Goal: Transaction & Acquisition: Book appointment/travel/reservation

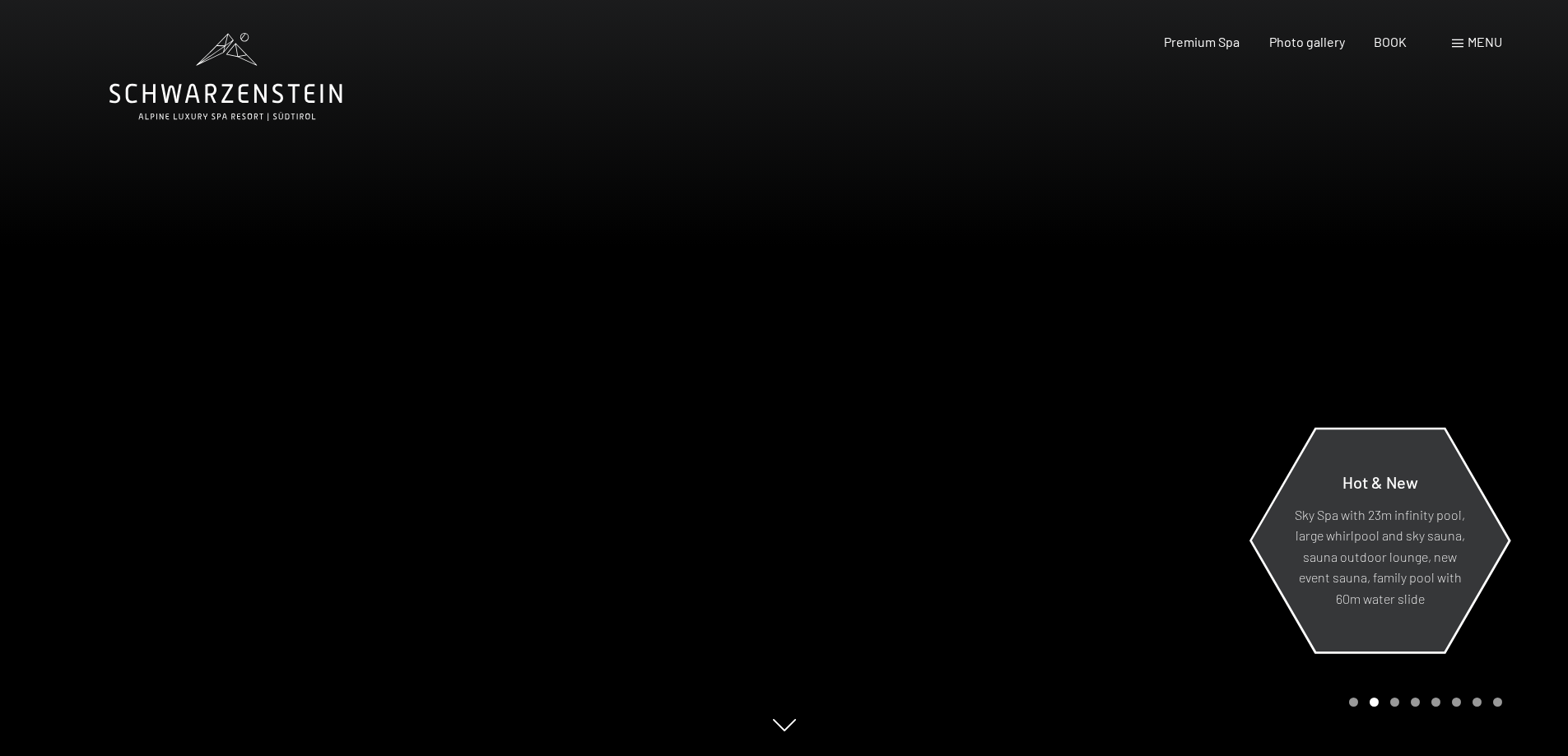
click at [1380, 481] on font "Hot & New" at bounding box center [1381, 481] width 76 height 20
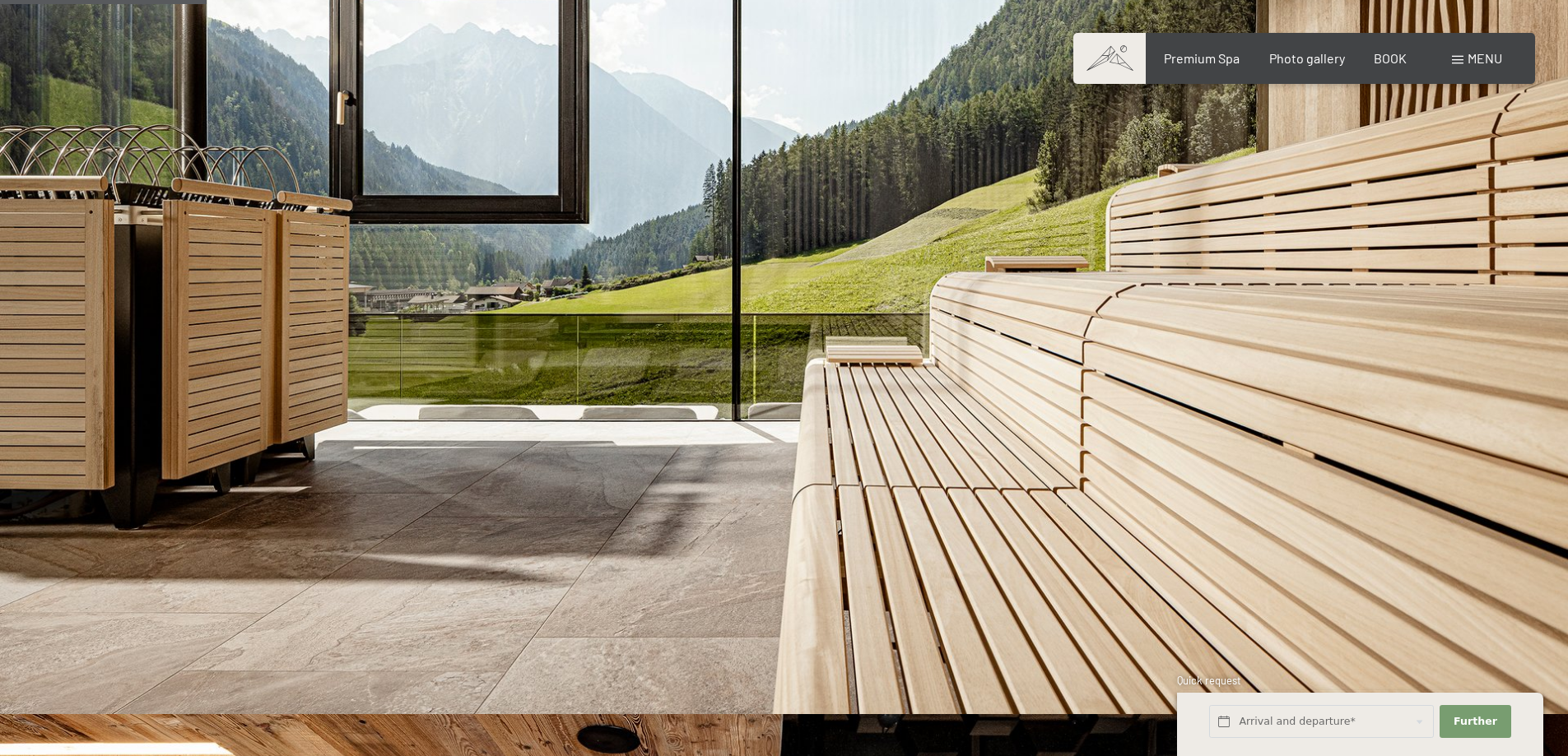
scroll to position [906, 0]
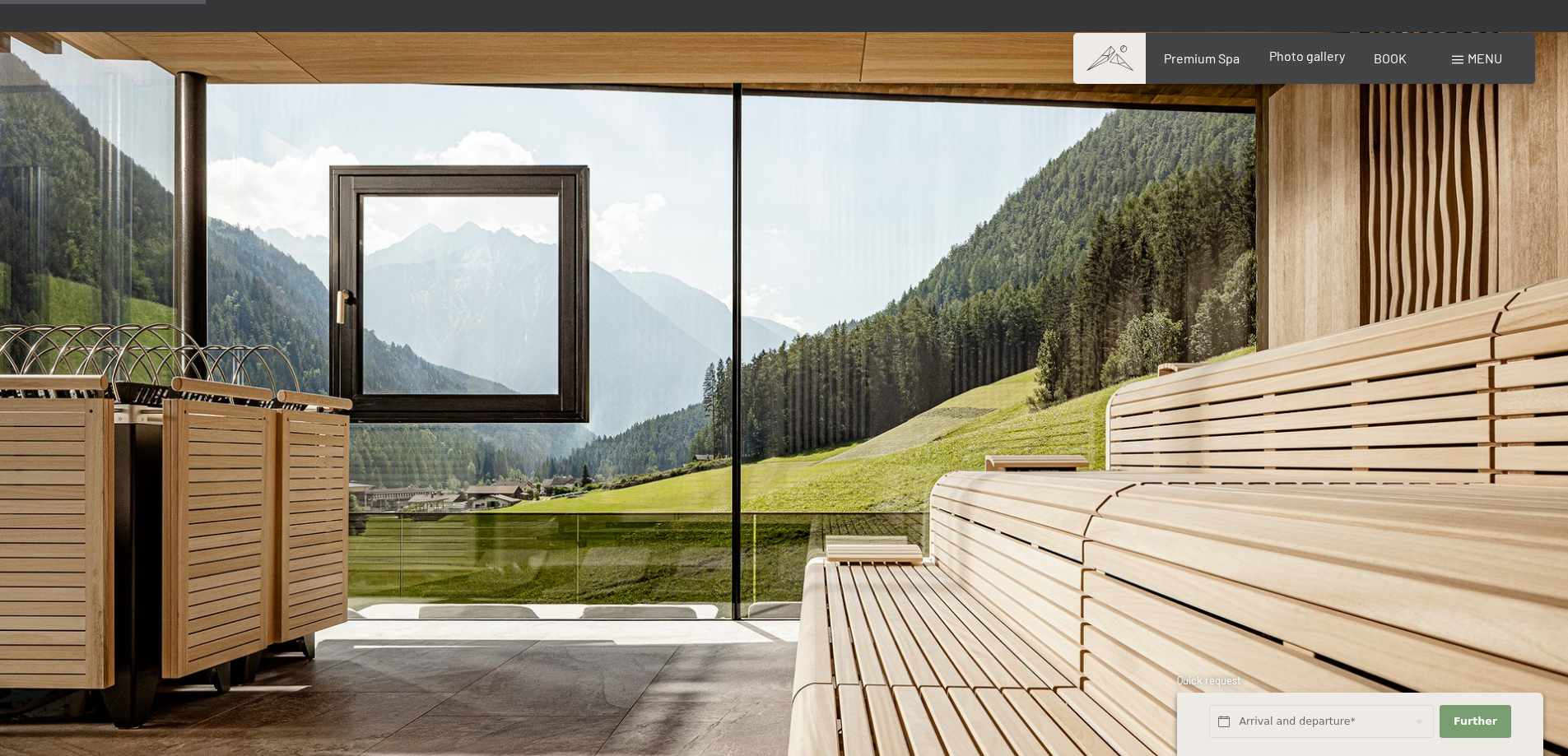
click at [1318, 60] on font "Photo gallery" at bounding box center [1308, 55] width 76 height 16
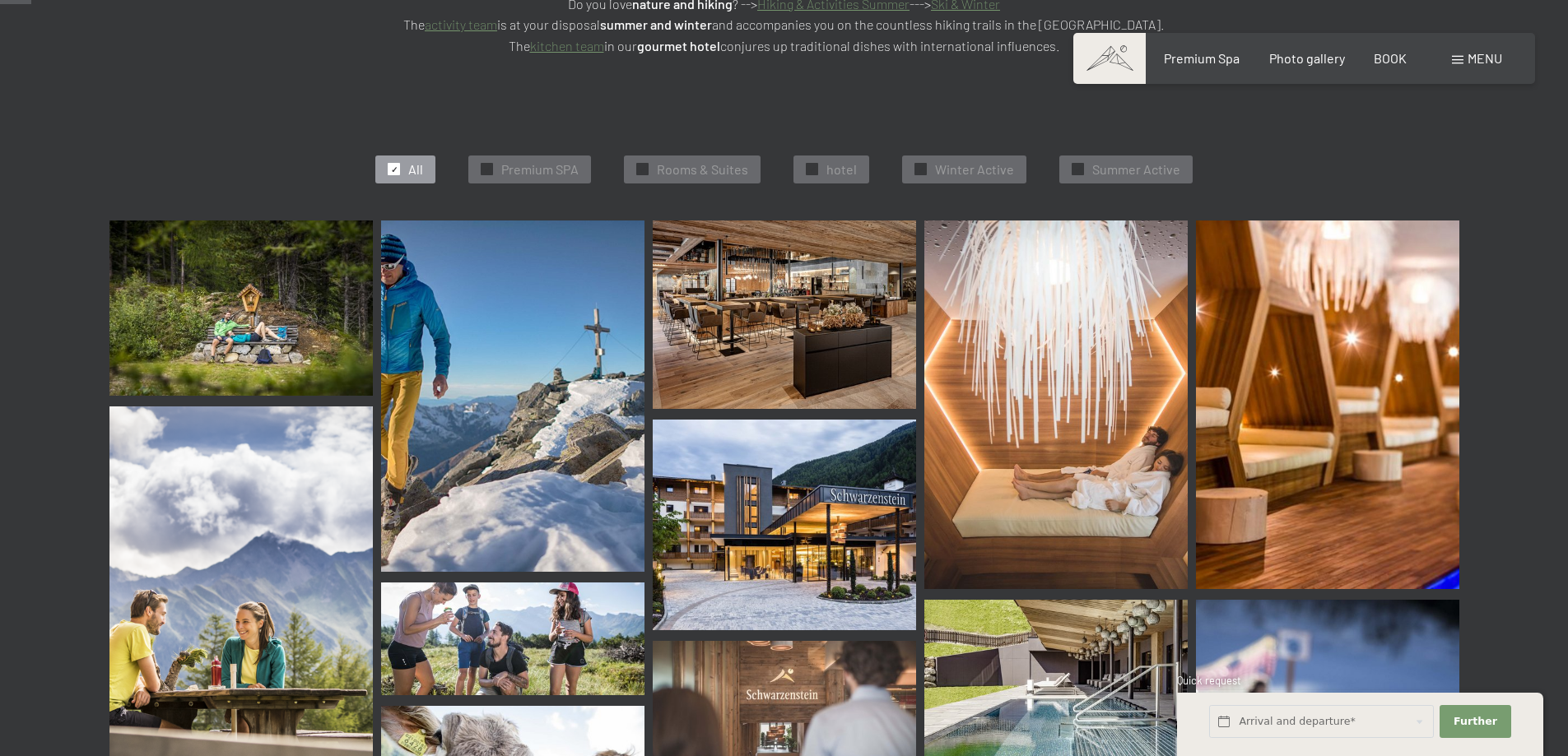
click at [1085, 454] on img at bounding box center [1056, 405] width 264 height 369
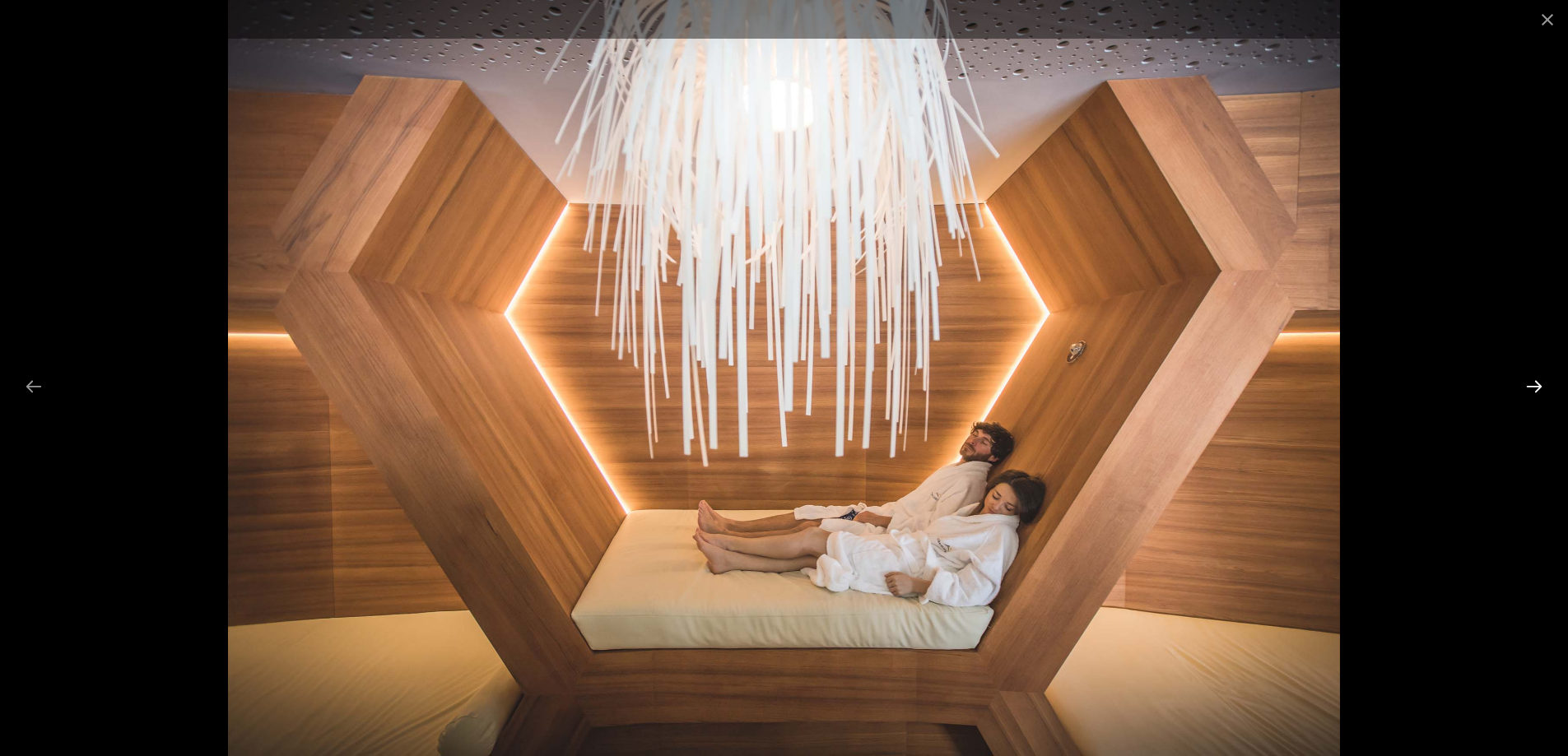
click at [1539, 384] on button "Next slide" at bounding box center [1534, 386] width 34 height 32
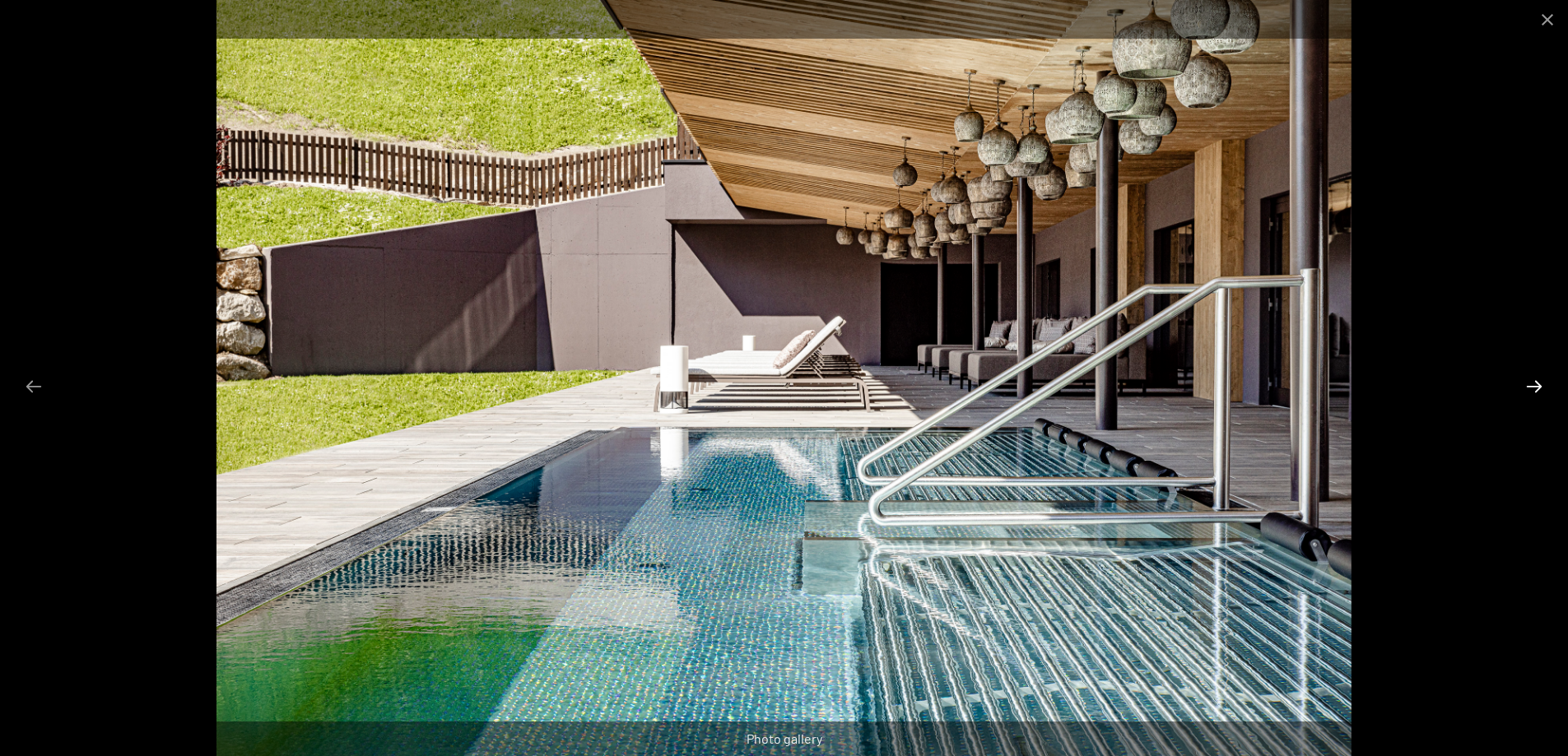
click at [1539, 384] on button "Next slide" at bounding box center [1534, 386] width 34 height 32
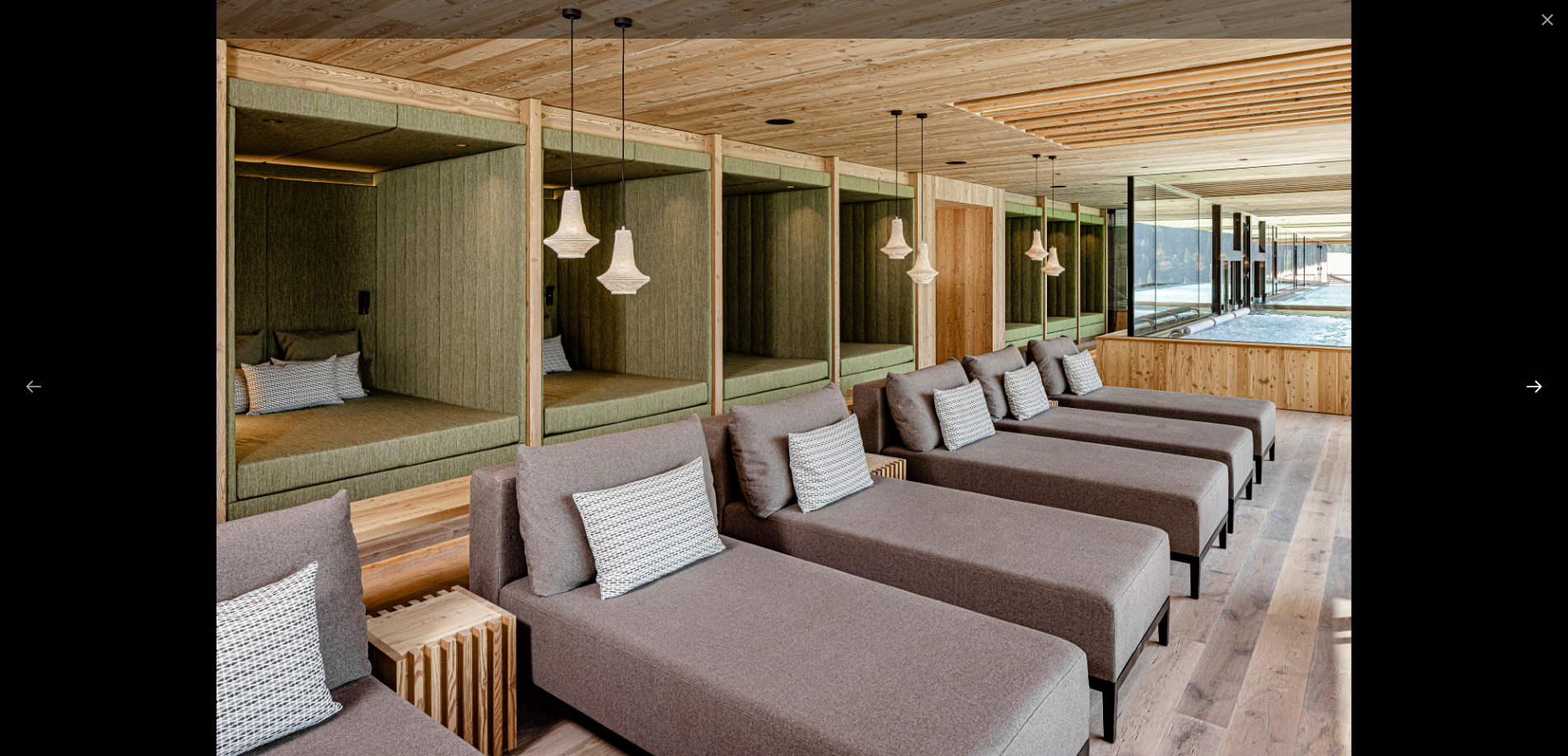
click at [1539, 384] on button "Next slide" at bounding box center [1534, 386] width 34 height 32
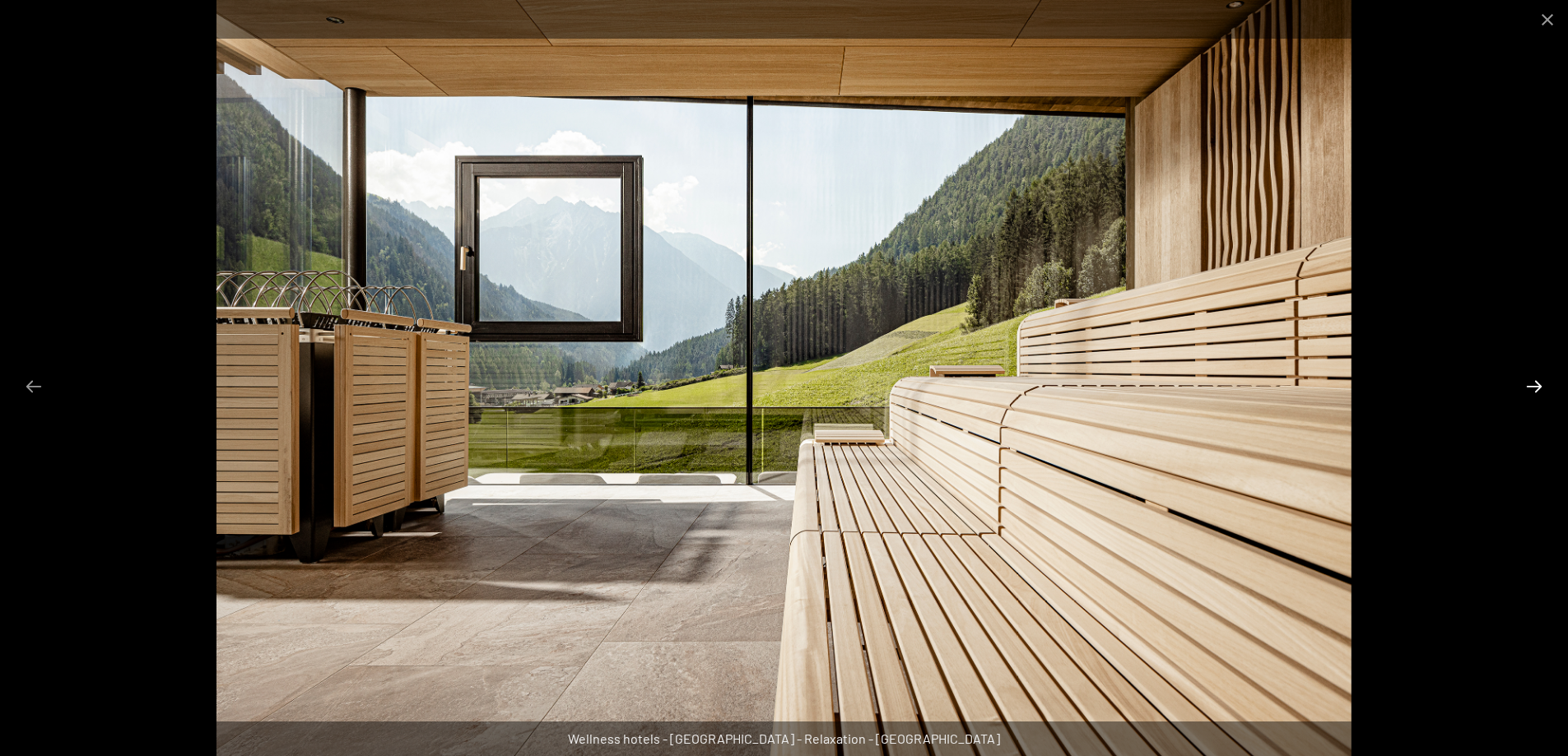
click at [1539, 384] on button "Next slide" at bounding box center [1534, 386] width 34 height 32
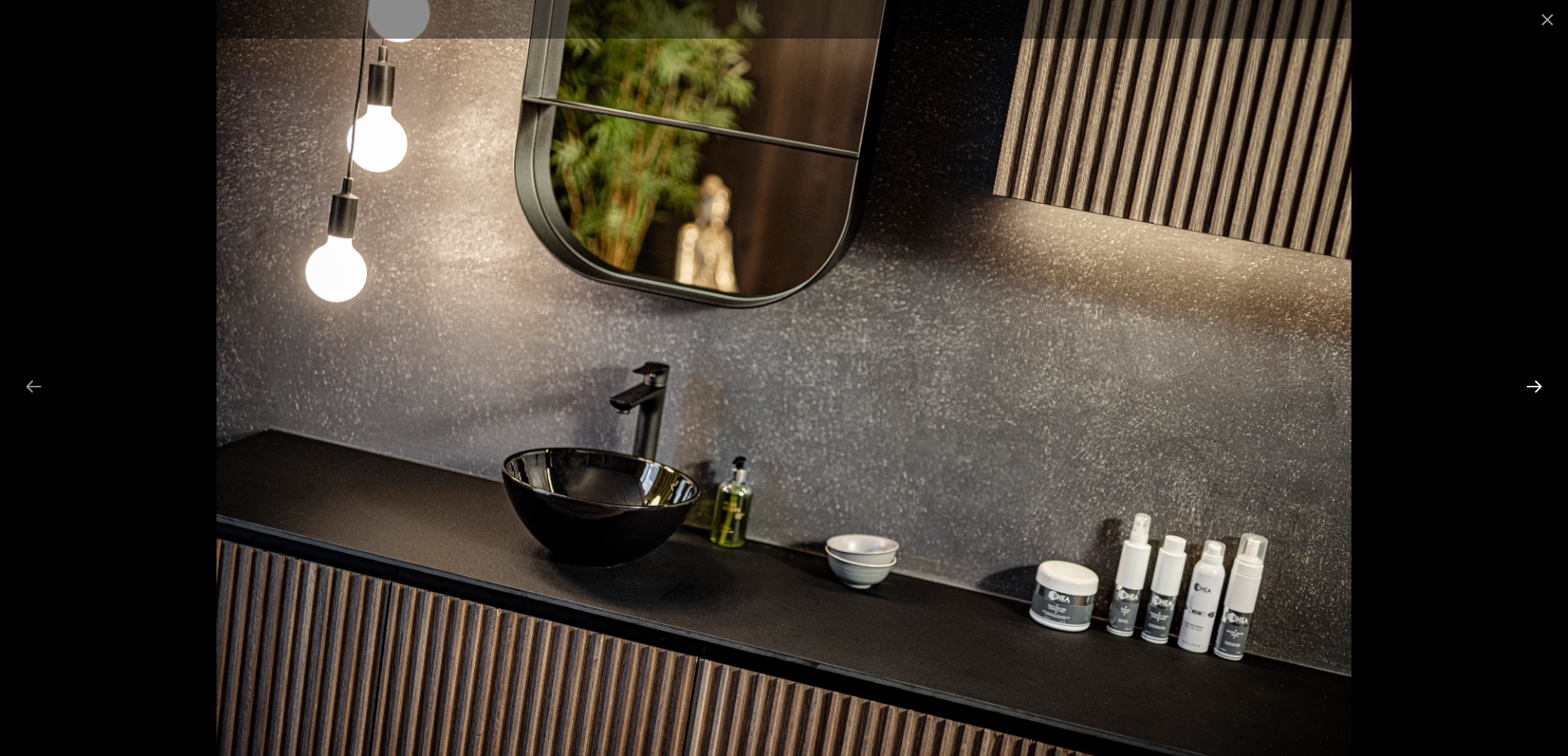
click at [1539, 384] on button "Next slide" at bounding box center [1534, 386] width 34 height 32
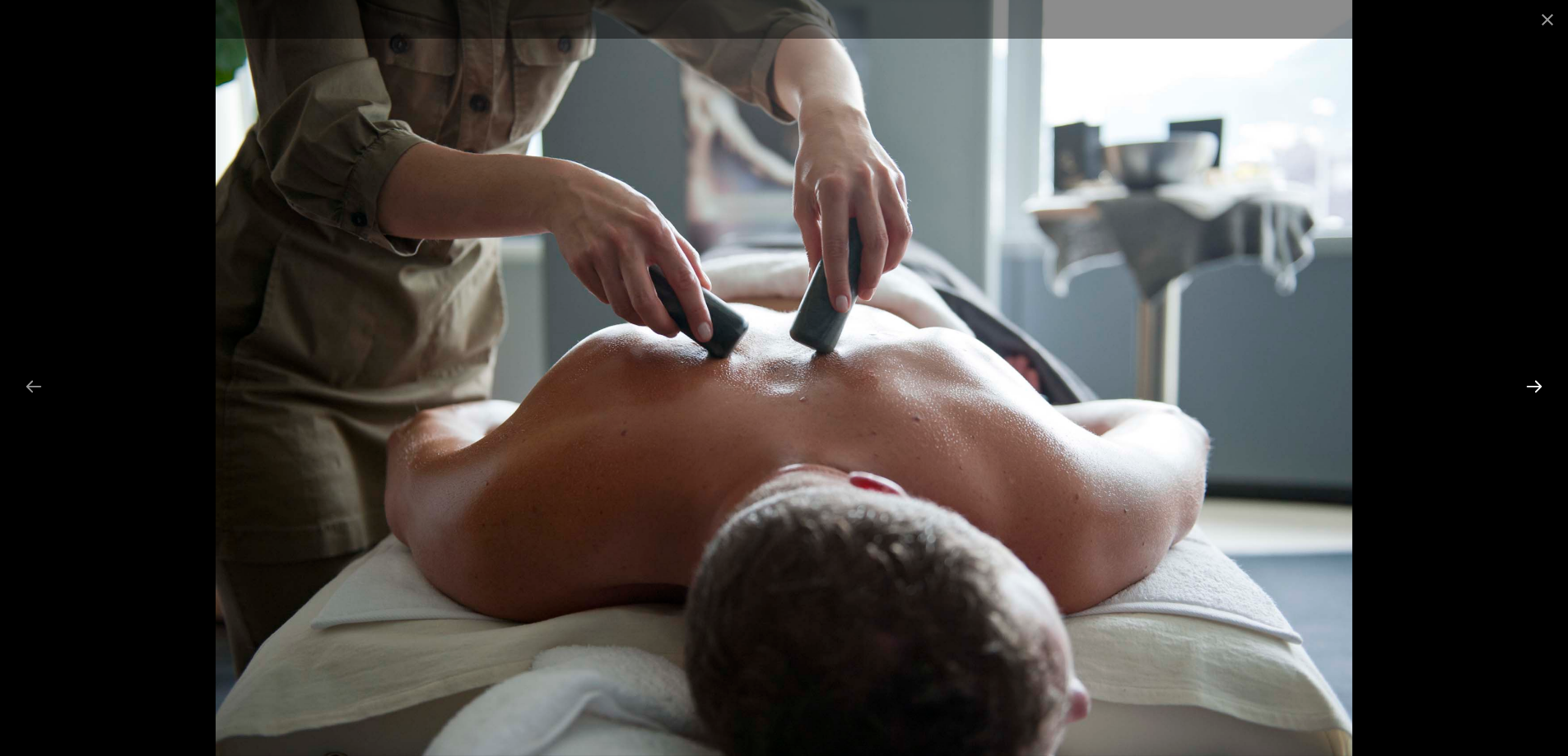
click at [1531, 387] on button "Next slide" at bounding box center [1534, 386] width 34 height 32
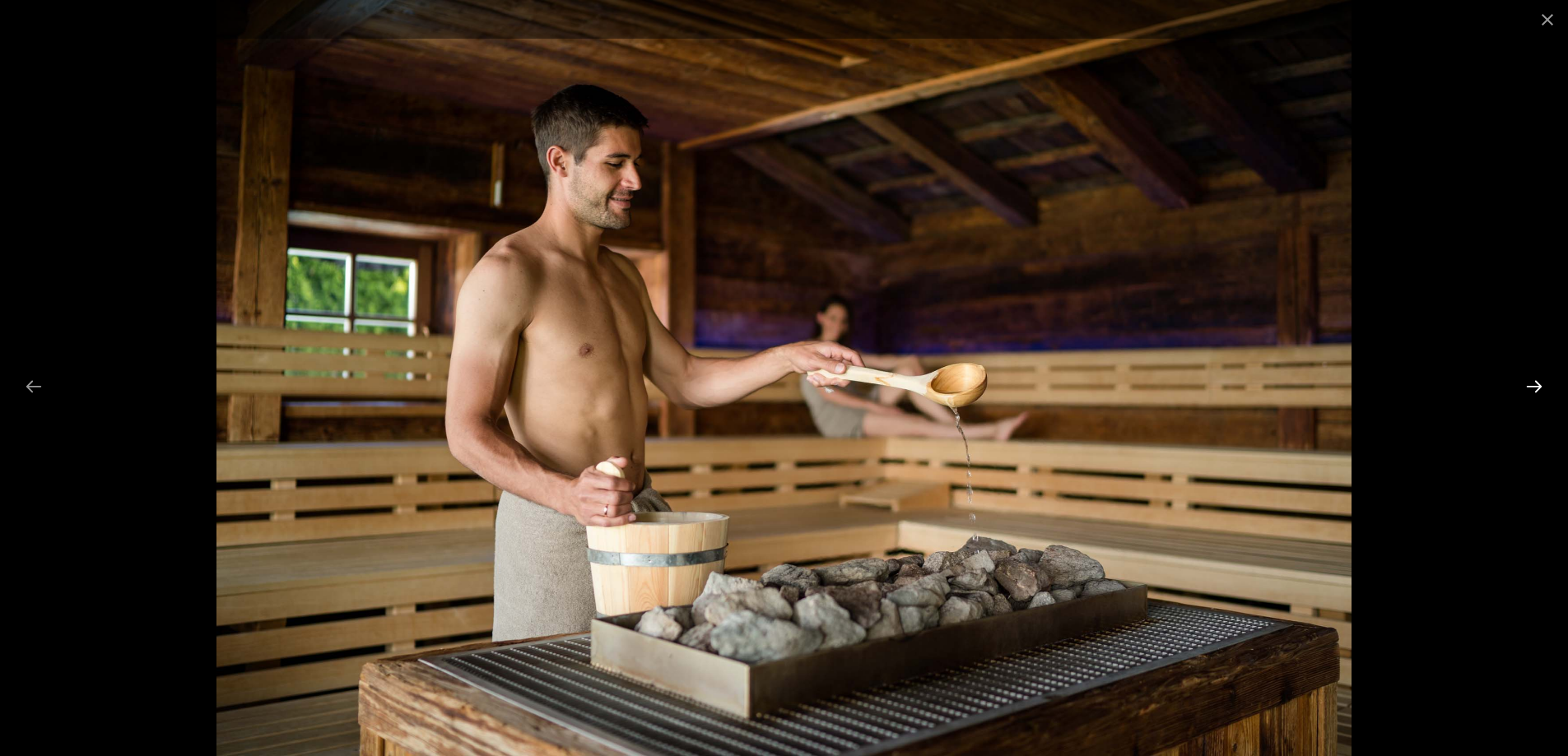
click at [1531, 387] on button "Next slide" at bounding box center [1534, 386] width 34 height 32
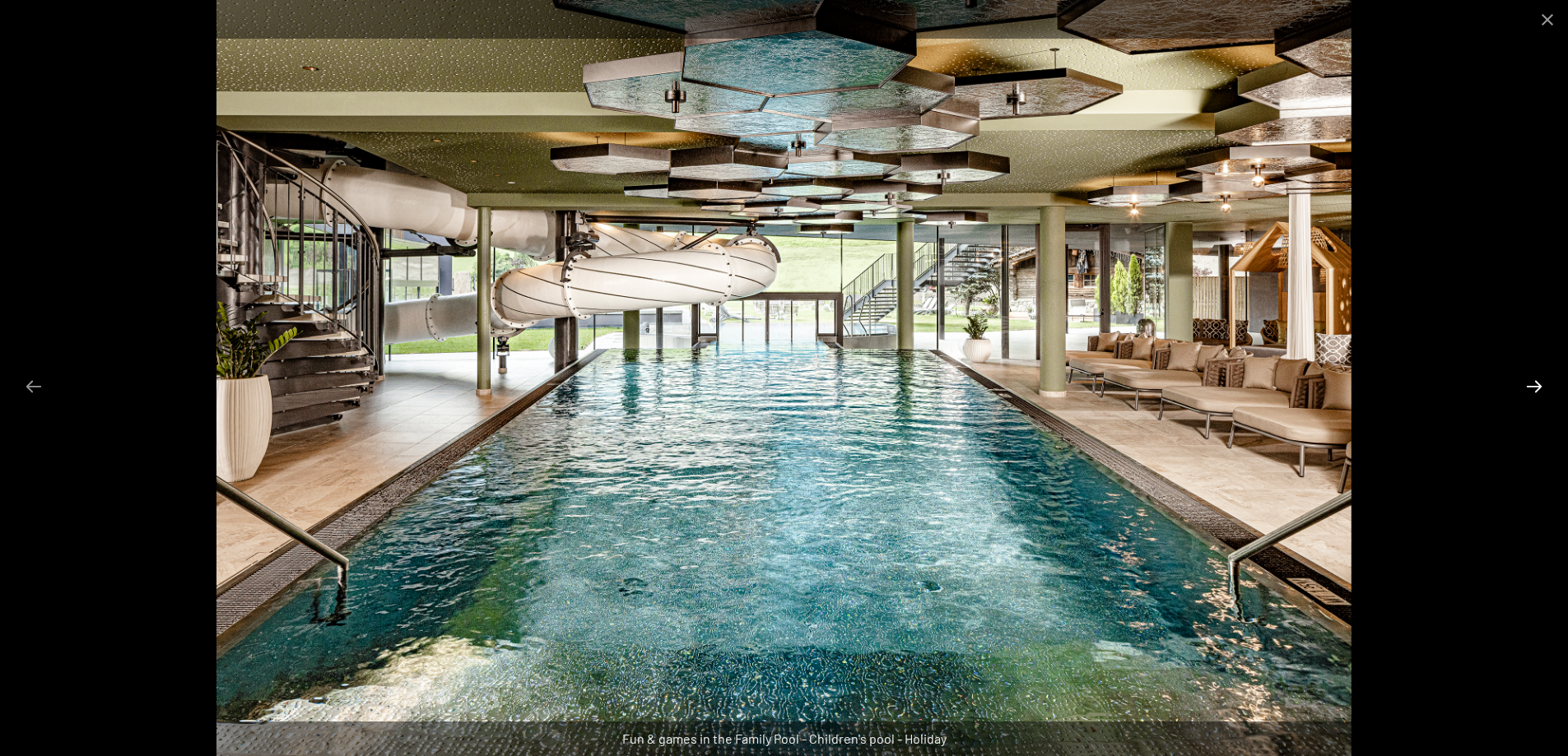
click at [1529, 383] on button "Next slide" at bounding box center [1534, 386] width 34 height 32
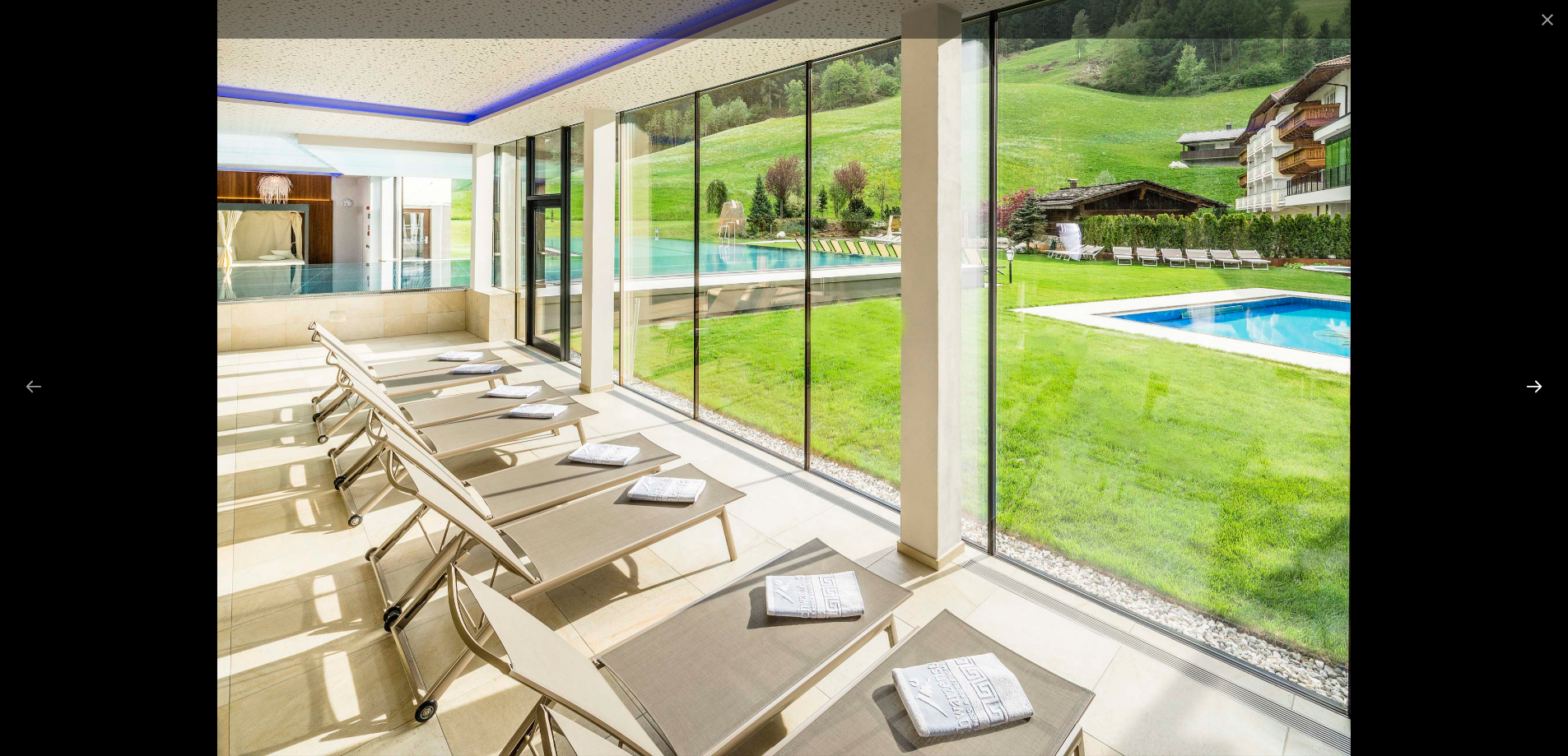
click at [1528, 386] on button "Next slide" at bounding box center [1534, 386] width 34 height 32
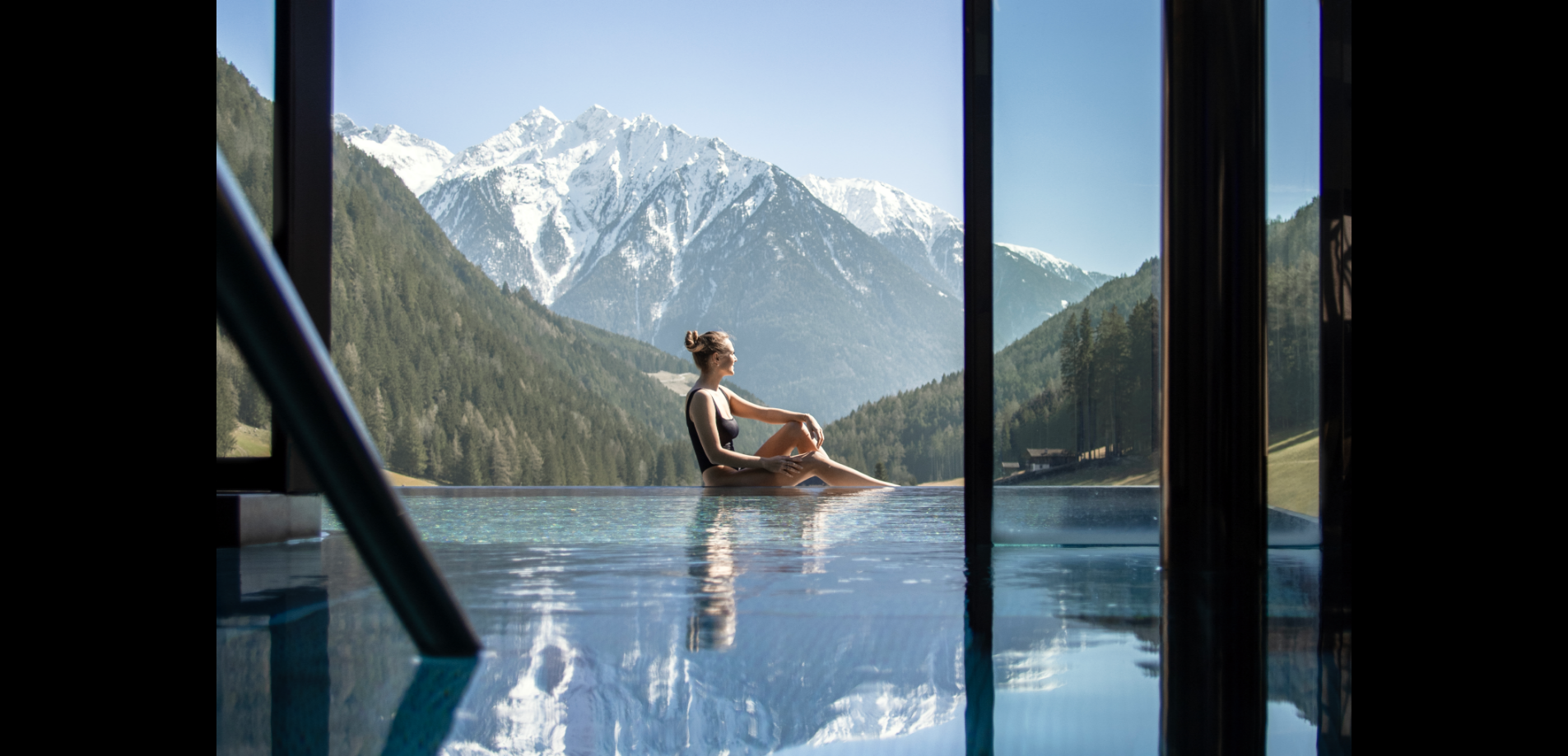
click at [1528, 386] on button "Next slide" at bounding box center [1543, 386] width 34 height 32
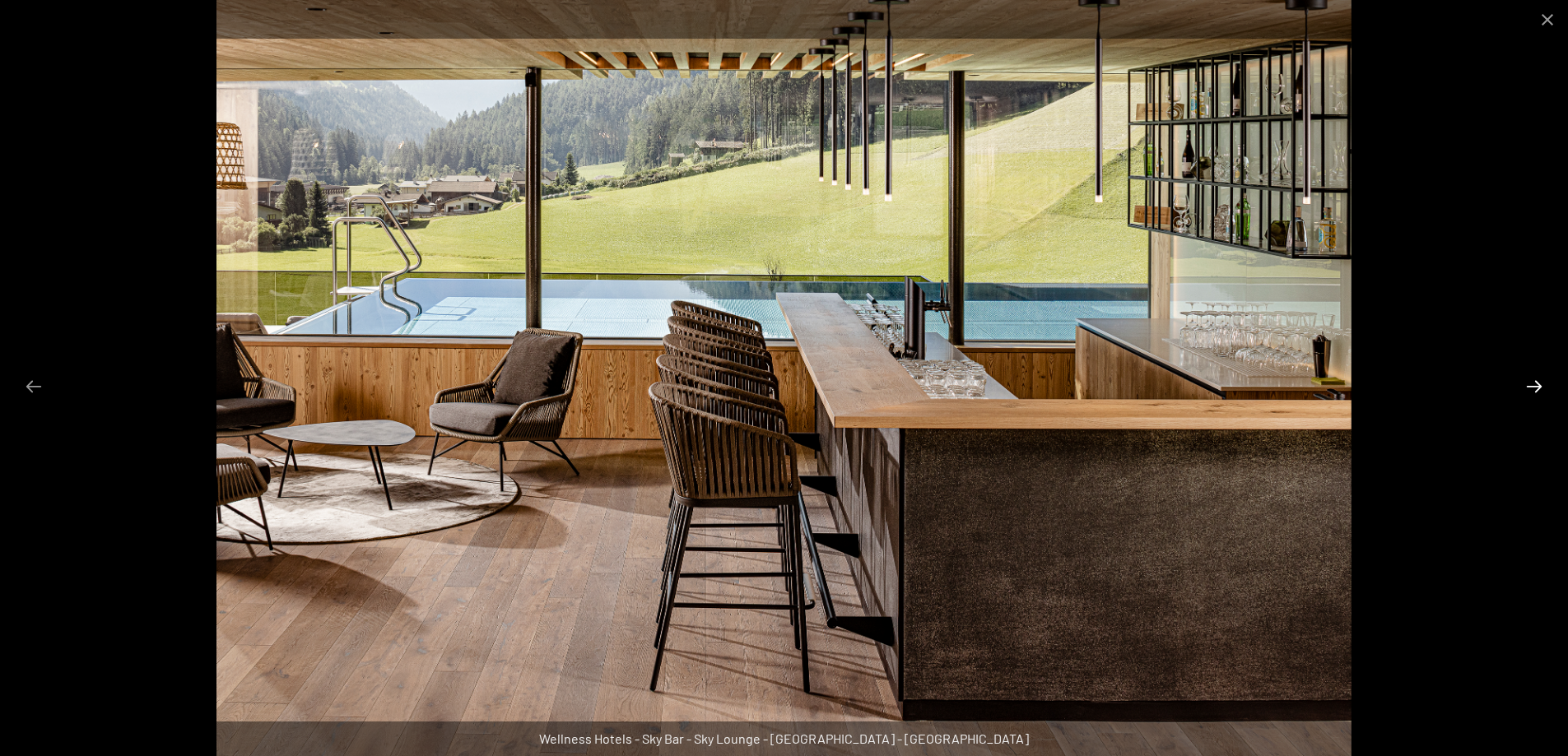
click at [1528, 386] on button "Next slide" at bounding box center [1534, 386] width 34 height 32
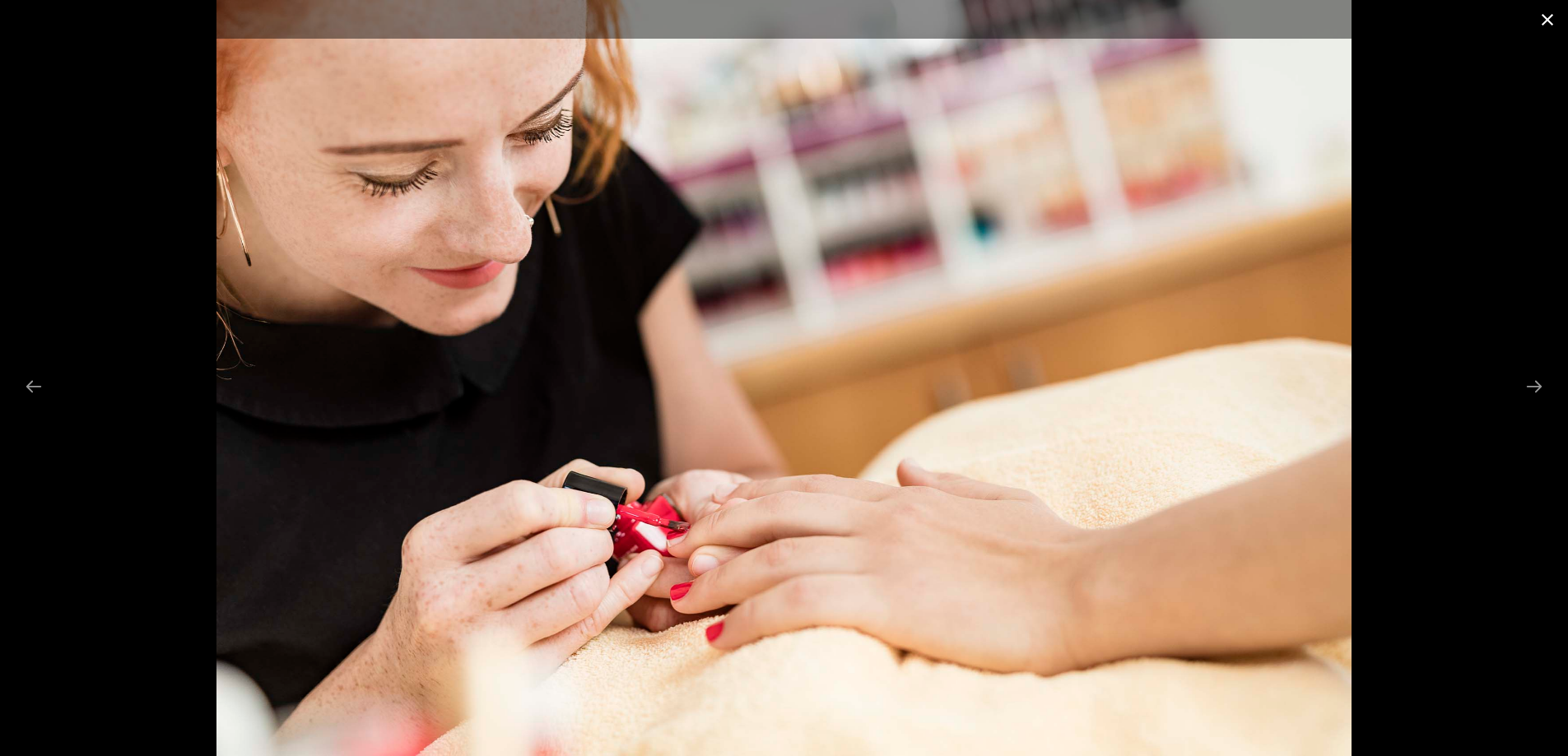
click at [1546, 20] on button "Close gallery" at bounding box center [1548, 19] width 41 height 39
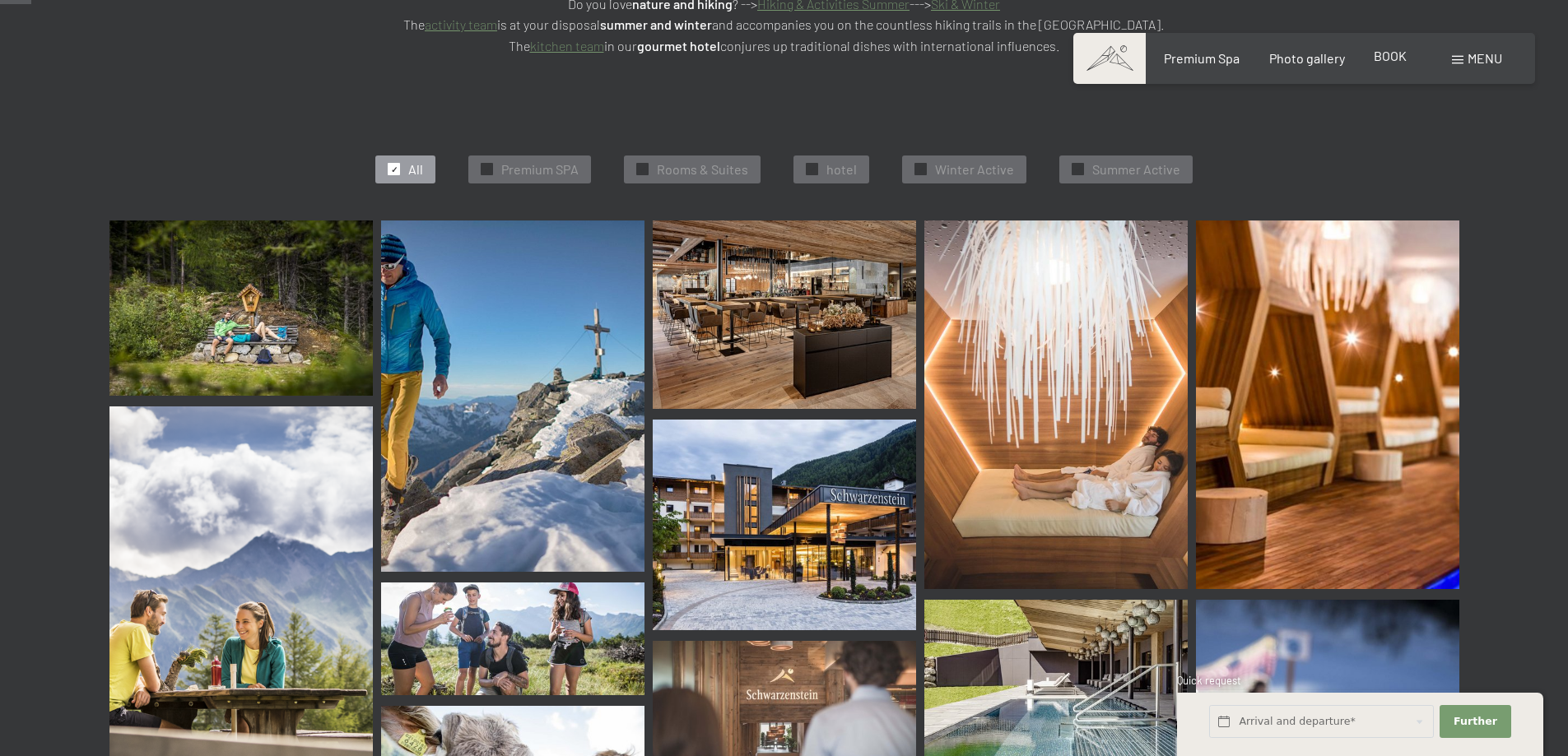
click at [1395, 60] on font "BOOK" at bounding box center [1390, 55] width 33 height 16
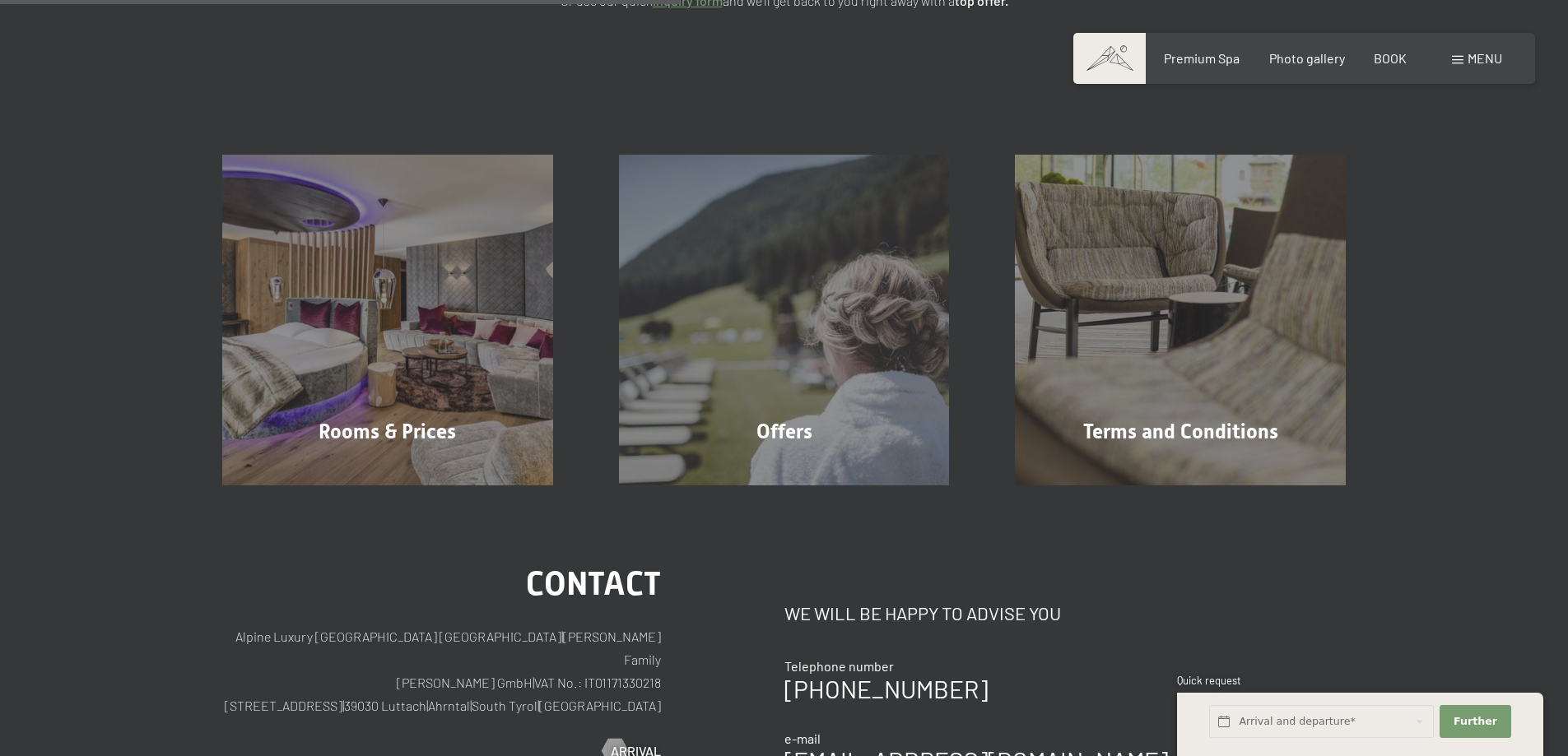
scroll to position [329, 0]
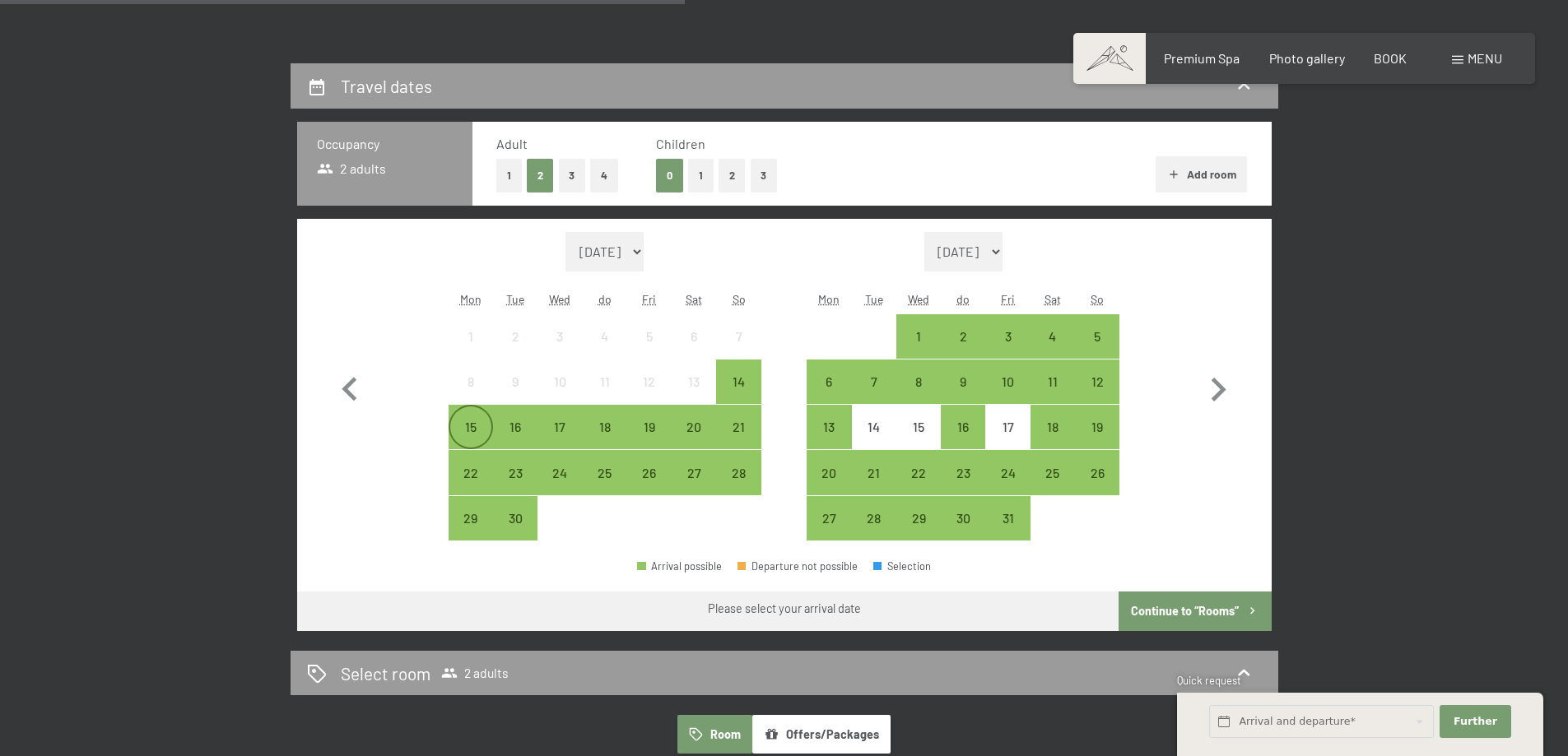
click at [468, 440] on div "15" at bounding box center [471, 441] width 41 height 41
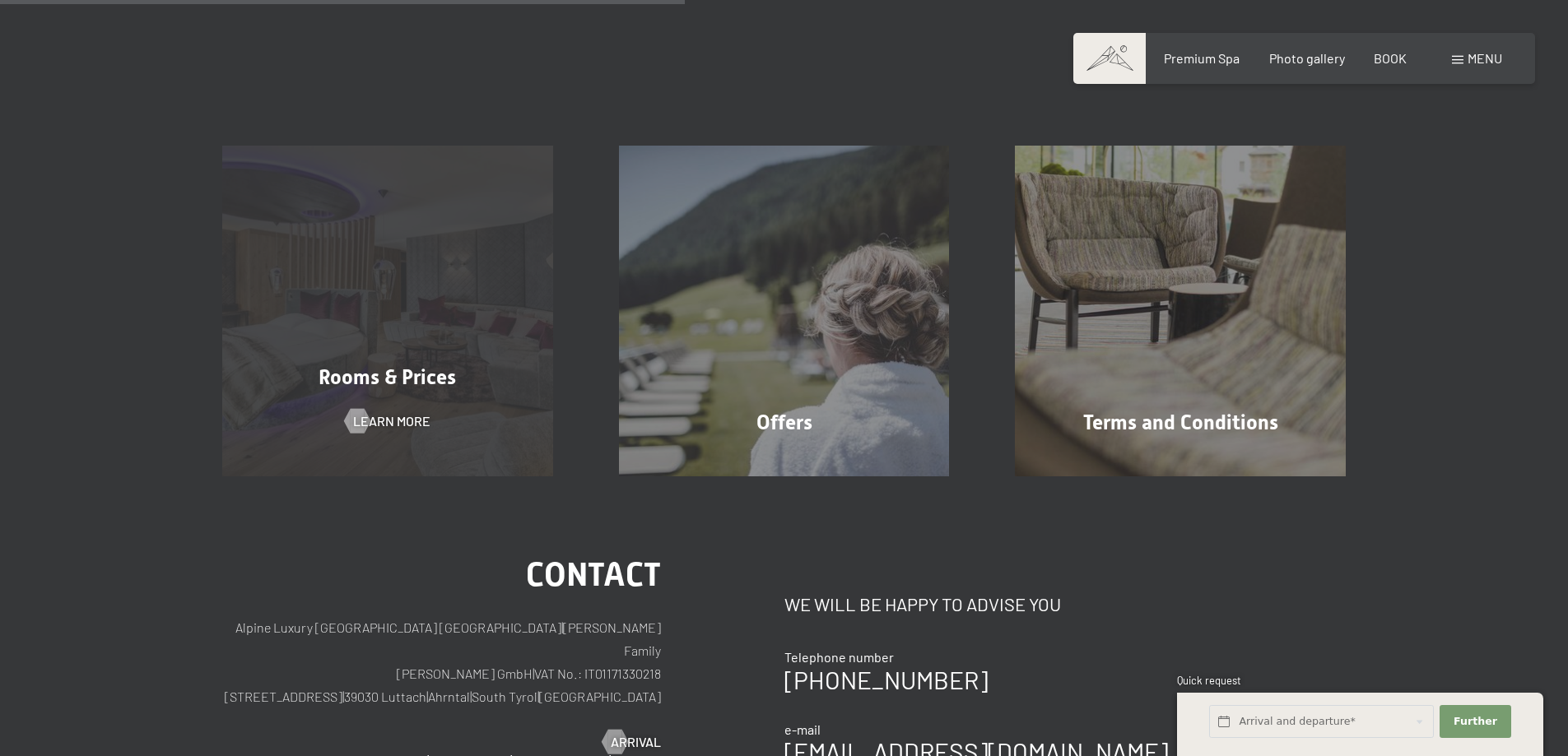
click at [416, 393] on div "Rooms & Prices Learn more" at bounding box center [387, 311] width 397 height 331
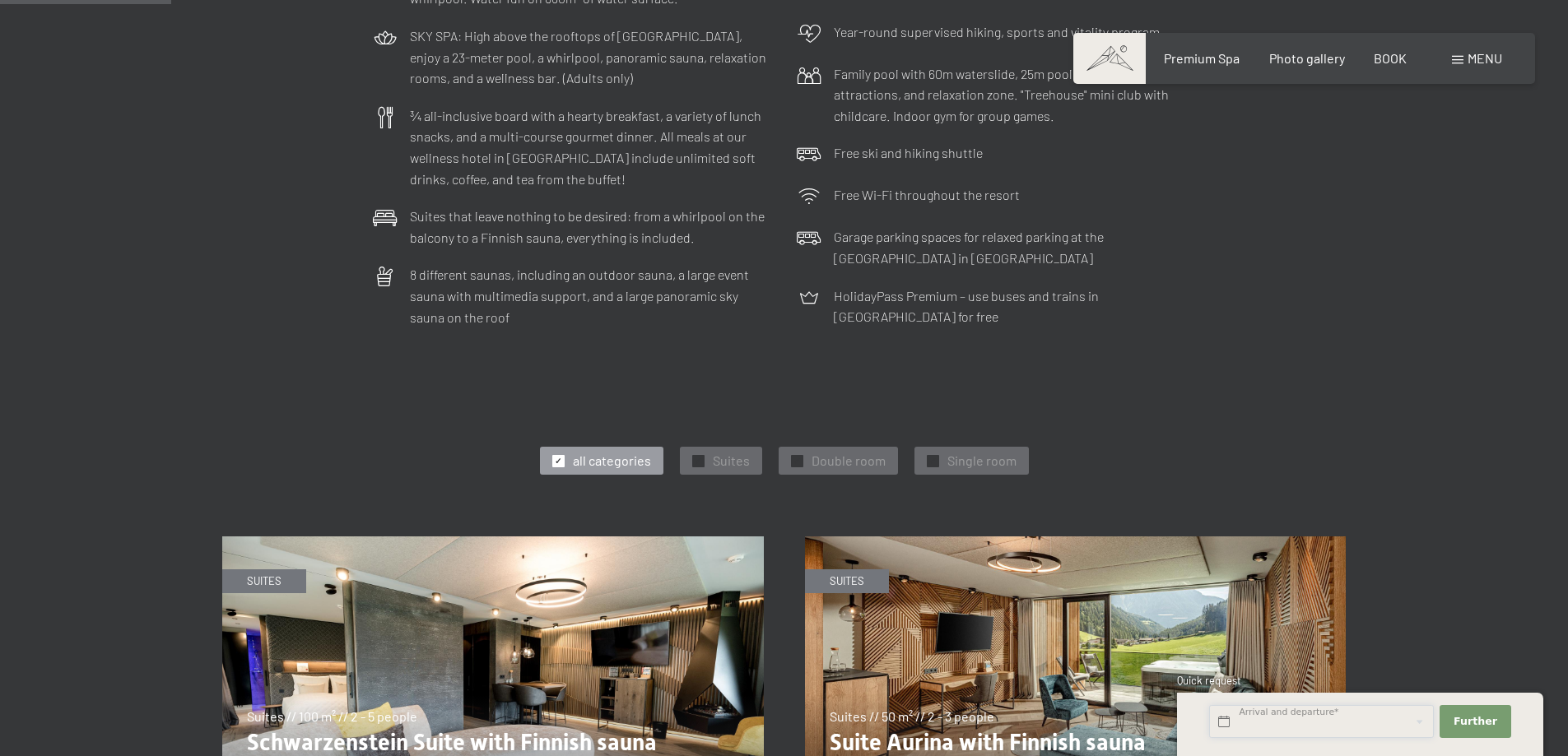
click at [1355, 719] on input "text" at bounding box center [1321, 722] width 224 height 34
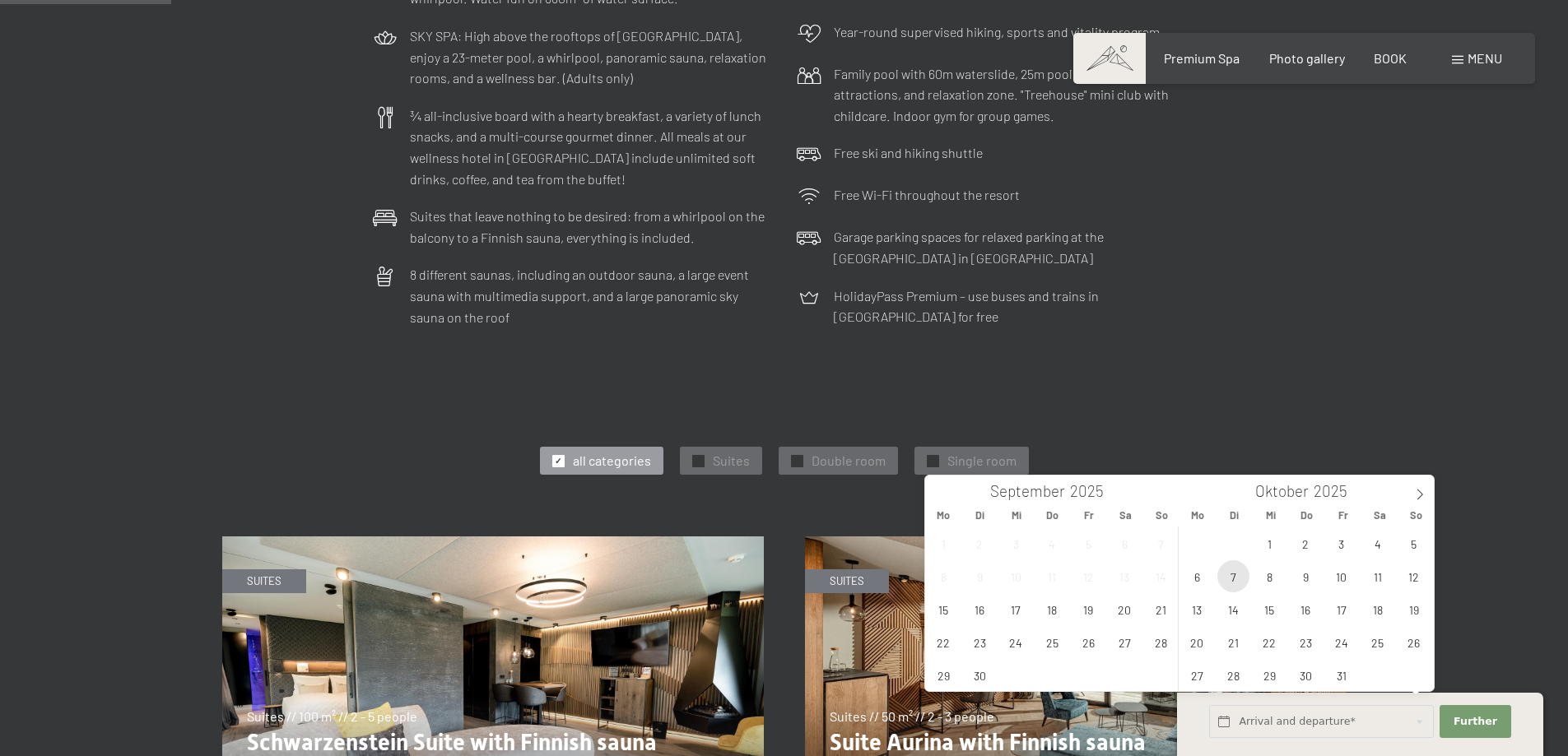
click at [1227, 579] on span "7" at bounding box center [1234, 576] width 32 height 32
click at [1369, 580] on span "11" at bounding box center [1378, 576] width 32 height 32
type input "Di. 07.10.2025 - Sa. 11.10.2025"
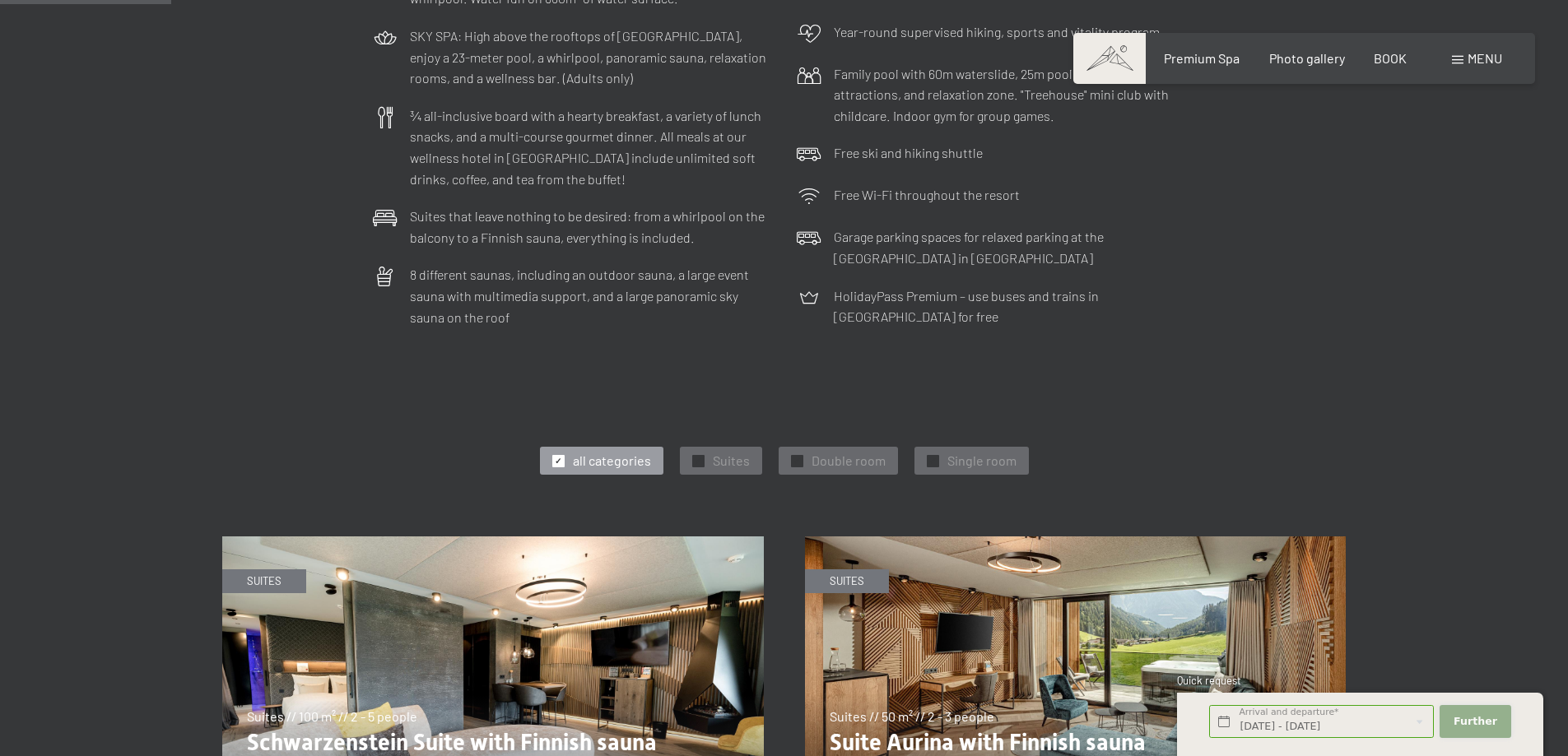
click at [1474, 721] on font "Further" at bounding box center [1476, 721] width 44 height 13
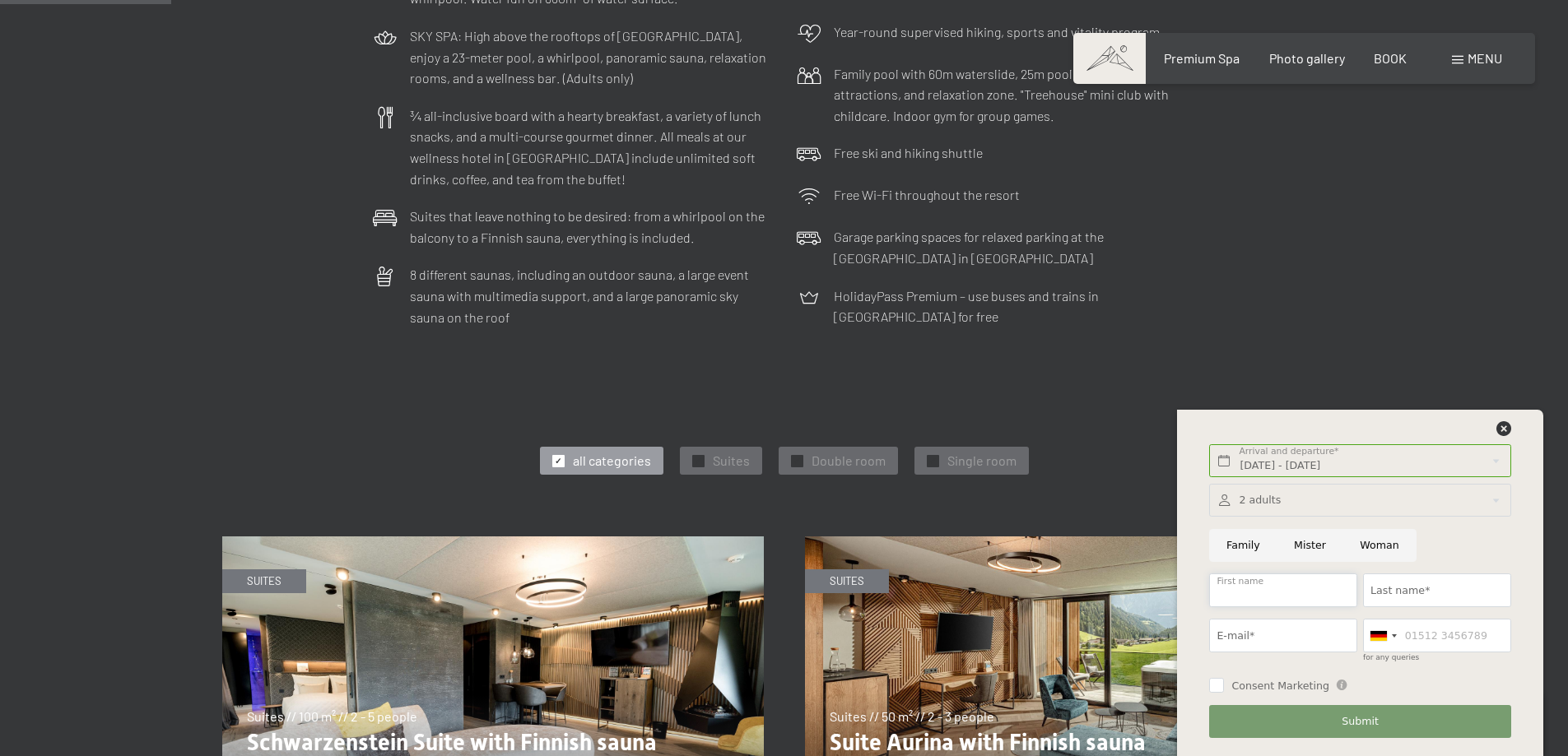
click at [1253, 585] on input "First name" at bounding box center [1283, 591] width 148 height 34
type input "Rodney"
click at [1420, 583] on input "Last name*" at bounding box center [1438, 591] width 148 height 34
type input "Lamb"
click at [382, 443] on div "✓ all categories ✓ Suites ✓ Double room ✓ Single room" at bounding box center [784, 460] width 1123 height 36
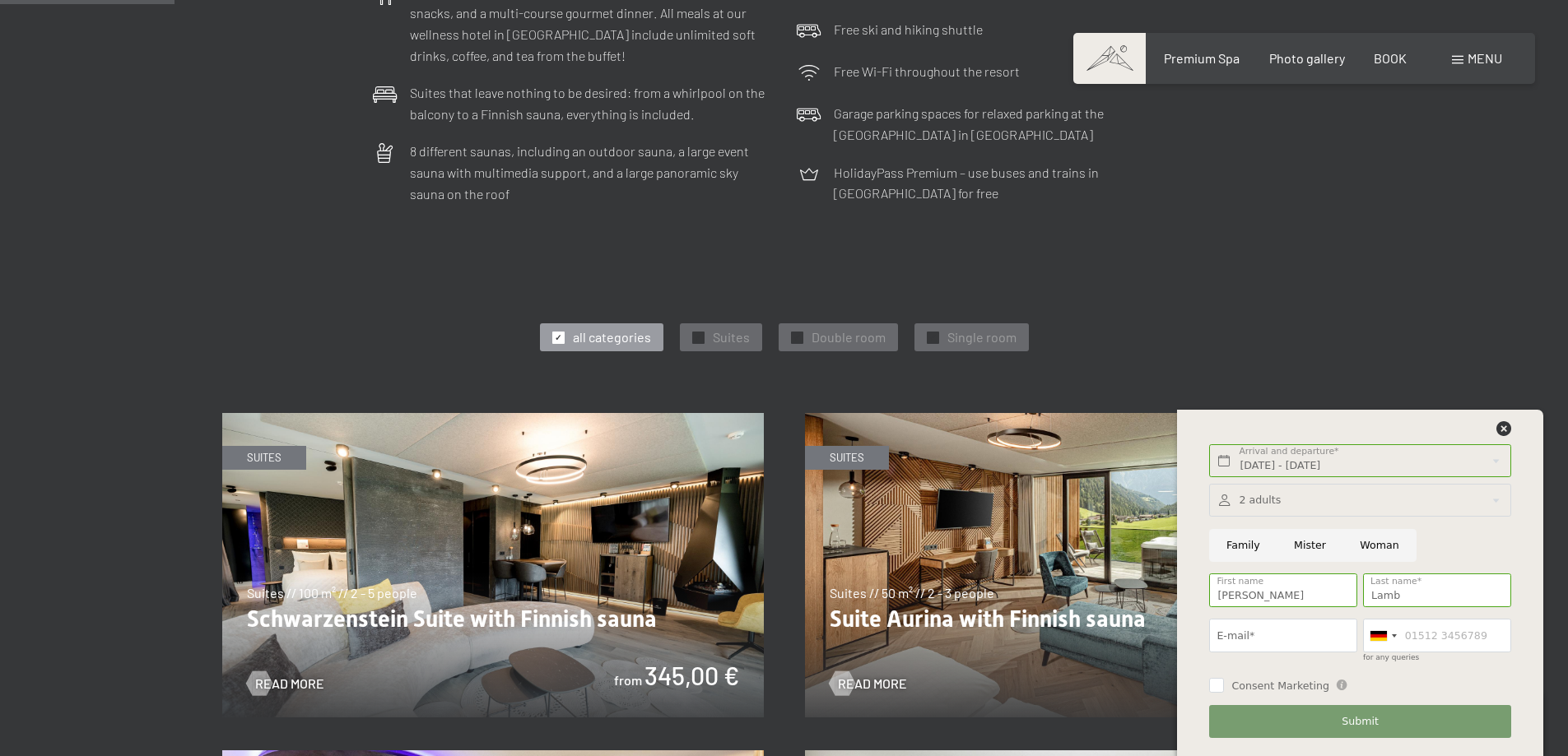
scroll to position [906, 0]
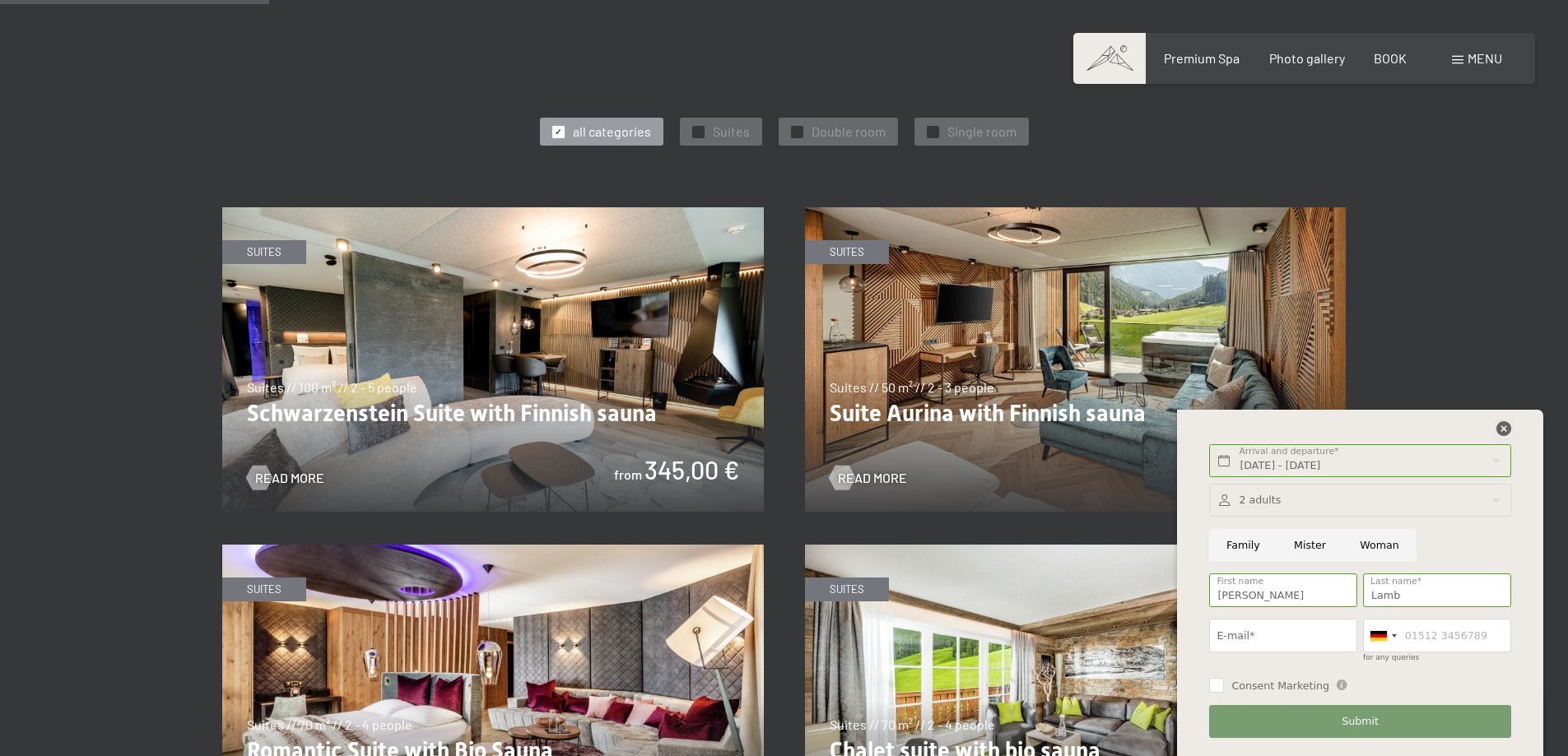
click at [1504, 426] on icon at bounding box center [1504, 429] width 15 height 15
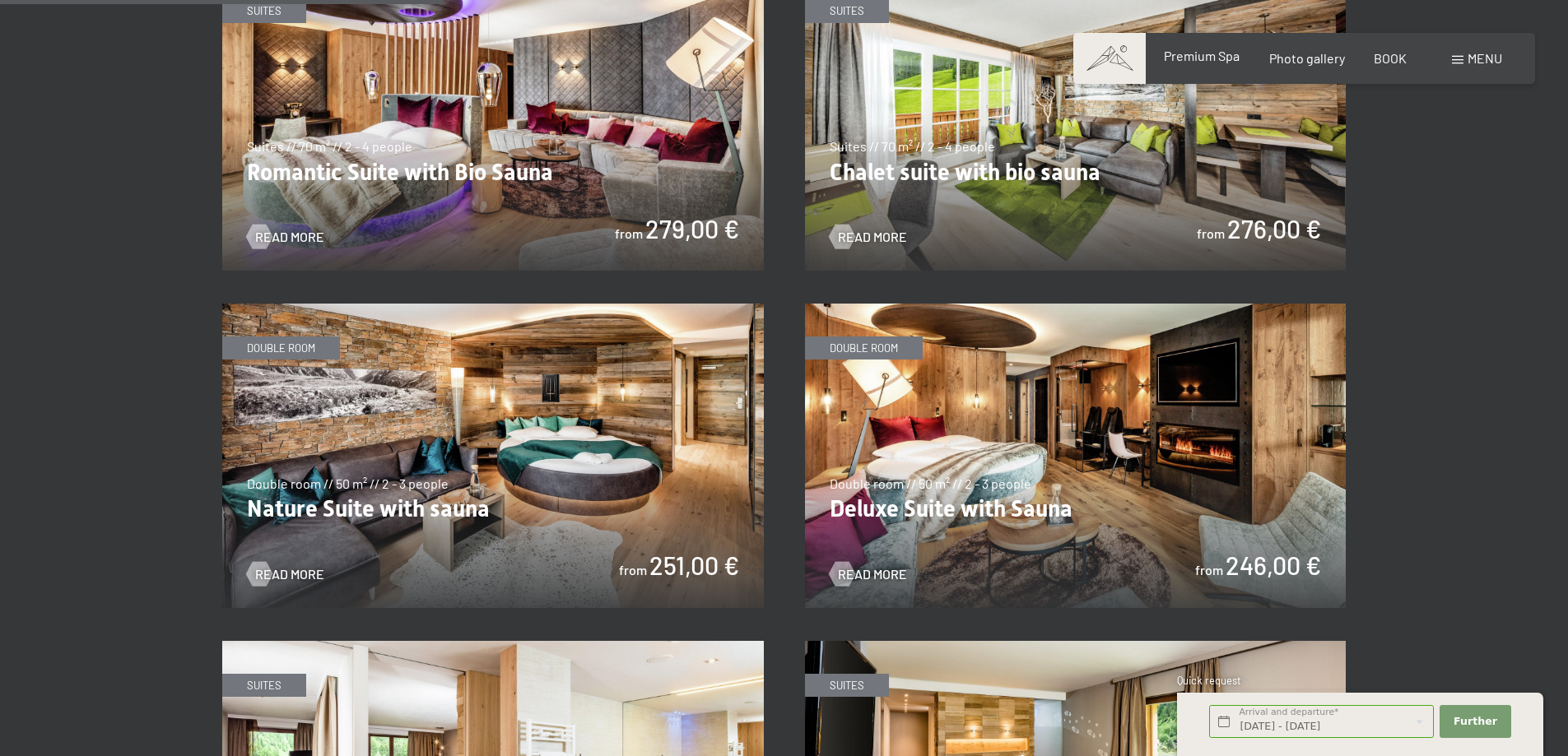
scroll to position [1482, 0]
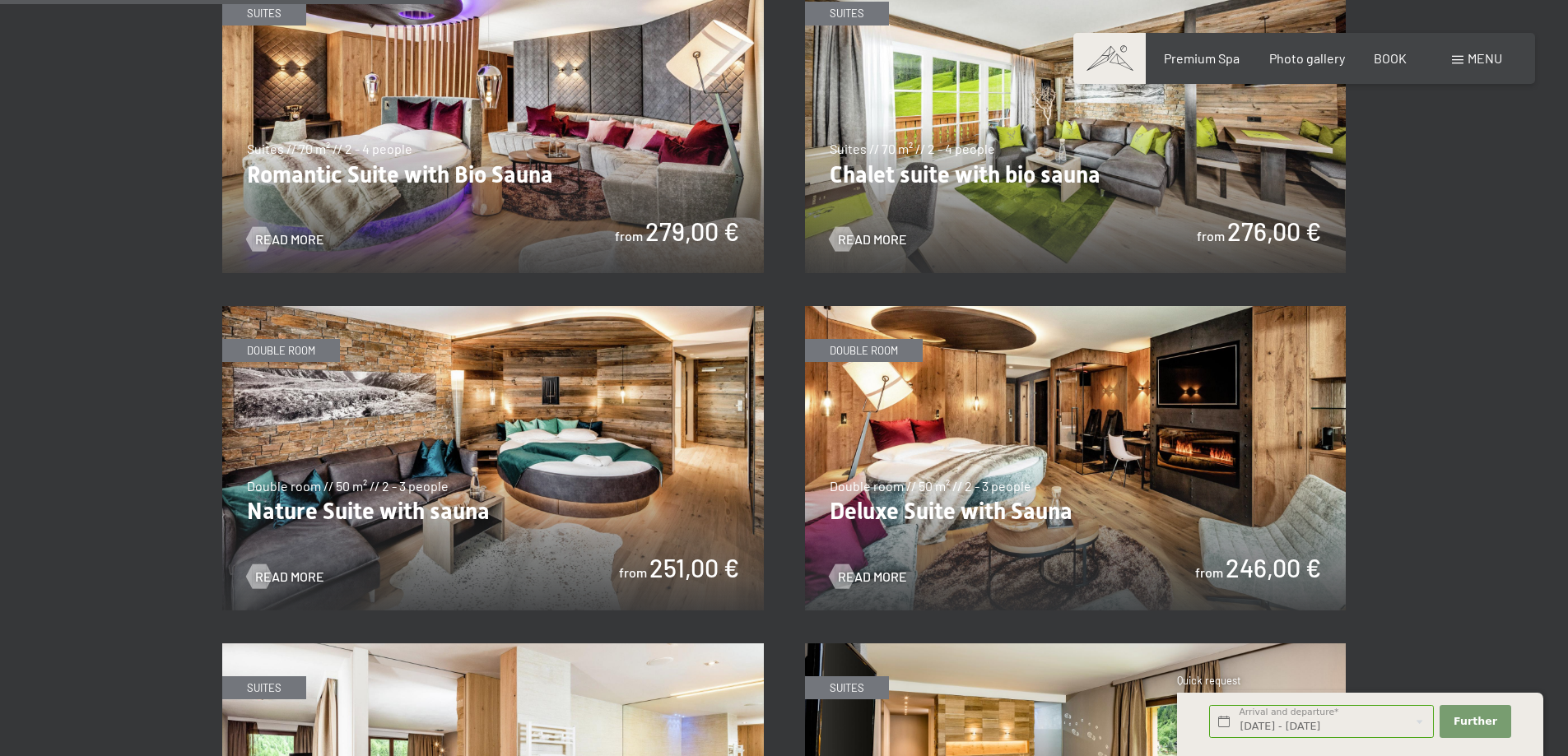
click at [1229, 482] on img at bounding box center [1076, 458] width 542 height 305
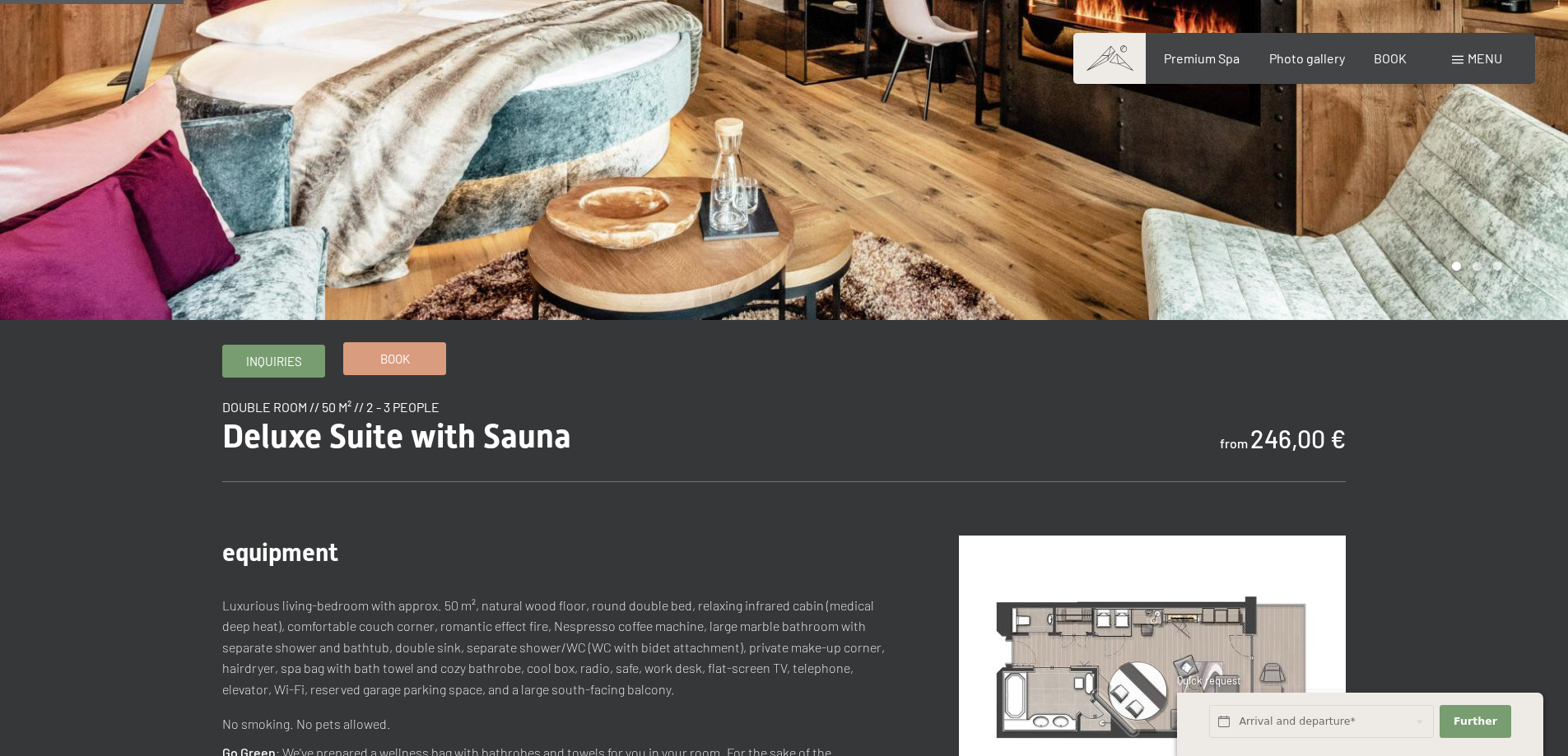
click at [404, 362] on font "Book" at bounding box center [395, 359] width 29 height 15
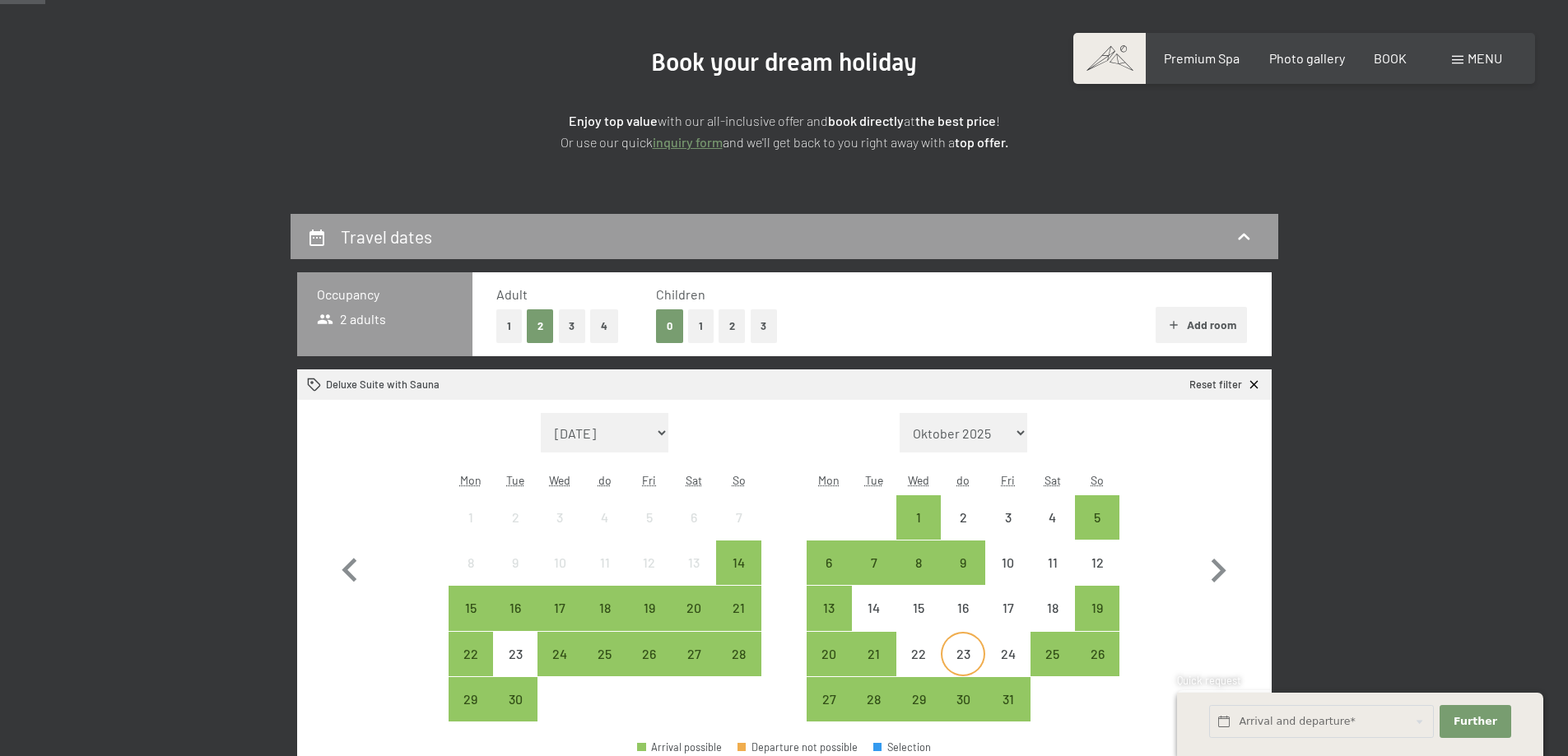
scroll to position [247, 0]
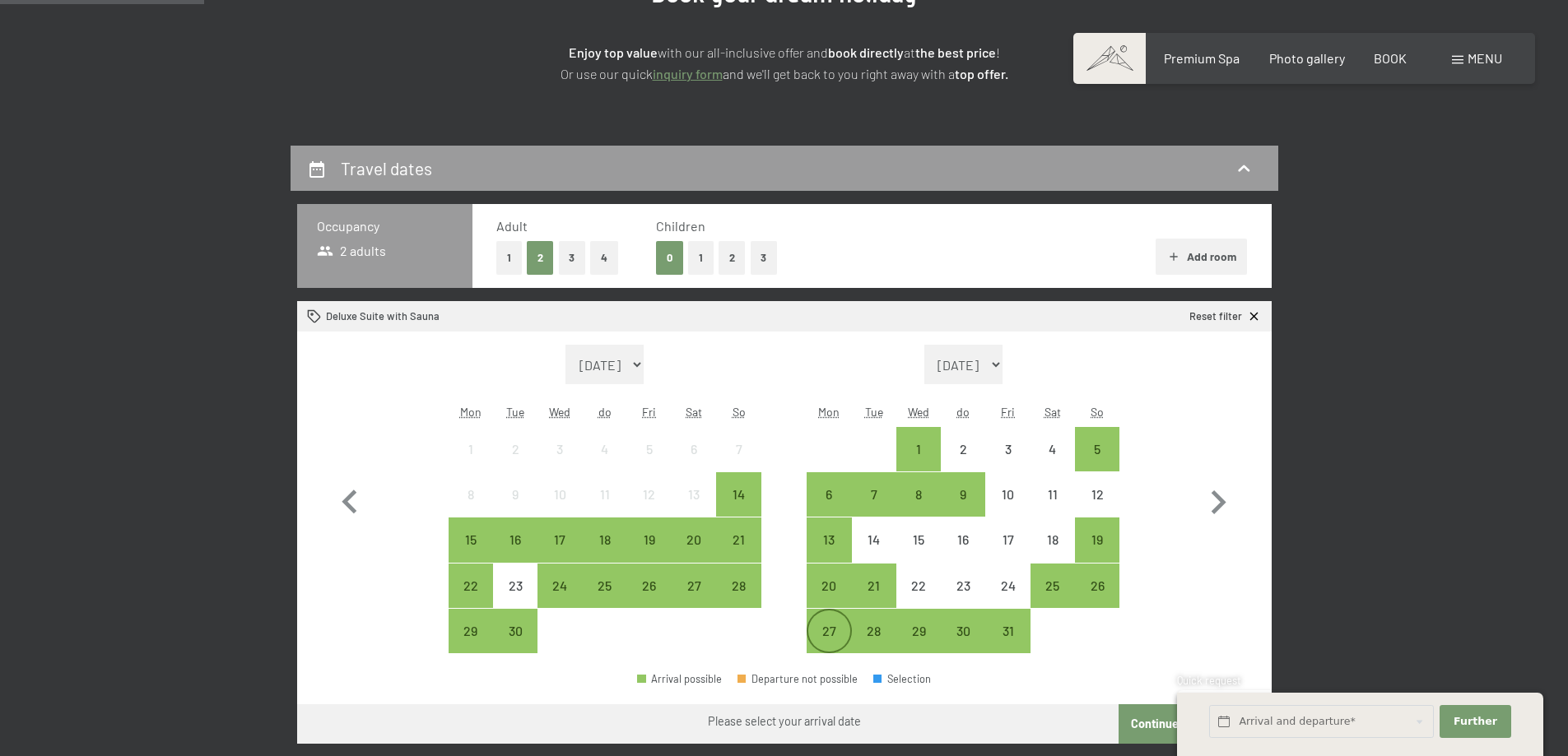
click at [841, 633] on div "27" at bounding box center [829, 645] width 41 height 41
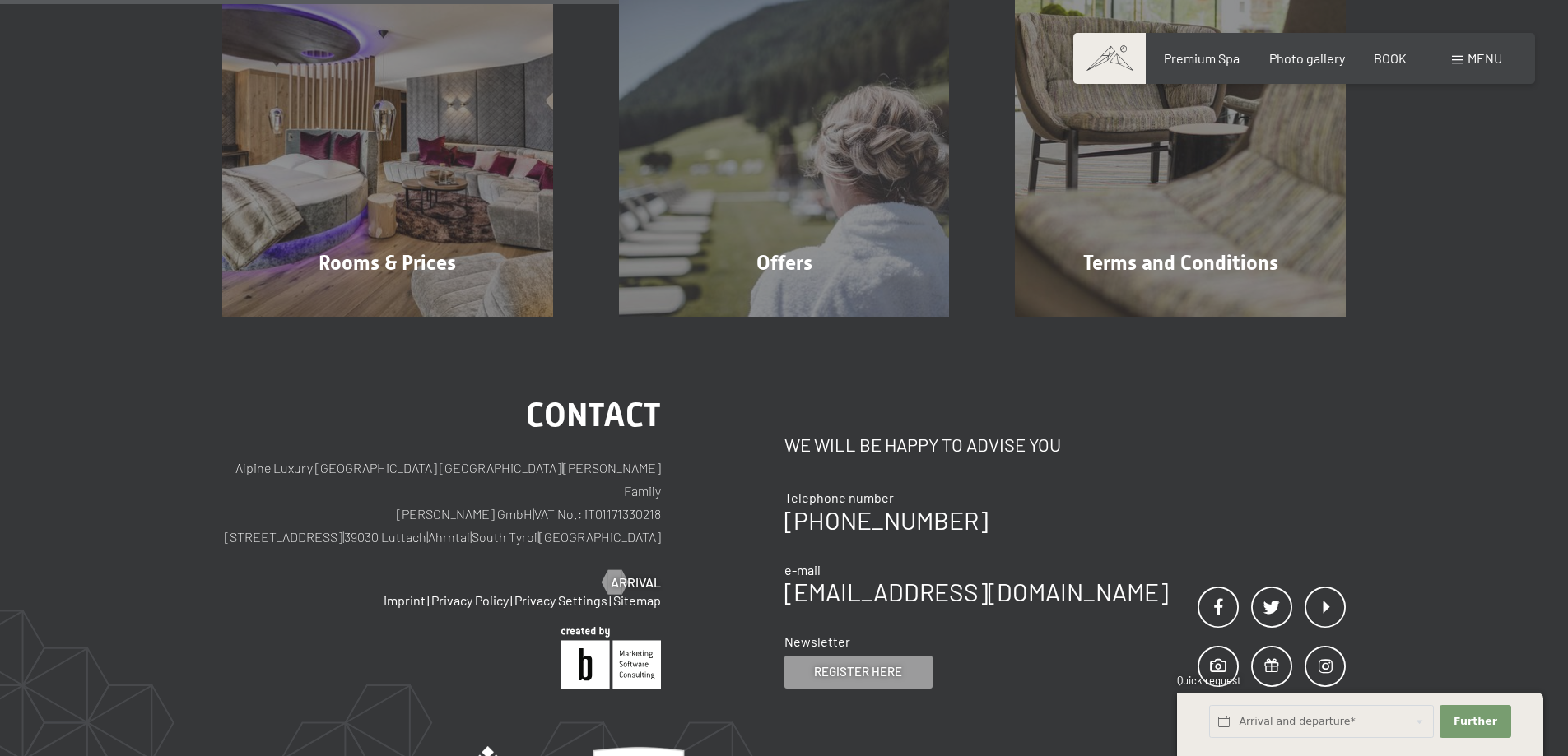
scroll to position [576, 0]
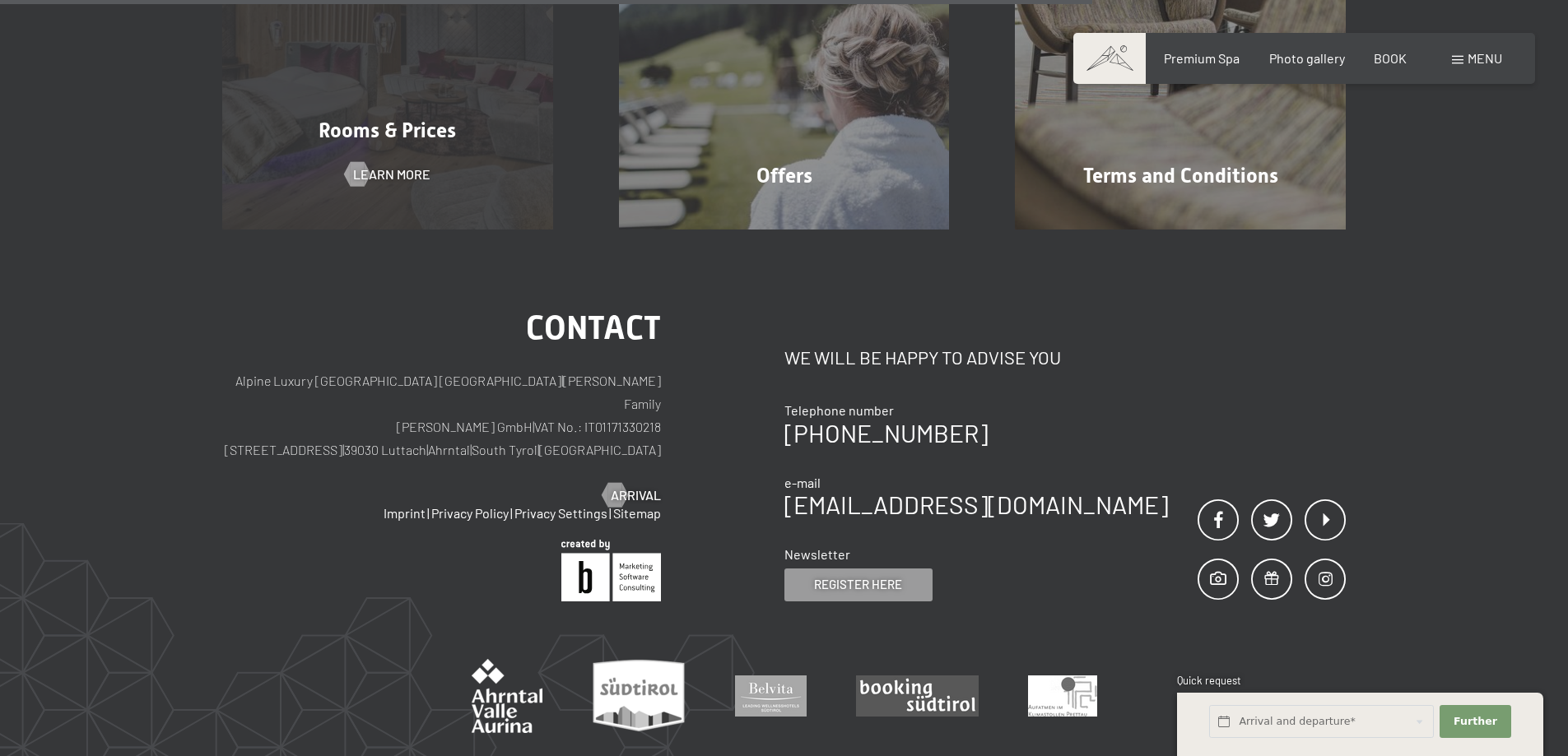
click at [400, 135] on font "Rooms & Prices" at bounding box center [387, 130] width 138 height 24
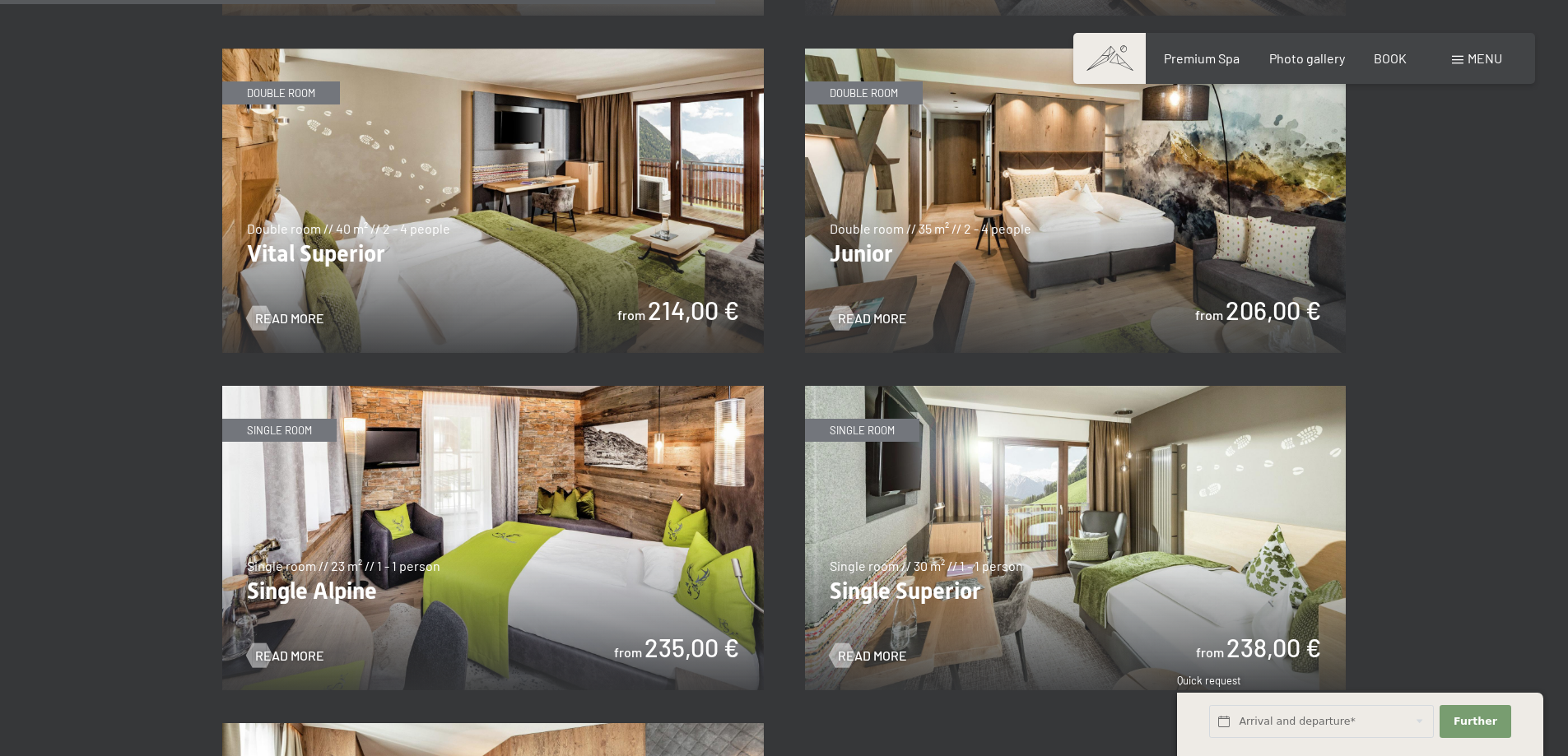
scroll to position [2304, 0]
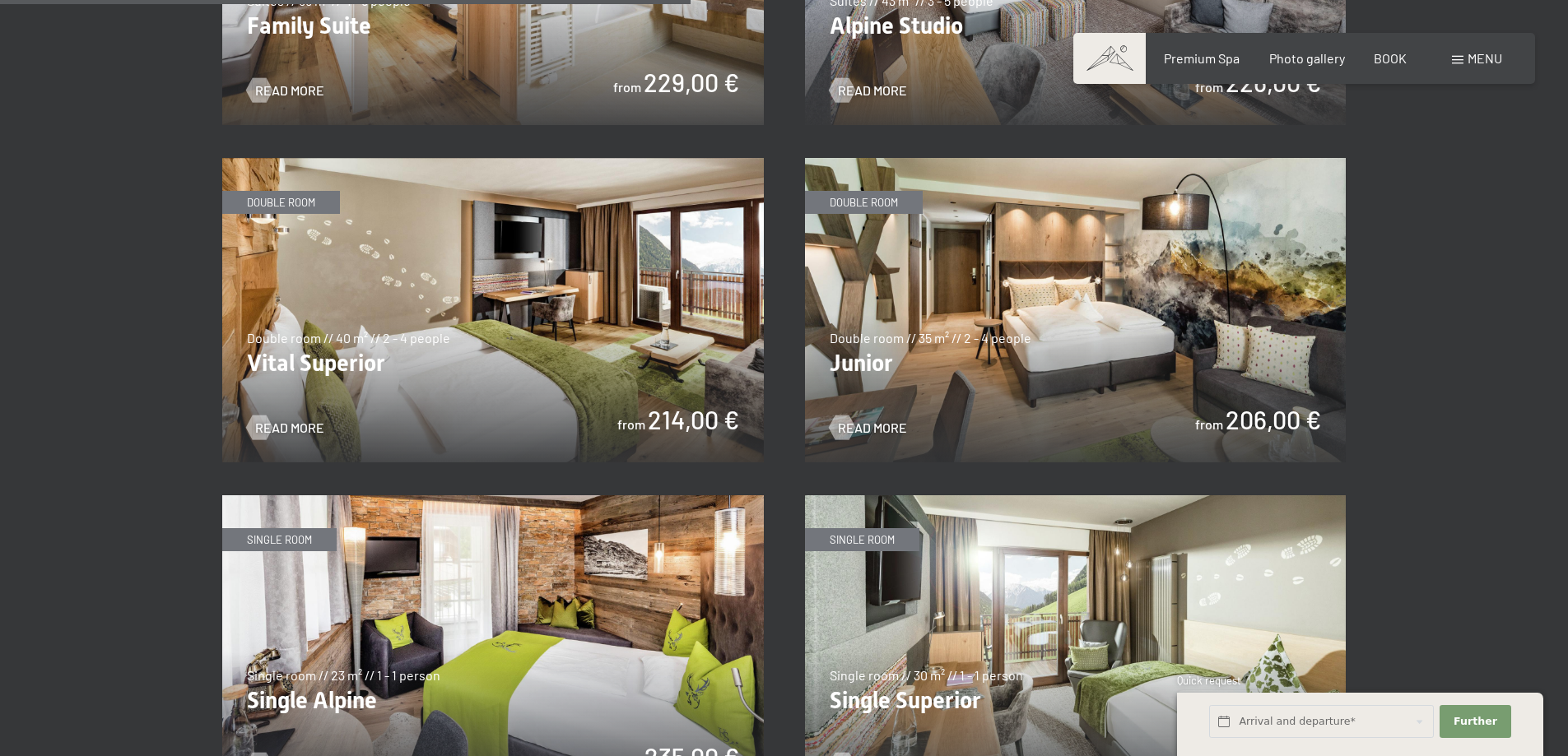
click at [1118, 303] on img at bounding box center [1076, 310] width 542 height 305
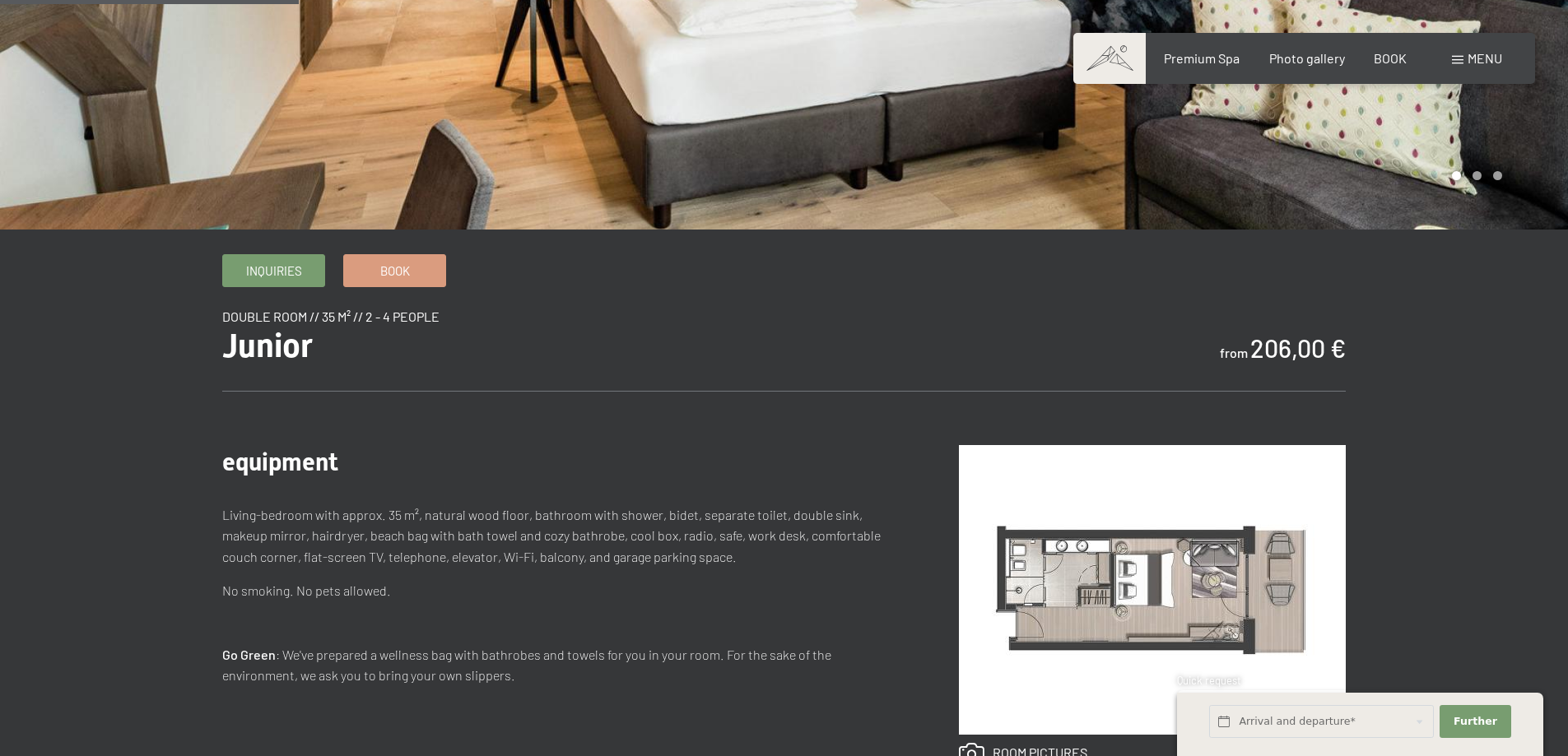
scroll to position [412, 0]
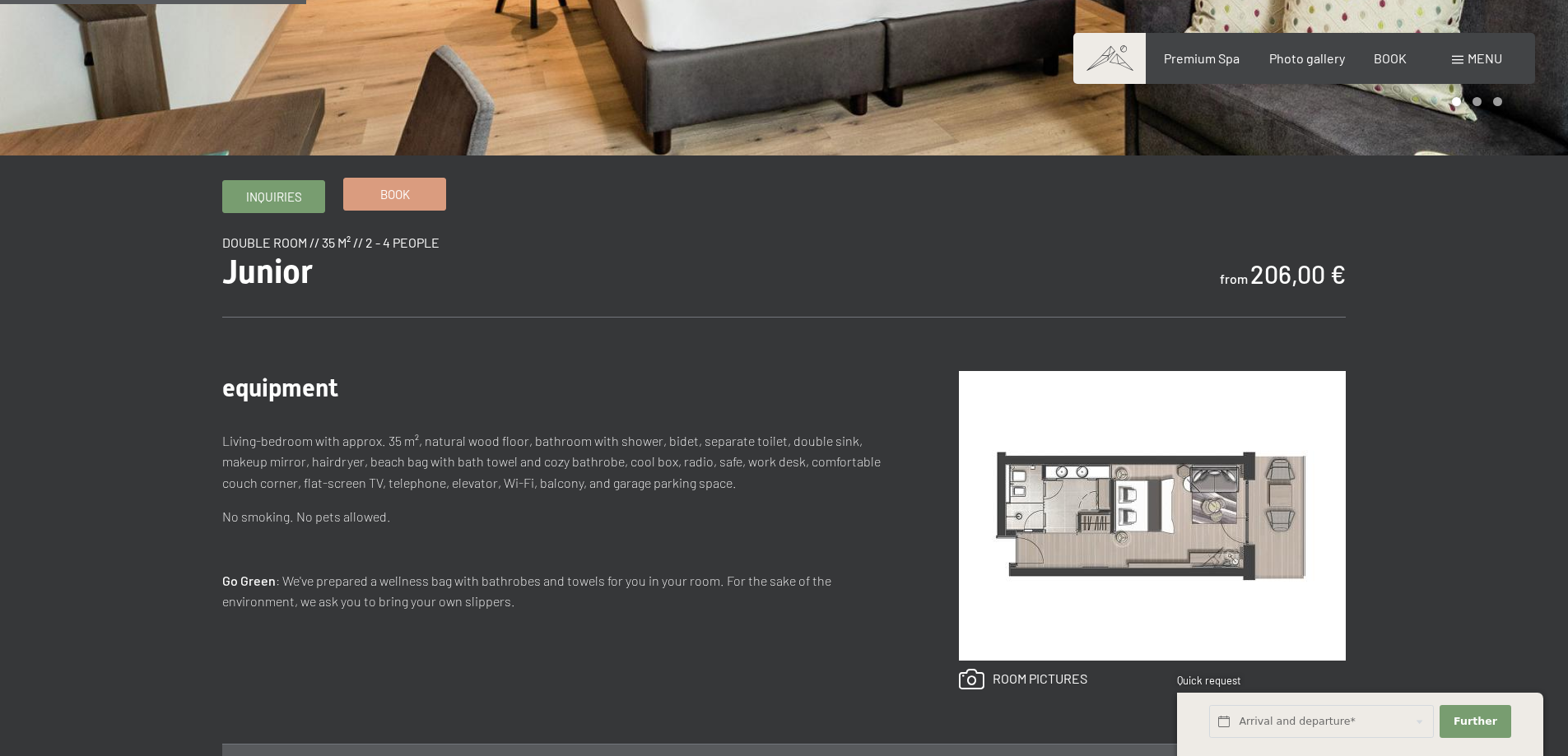
click at [406, 191] on font "Book" at bounding box center [395, 194] width 29 height 15
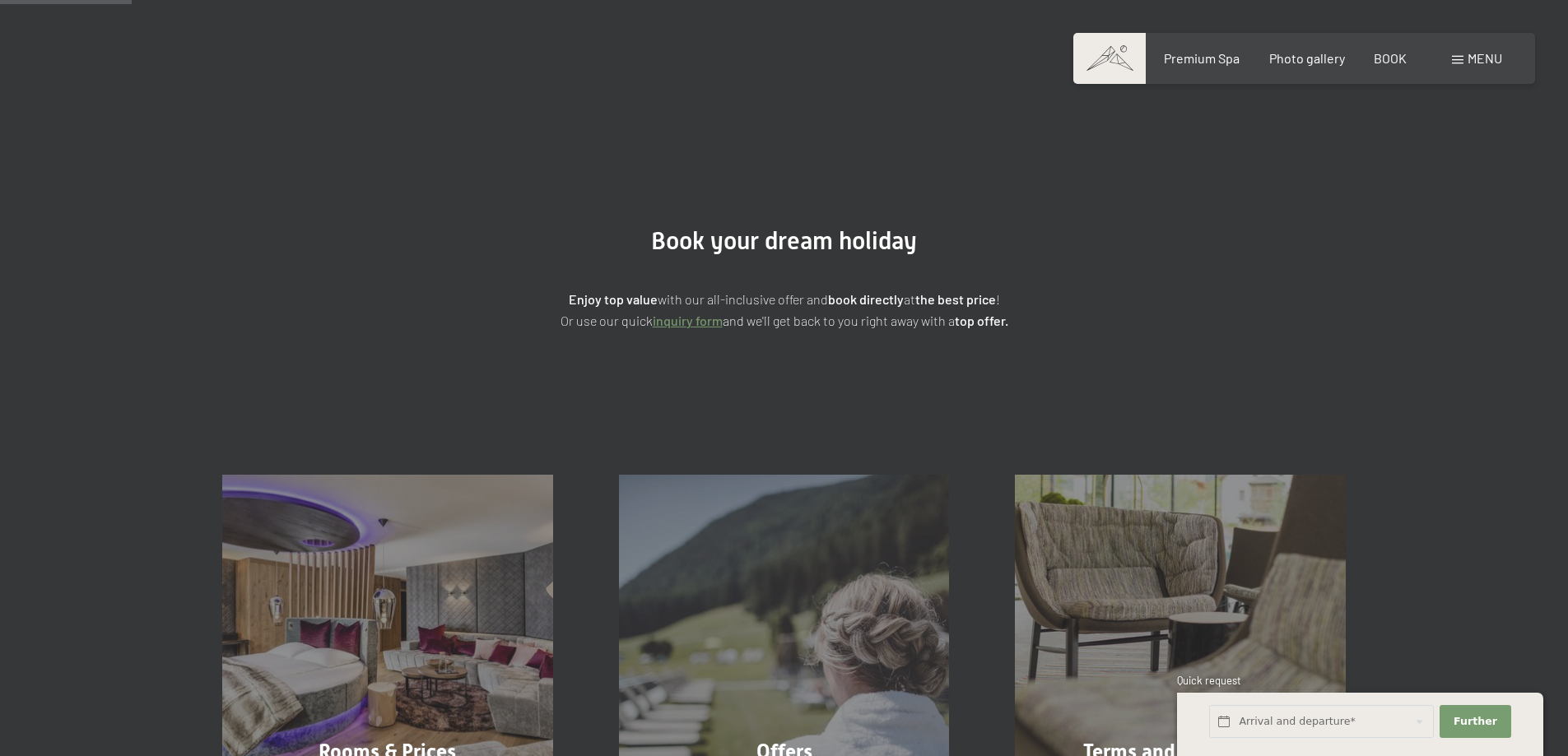
scroll to position [329, 0]
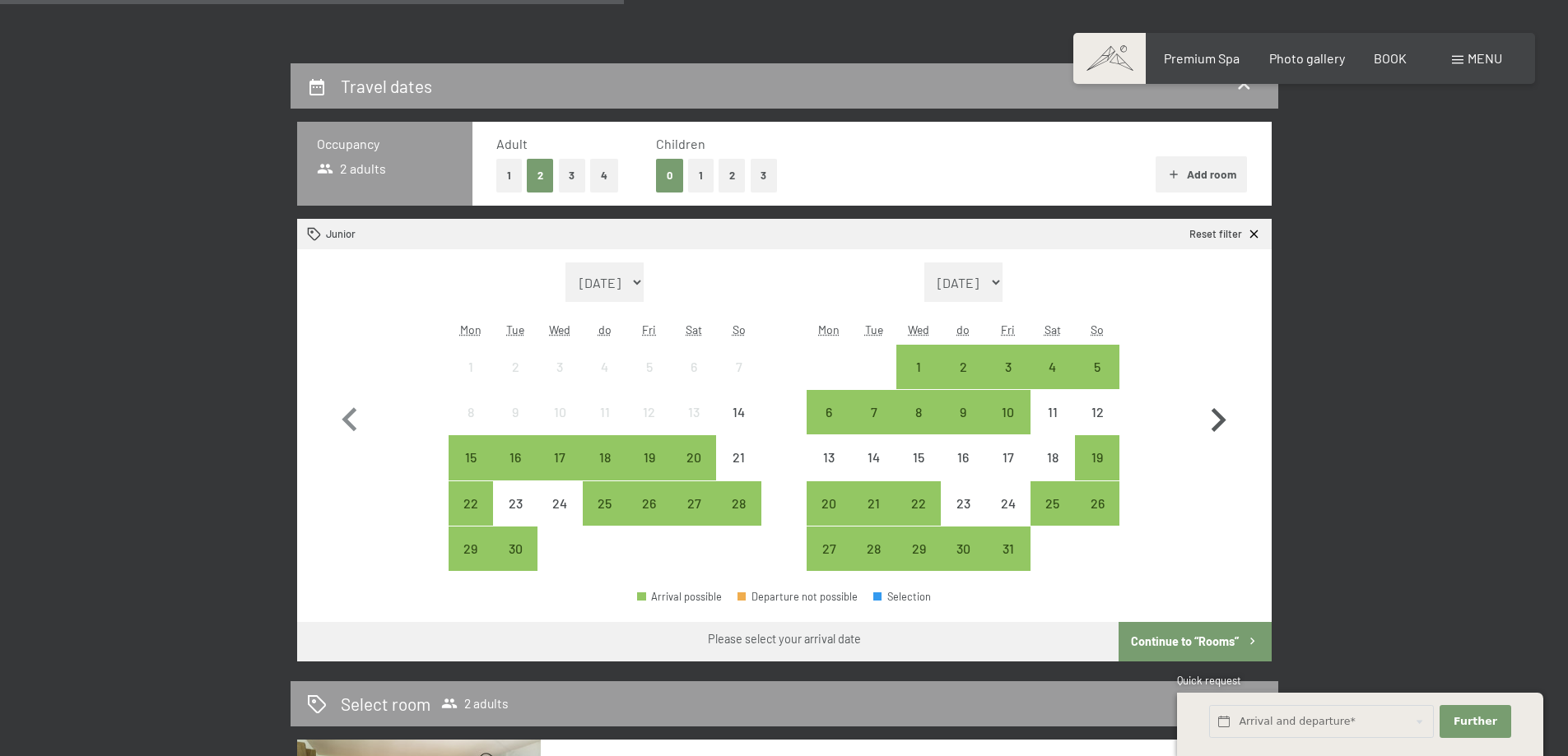
click at [1222, 423] on icon "button" at bounding box center [1219, 420] width 15 height 24
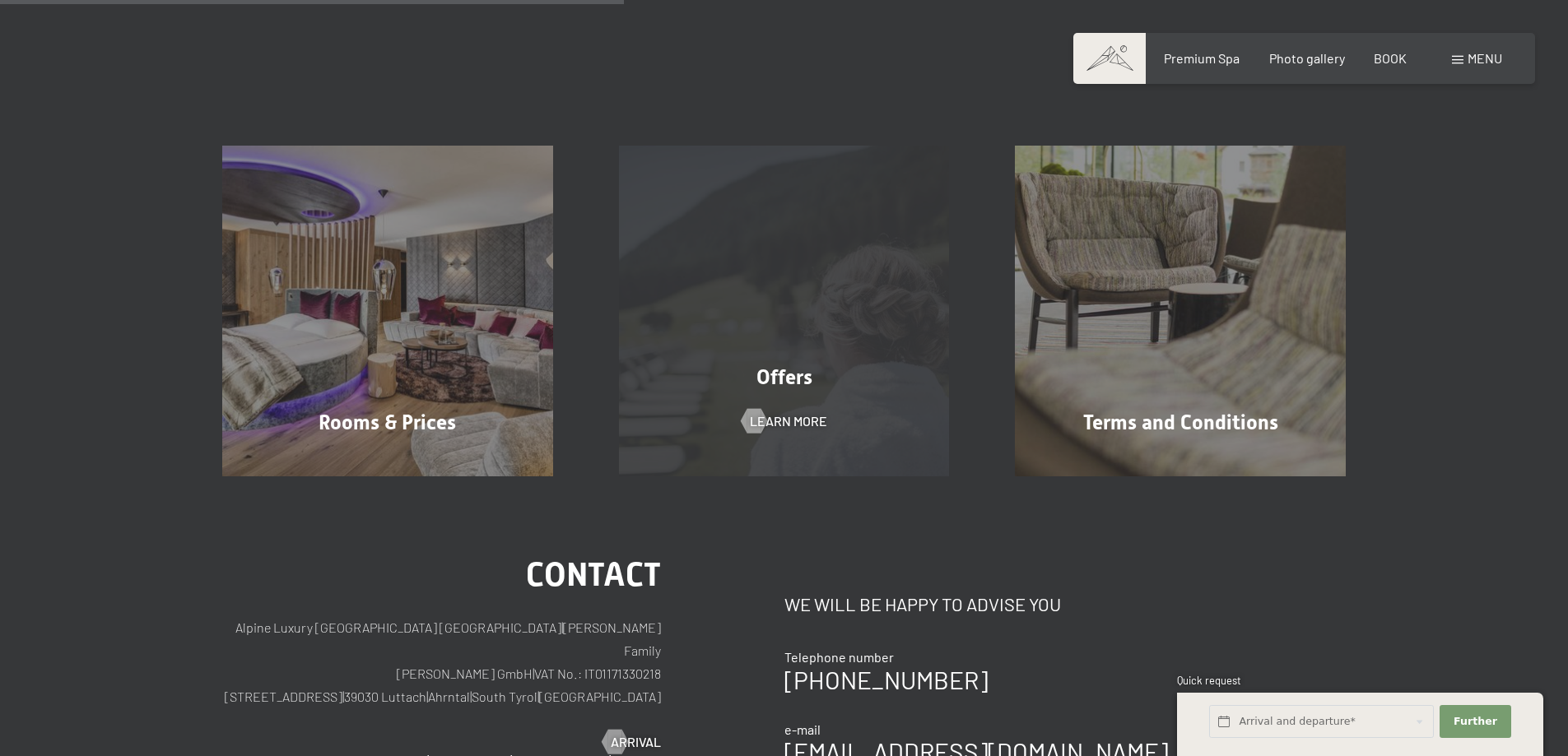
click at [829, 360] on div "Offers Learn more" at bounding box center [785, 311] width 397 height 331
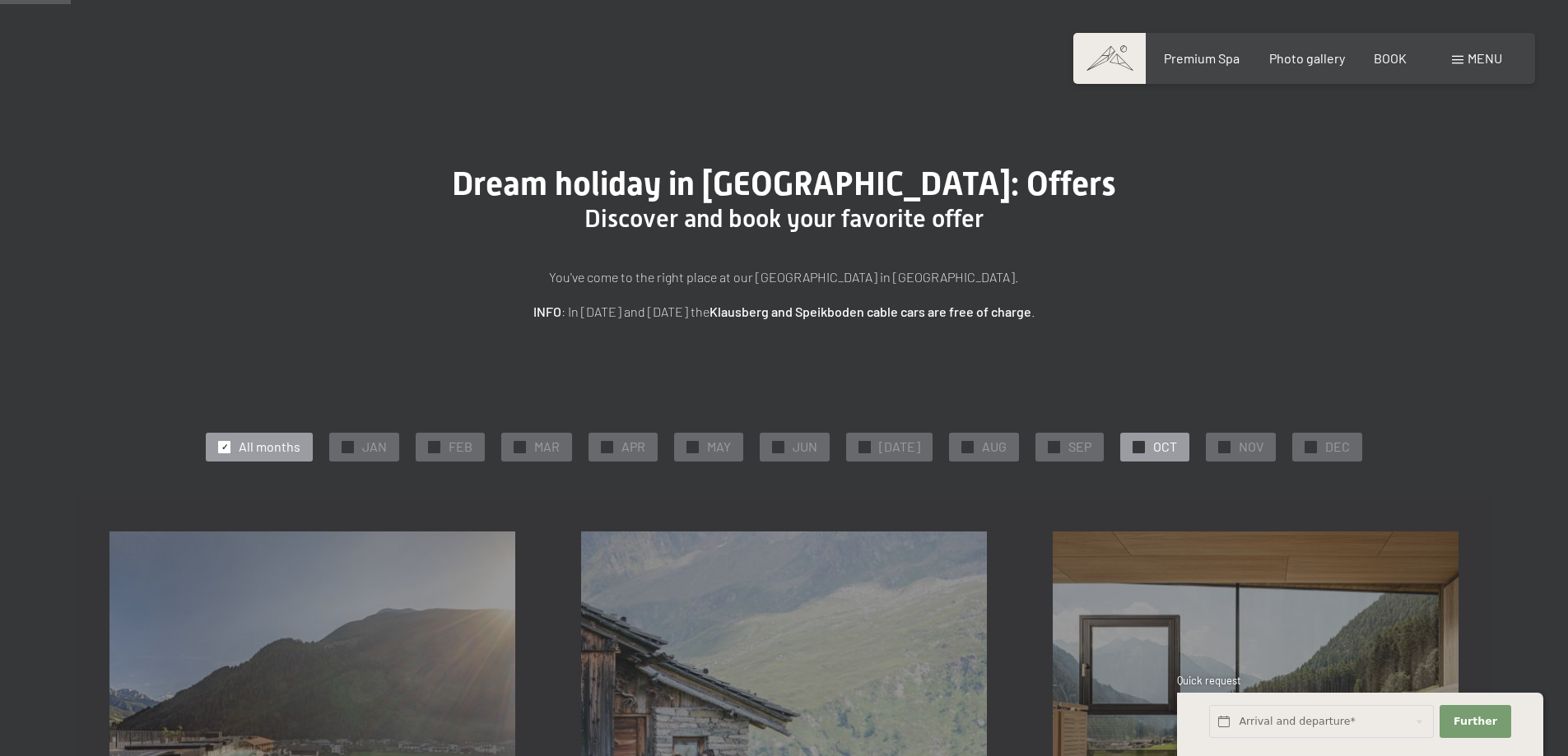
scroll to position [412, 0]
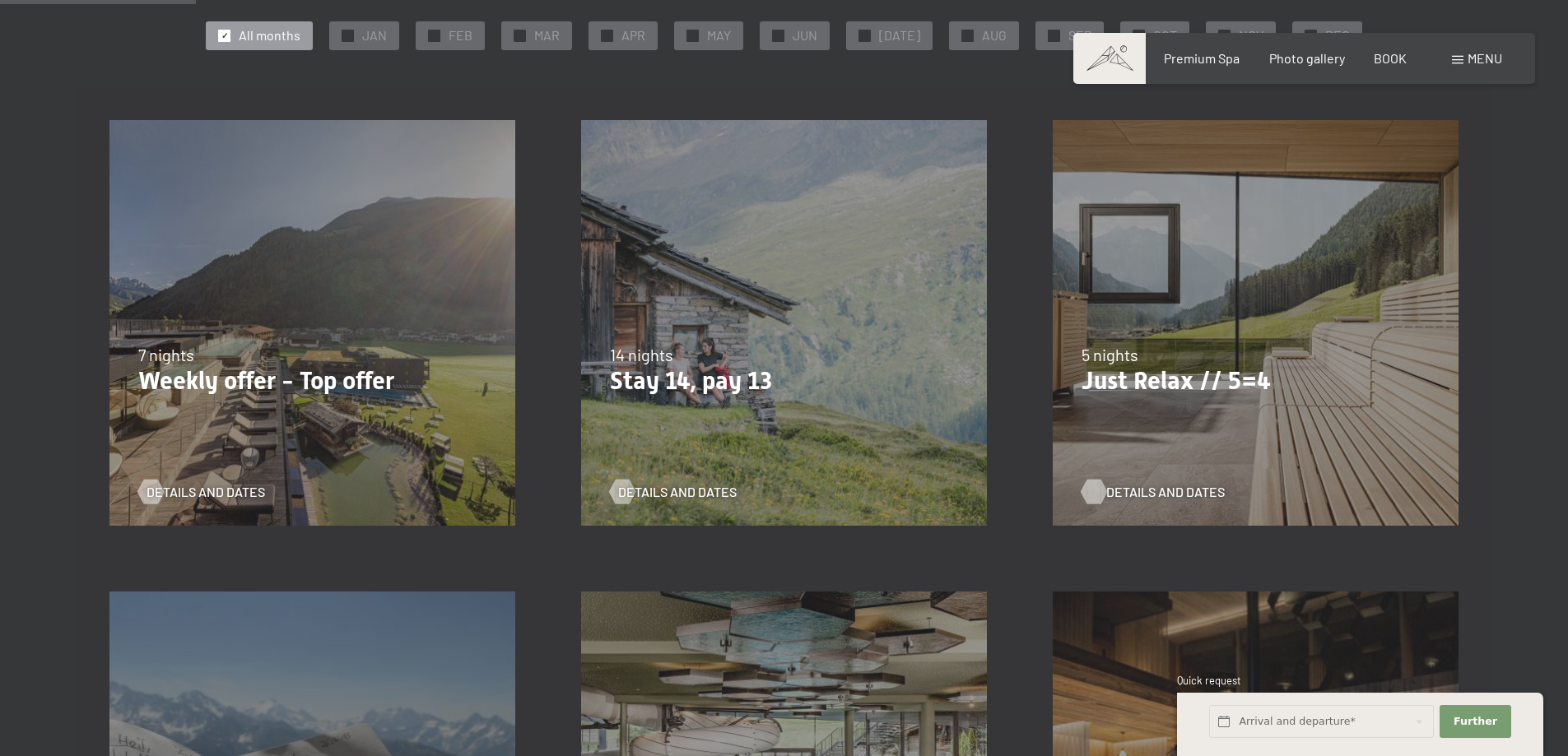
click at [1150, 495] on font "Details and dates" at bounding box center [1165, 491] width 118 height 16
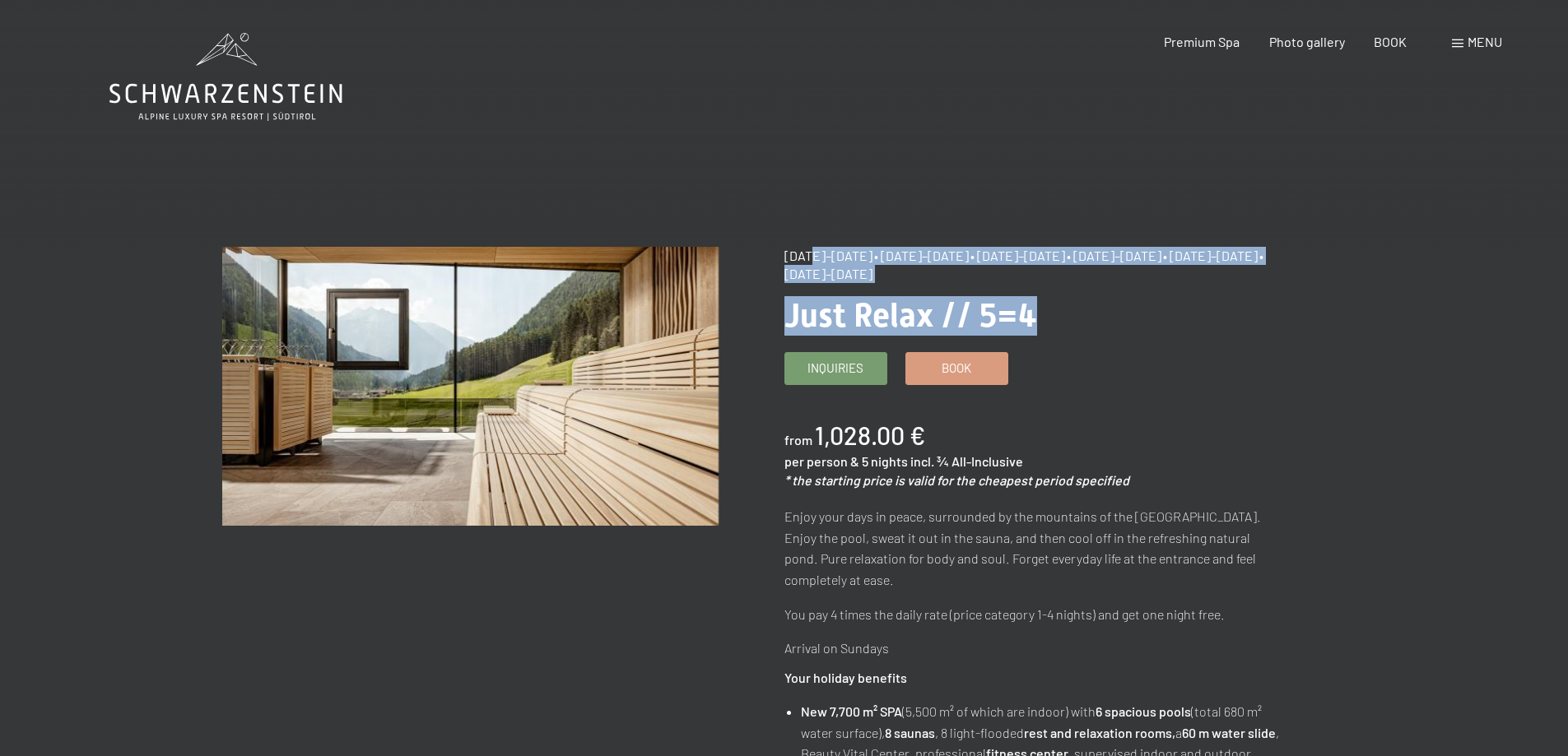
drag, startPoint x: 813, startPoint y: 252, endPoint x: 1195, endPoint y: 320, distance: 388.0
click at [1098, 284] on div "September 7–October 3, 2025 • December 21–December 26, 2025 • January 11–Januar…" at bounding box center [1033, 265] width 497 height 37
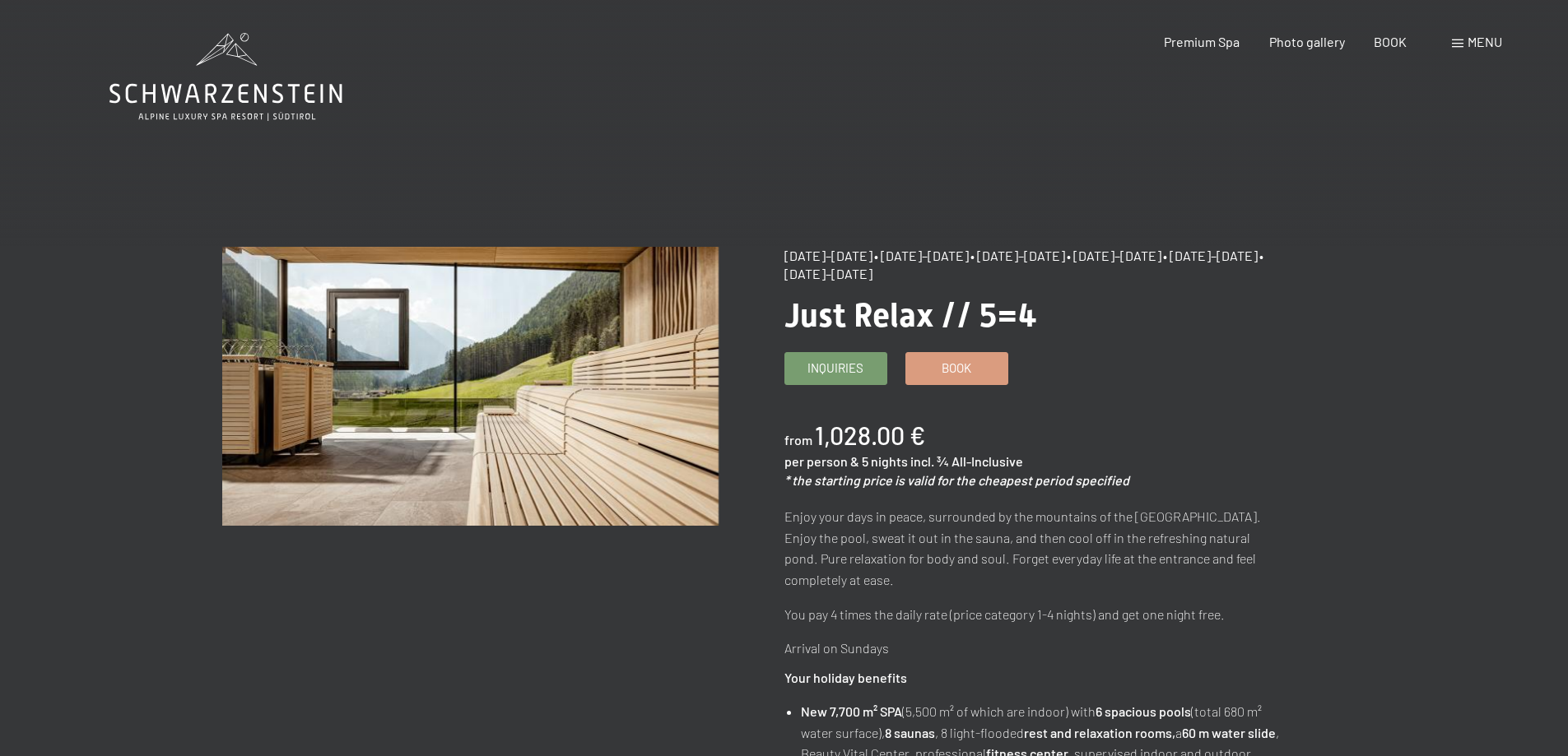
drag, startPoint x: 974, startPoint y: 254, endPoint x: 1162, endPoint y: 294, distance: 192.2
click at [1162, 284] on div "September 7–October 3, 2025 • December 21–December 26, 2025 • January 11–Januar…" at bounding box center [1033, 265] width 497 height 37
click at [1125, 284] on div "September 7–October 3, 2025 • December 21–December 26, 2025 • January 11–Januar…" at bounding box center [1033, 265] width 497 height 37
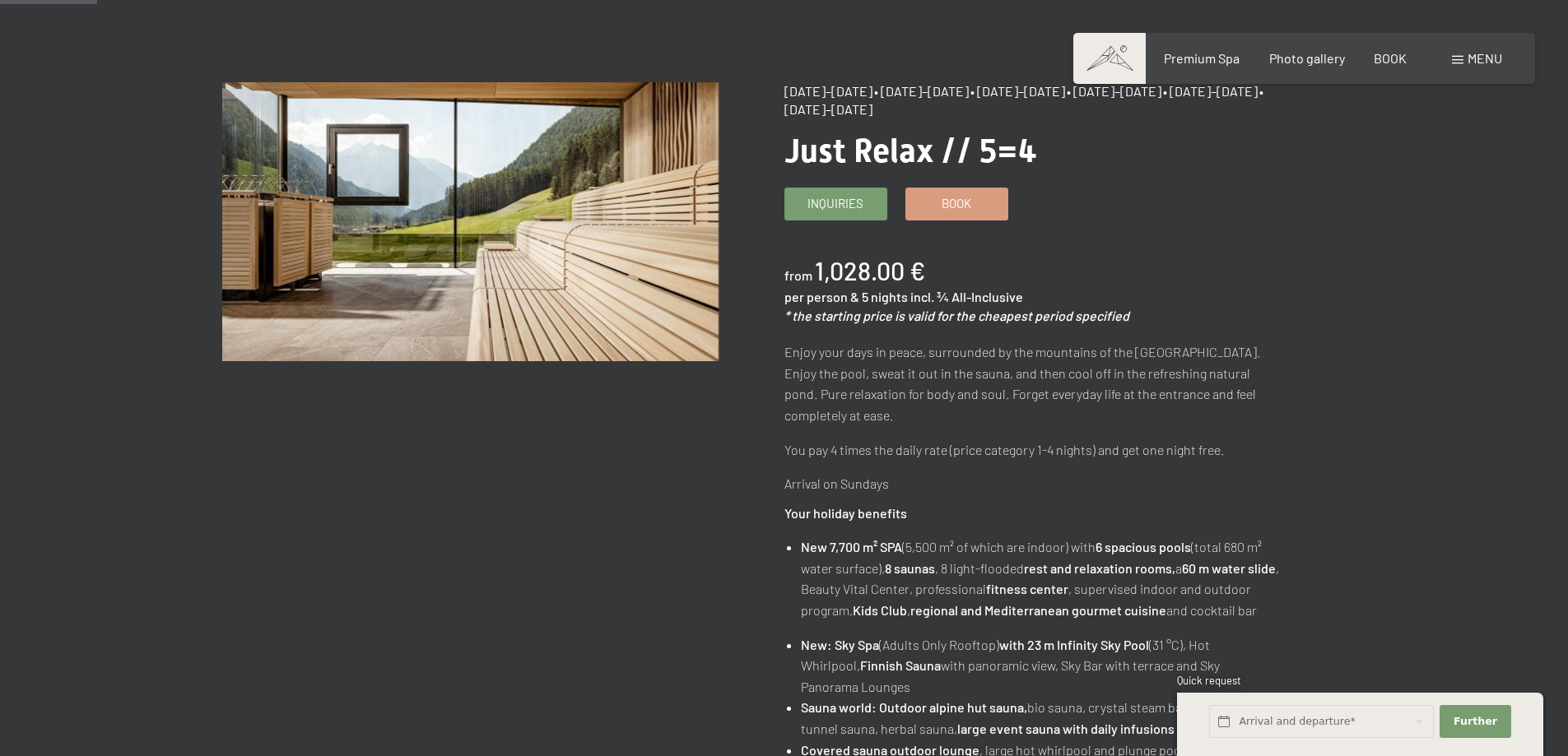
scroll to position [82, 0]
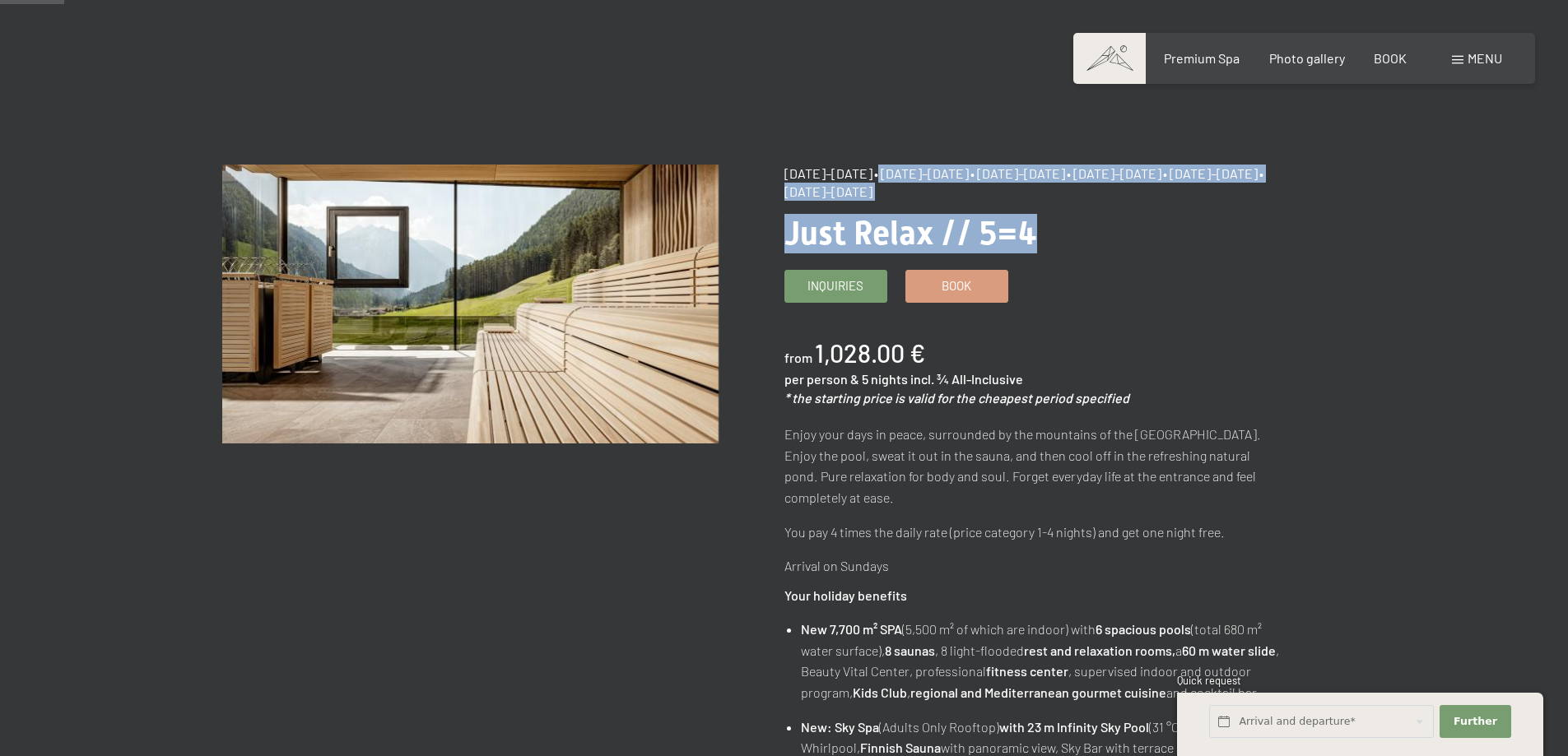
drag, startPoint x: 976, startPoint y: 172, endPoint x: 1250, endPoint y: 250, distance: 284.9
click at [1220, 251] on h1 "Just Relax // 5=4" at bounding box center [1033, 234] width 497 height 39
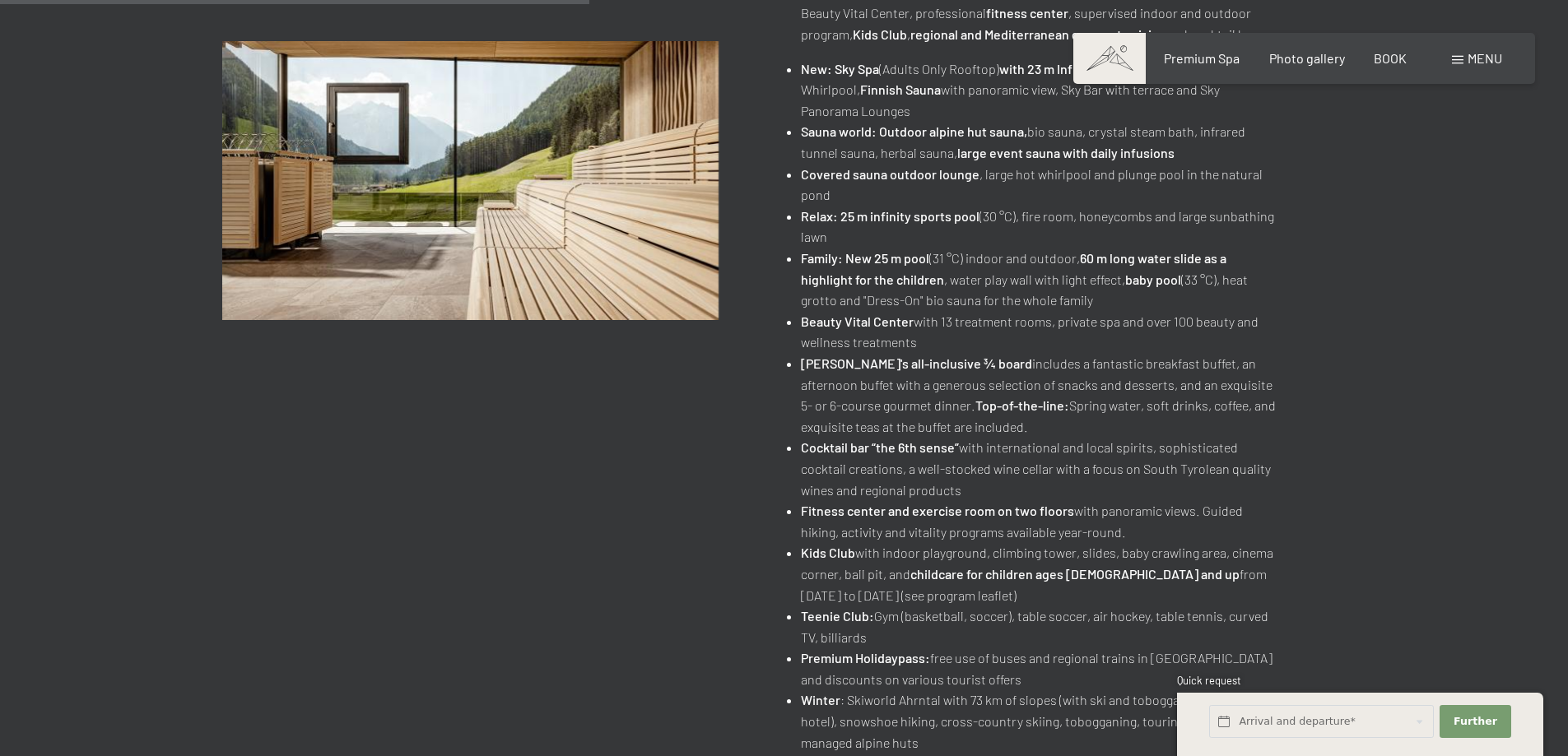
scroll to position [823, 0]
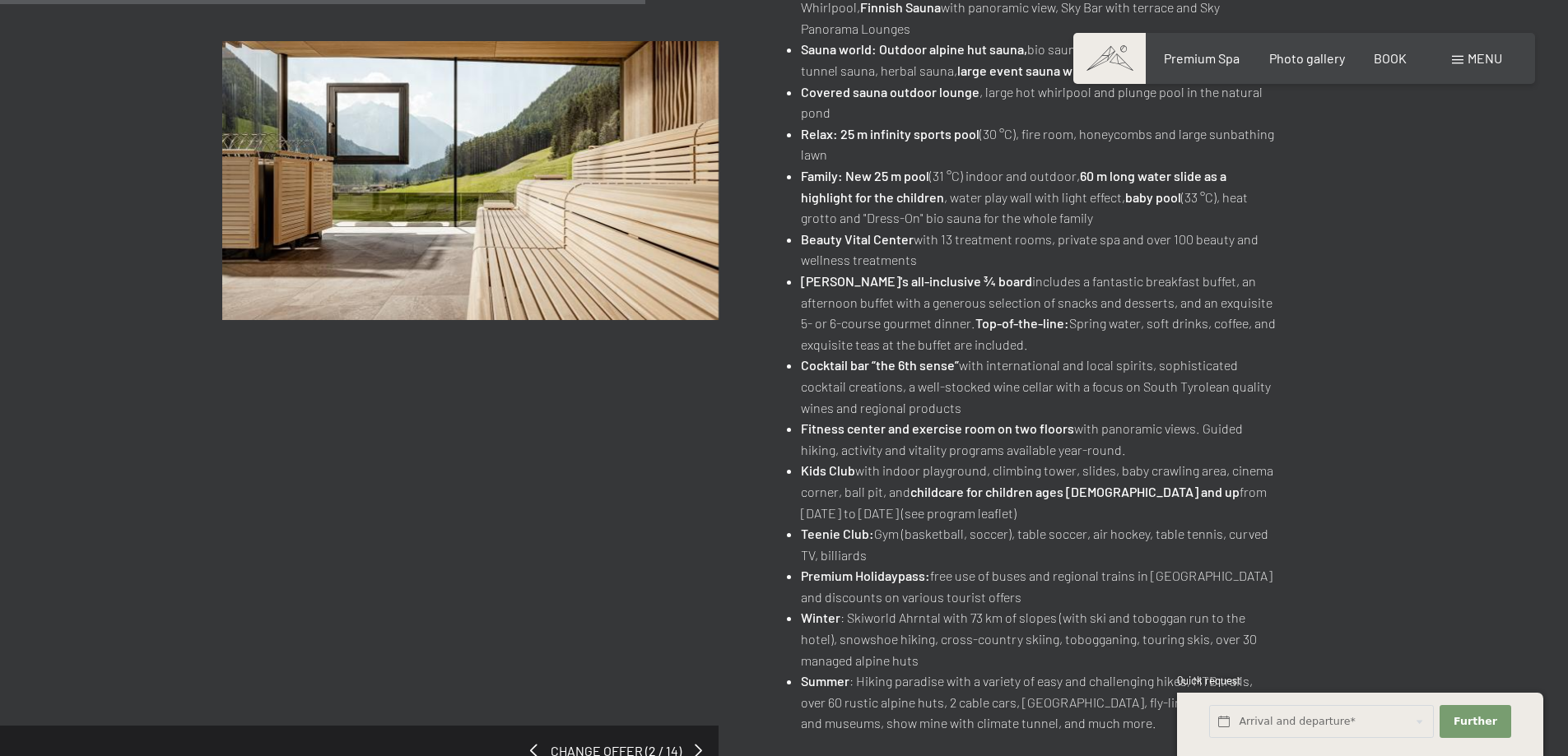
drag, startPoint x: 918, startPoint y: 278, endPoint x: 992, endPoint y: 293, distance: 75.5
click at [992, 270] on li "Beauty Vital Center with 13 treatment rooms, private spa and over 100 beauty an…" at bounding box center [1040, 249] width 479 height 42
click at [981, 270] on li "Beauty Vital Center with 13 treatment rooms, private spa and over 100 beauty an…" at bounding box center [1040, 249] width 479 height 42
drag, startPoint x: 875, startPoint y: 276, endPoint x: 1024, endPoint y: 303, distance: 151.4
click at [1024, 270] on li "Beauty Vital Center with 13 treatment rooms, private spa and over 100 beauty an…" at bounding box center [1040, 249] width 479 height 42
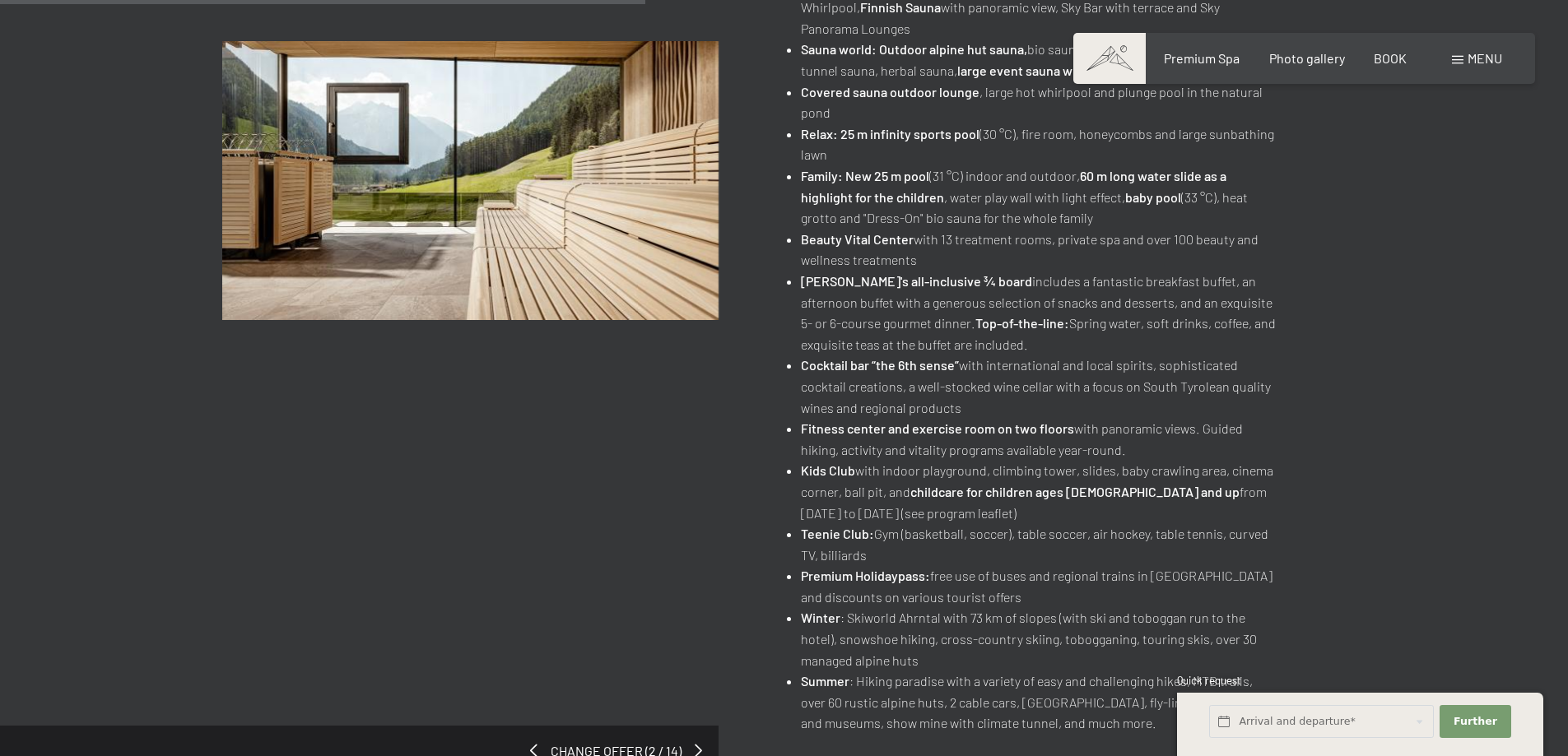
click at [1004, 270] on li "Beauty Vital Center with 13 treatment rooms, private spa and over 100 beauty an…" at bounding box center [1040, 249] width 479 height 42
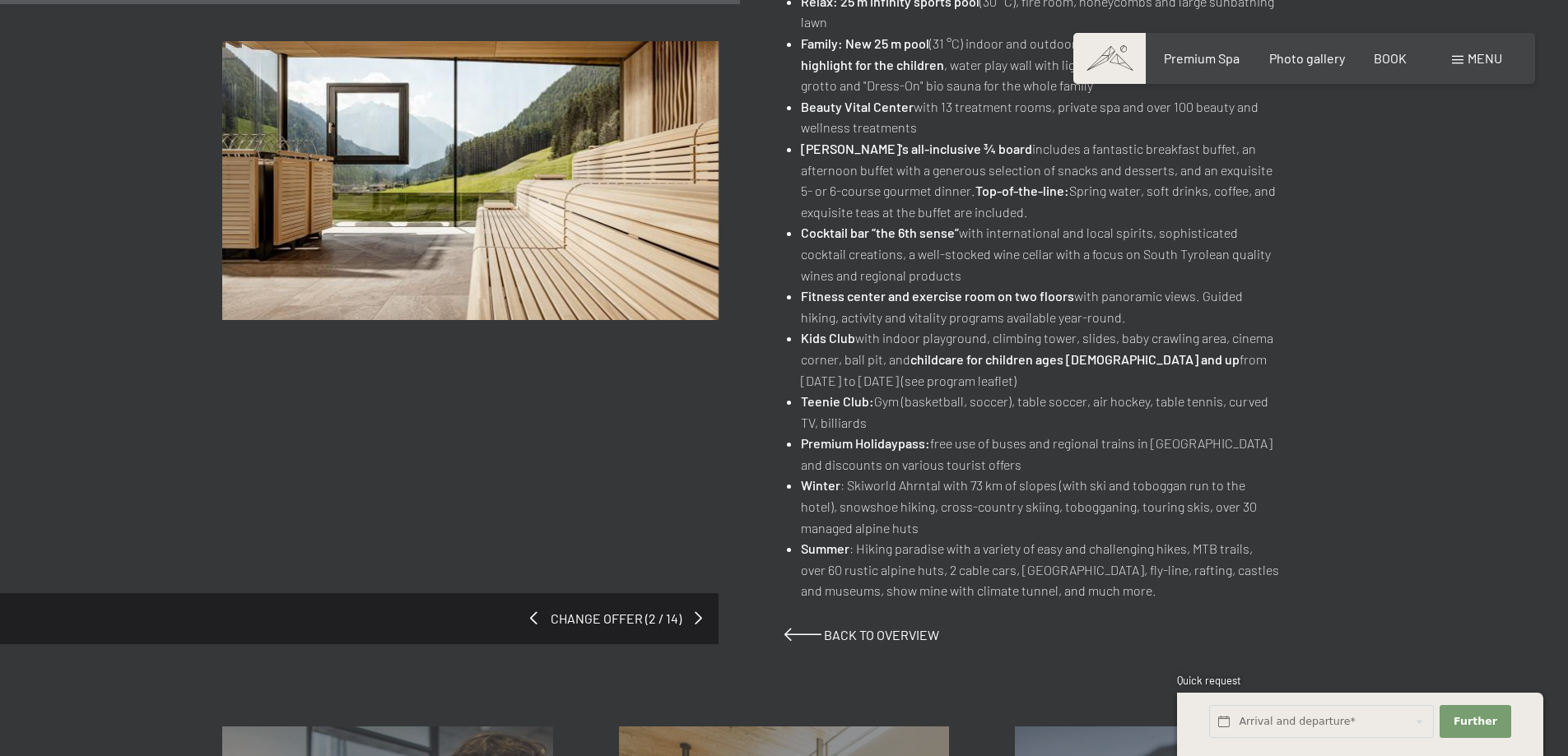
scroll to position [988, 0]
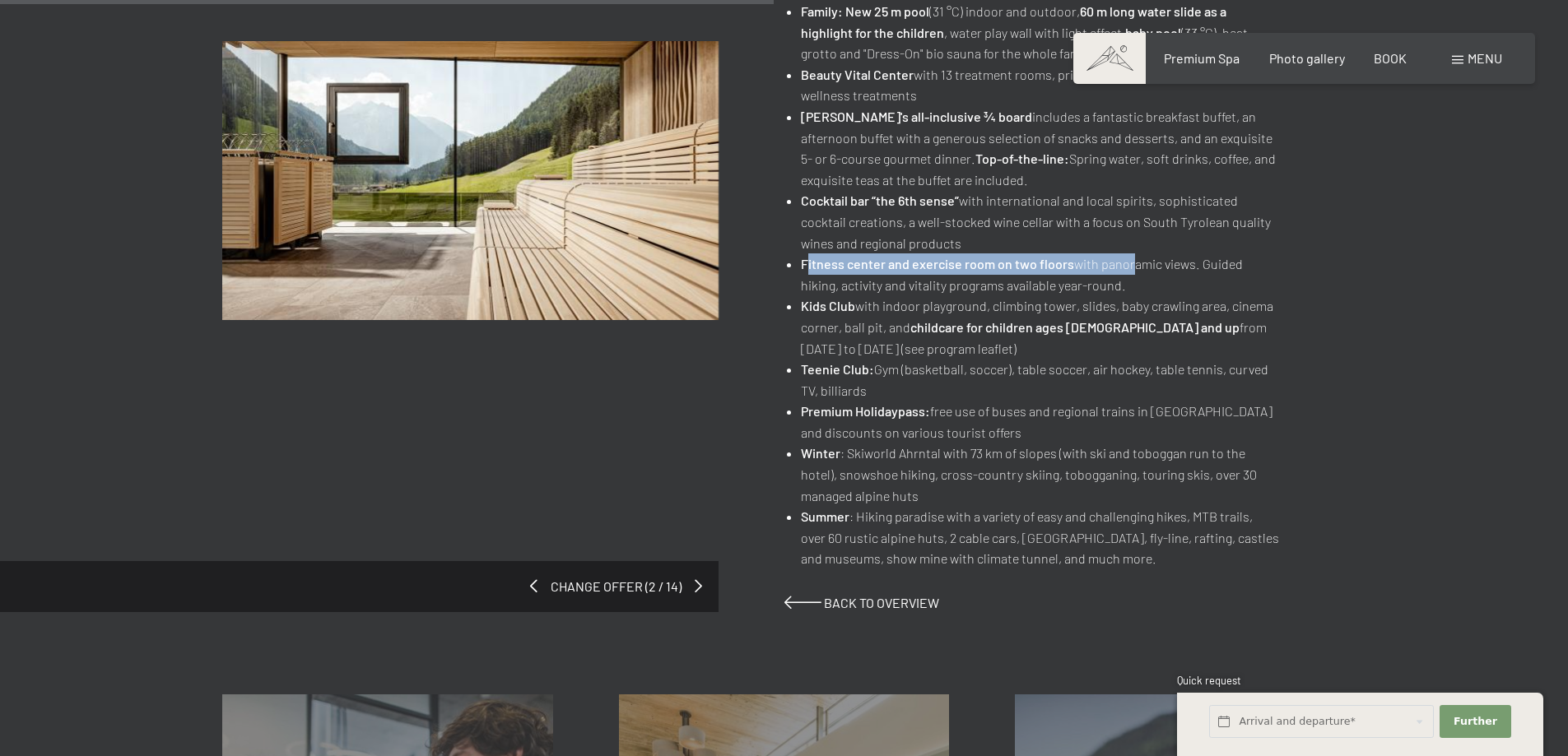
drag, startPoint x: 806, startPoint y: 301, endPoint x: 1126, endPoint y: 302, distance: 320.0
click at [1126, 296] on li "Fitness center and exercise room on two floors with panoramic views. Guided hik…" at bounding box center [1040, 275] width 479 height 42
click at [1135, 296] on li "Fitness center and exercise room on two floors with panoramic views. Guided hik…" at bounding box center [1040, 275] width 479 height 42
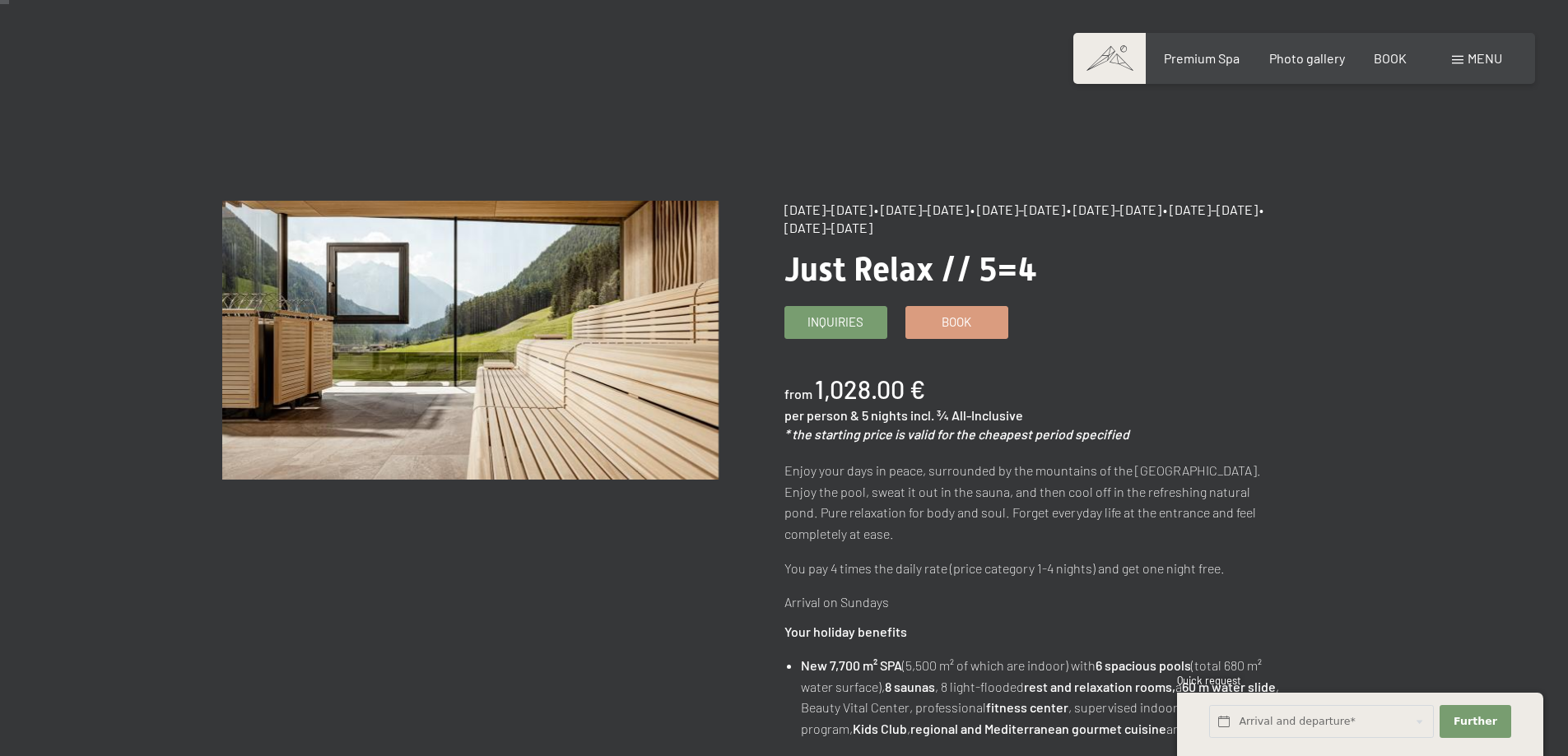
scroll to position [0, 0]
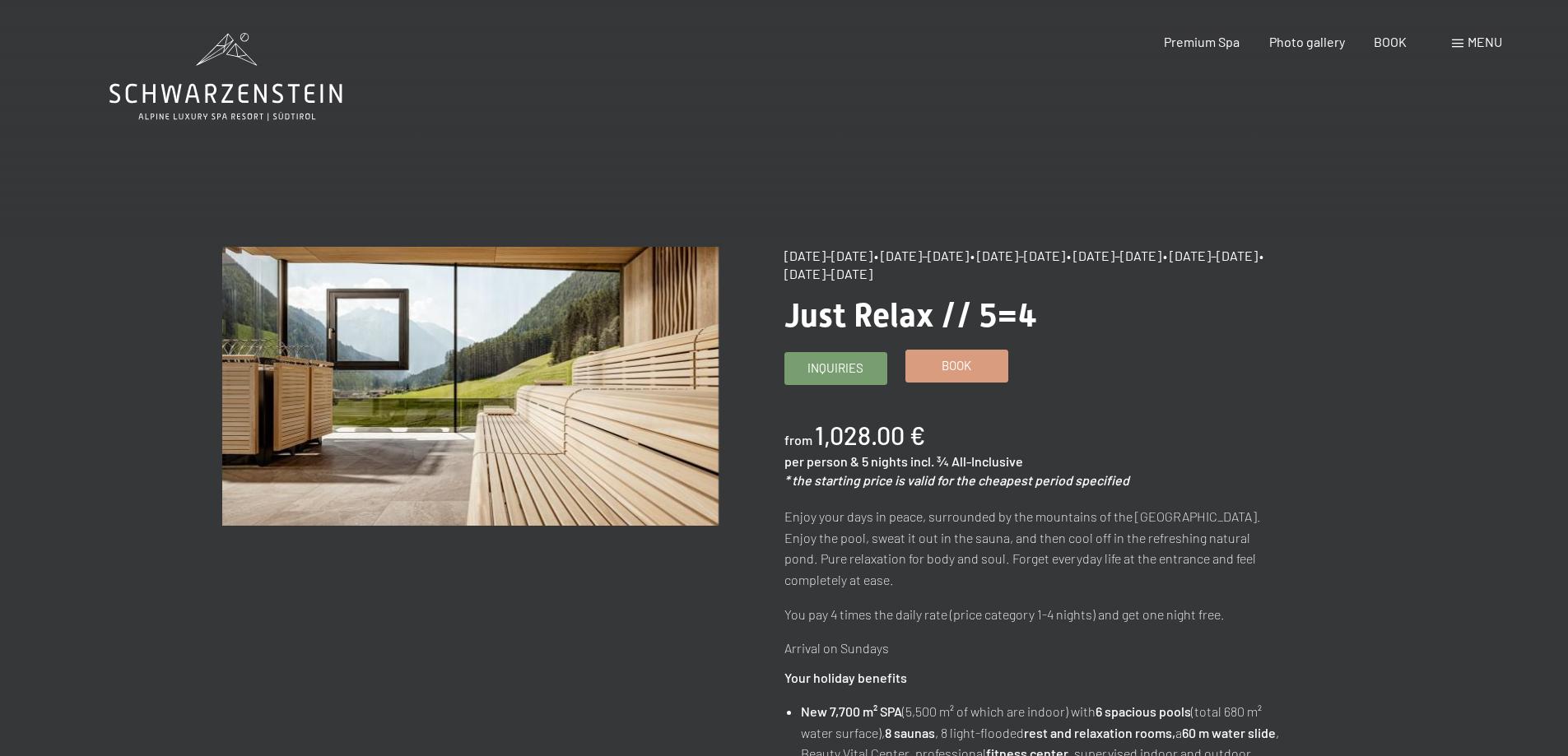
click at [951, 373] on font "Book" at bounding box center [956, 365] width 29 height 15
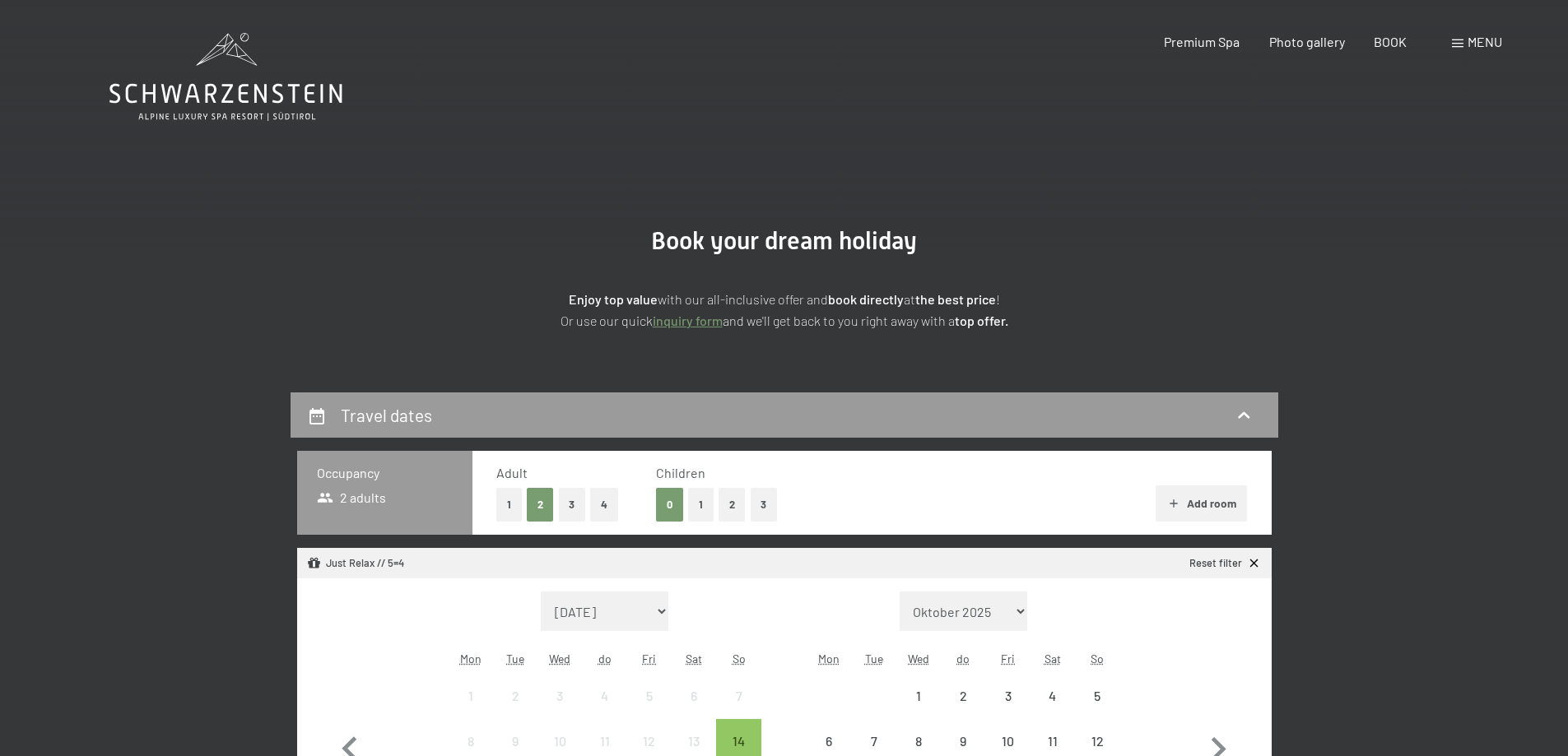
click at [224, 97] on icon at bounding box center [225, 76] width 233 height 88
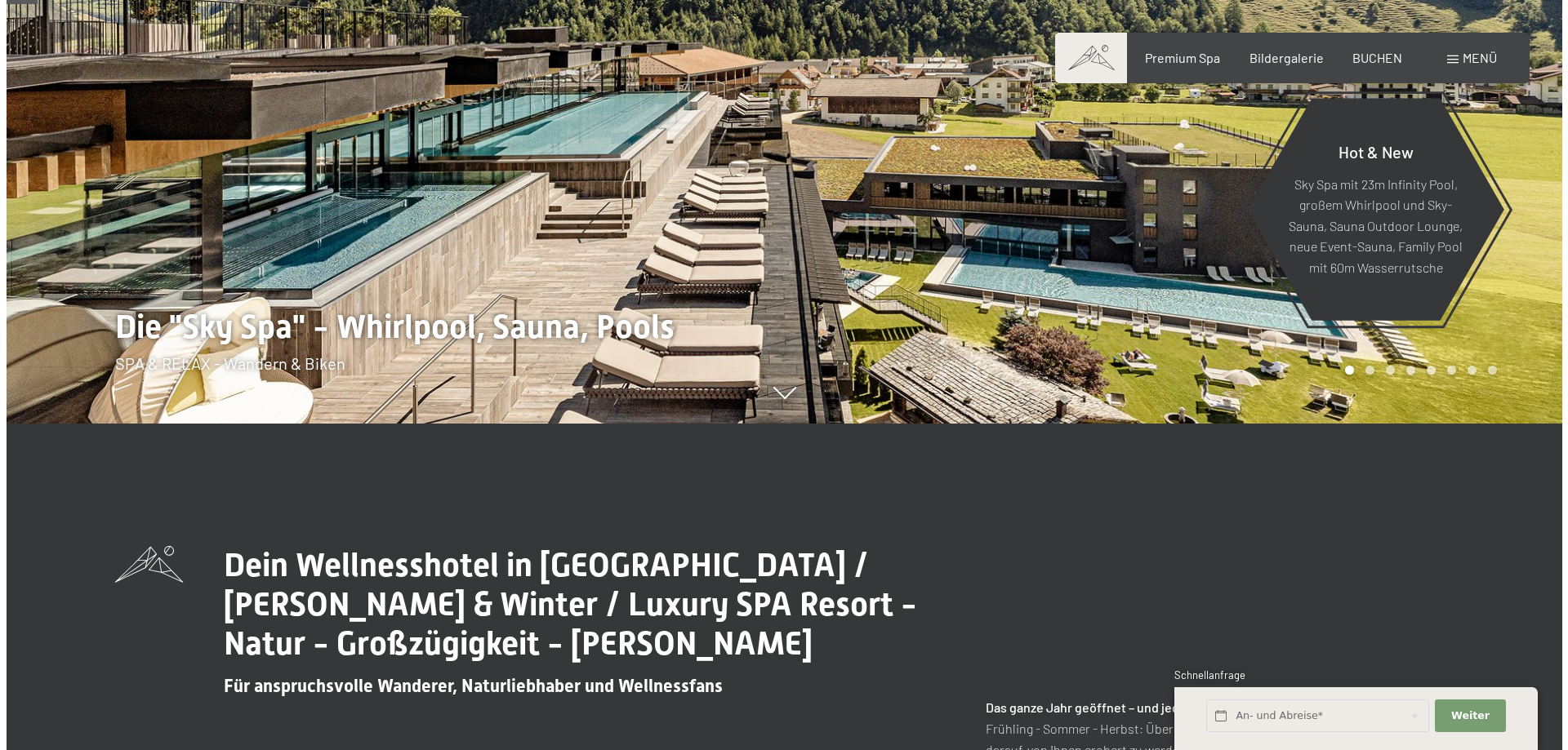
scroll to position [163, 0]
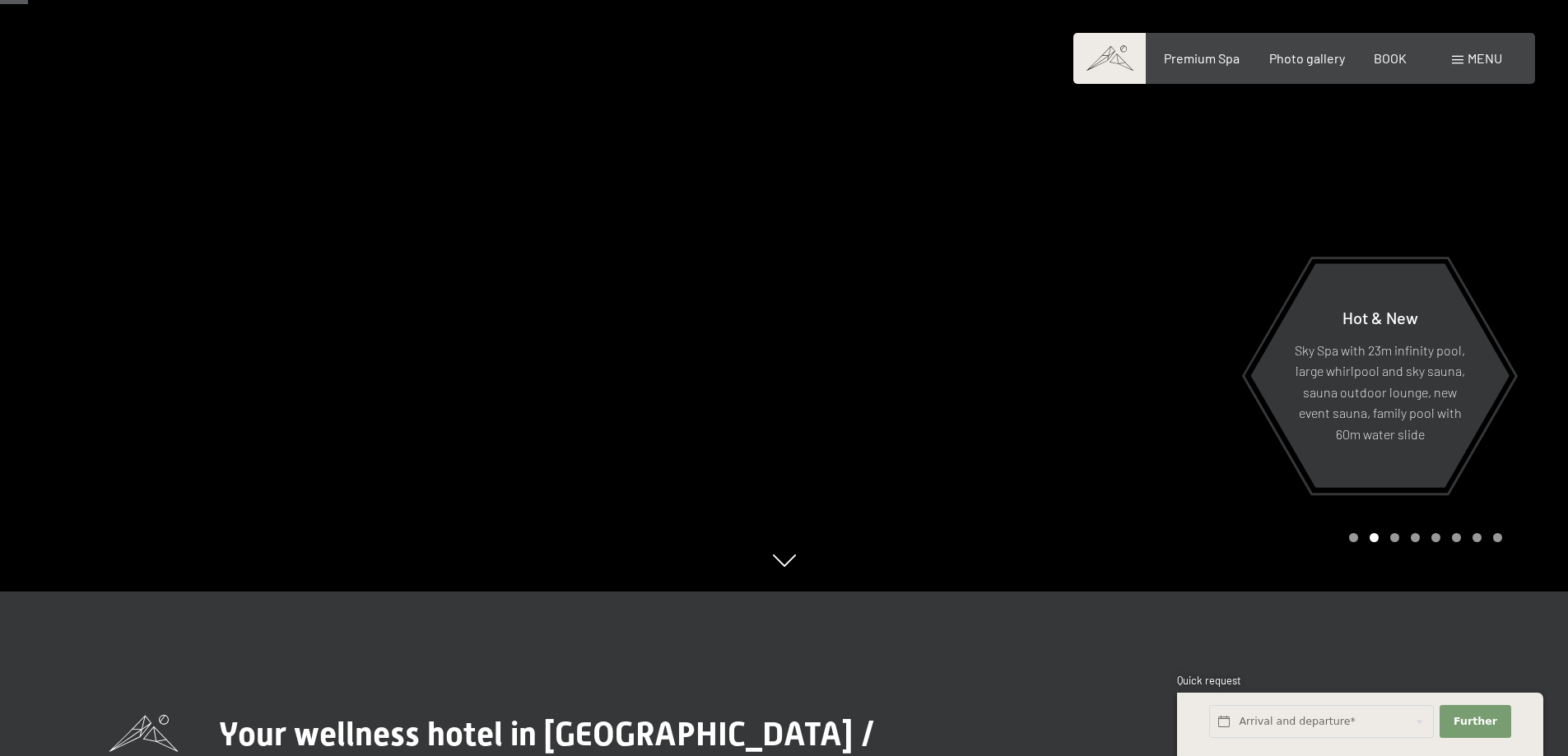
click at [1394, 536] on div "Carousel Page 3" at bounding box center [1395, 538] width 9 height 9
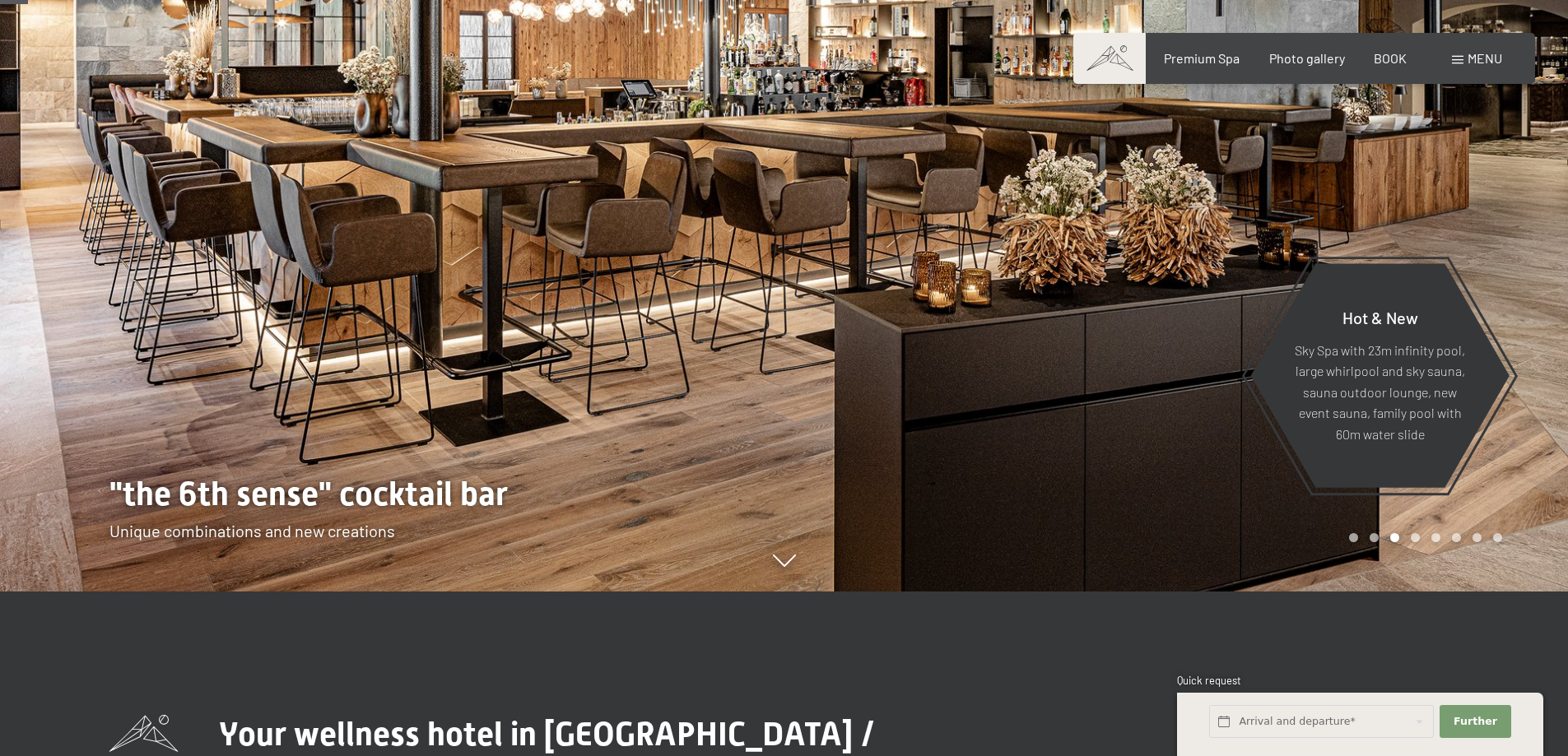
click at [1415, 536] on div "Carousel Page 4" at bounding box center [1415, 538] width 9 height 9
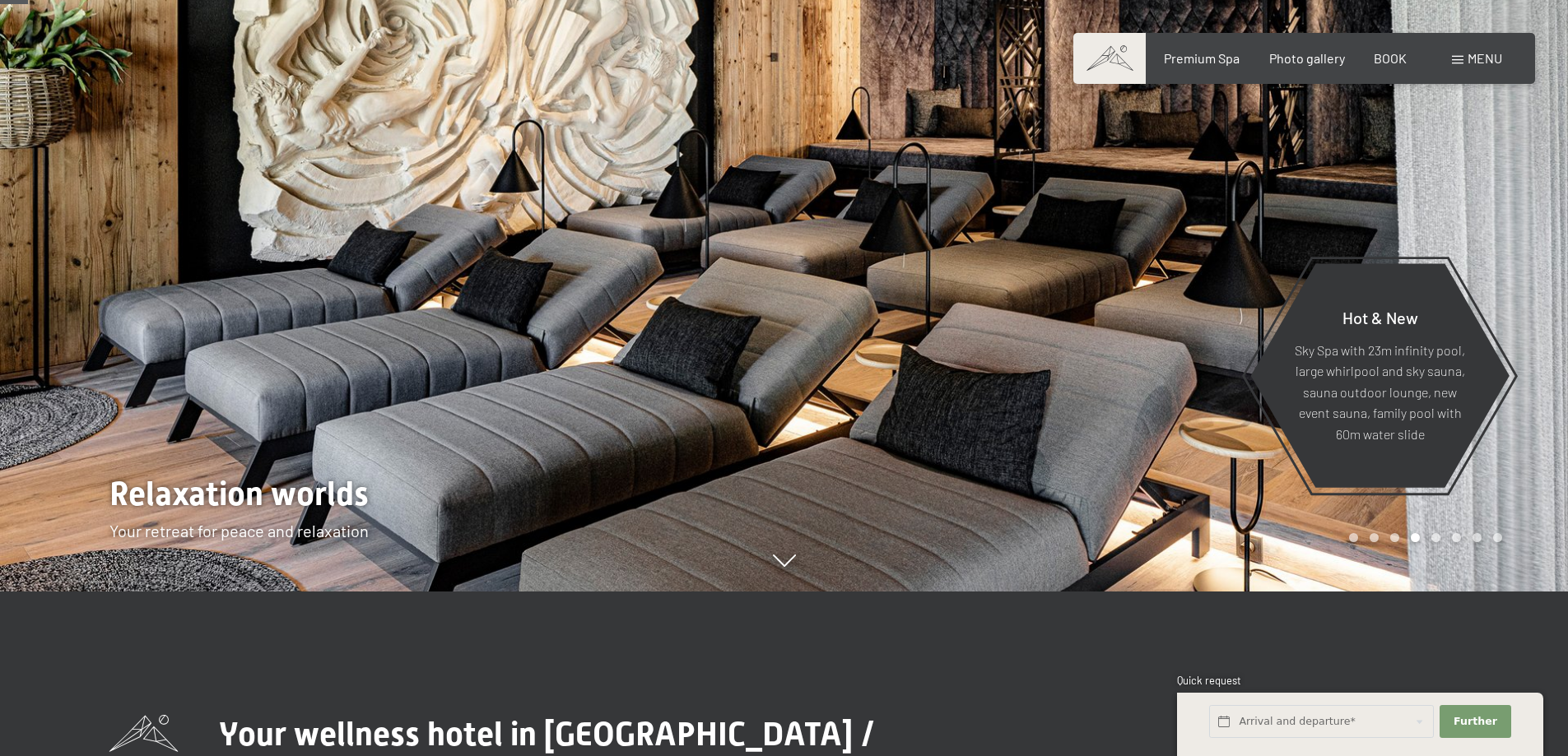
click at [1439, 538] on div "Carousel Page 5" at bounding box center [1436, 538] width 9 height 9
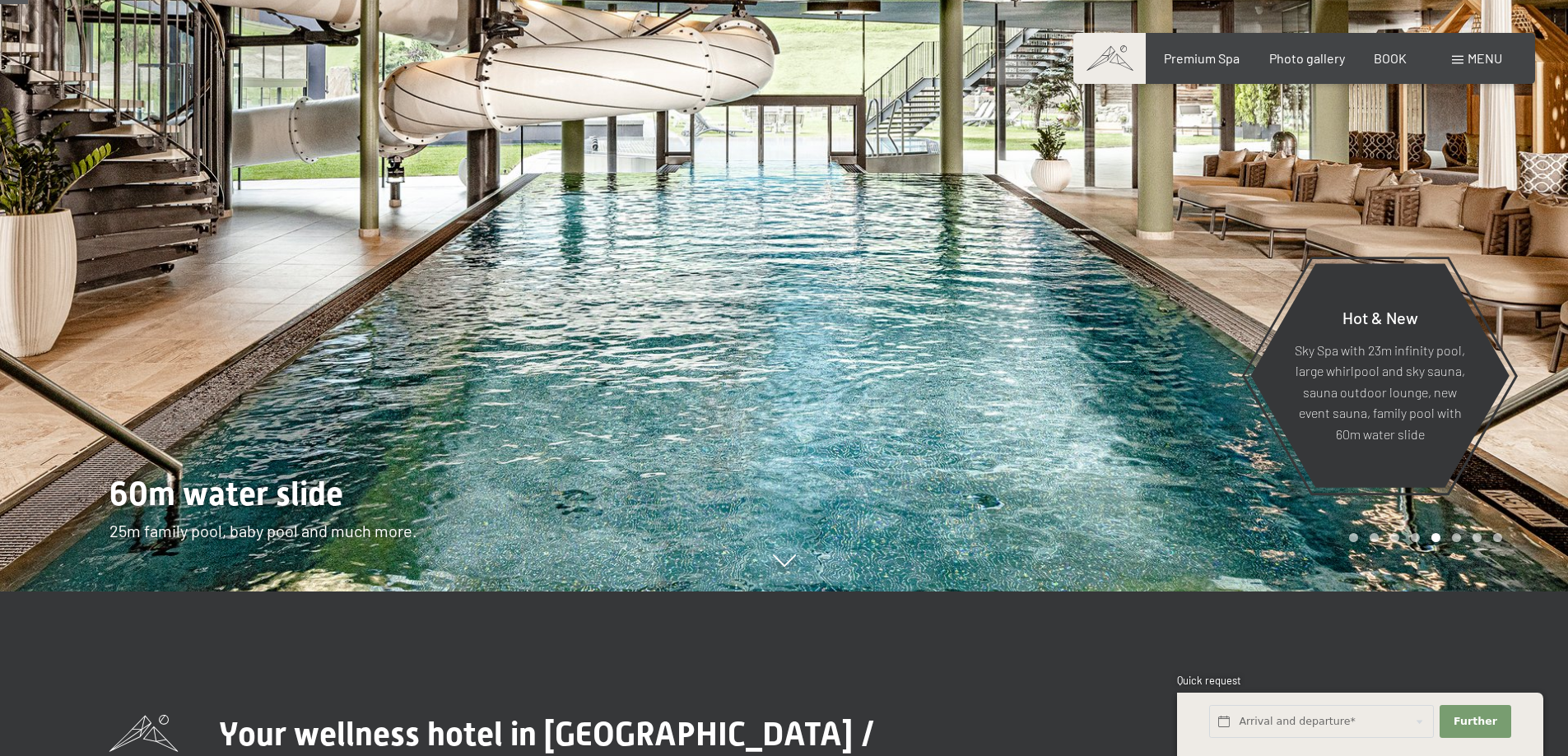
click at [1524, 347] on div at bounding box center [1177, 213] width 785 height 756
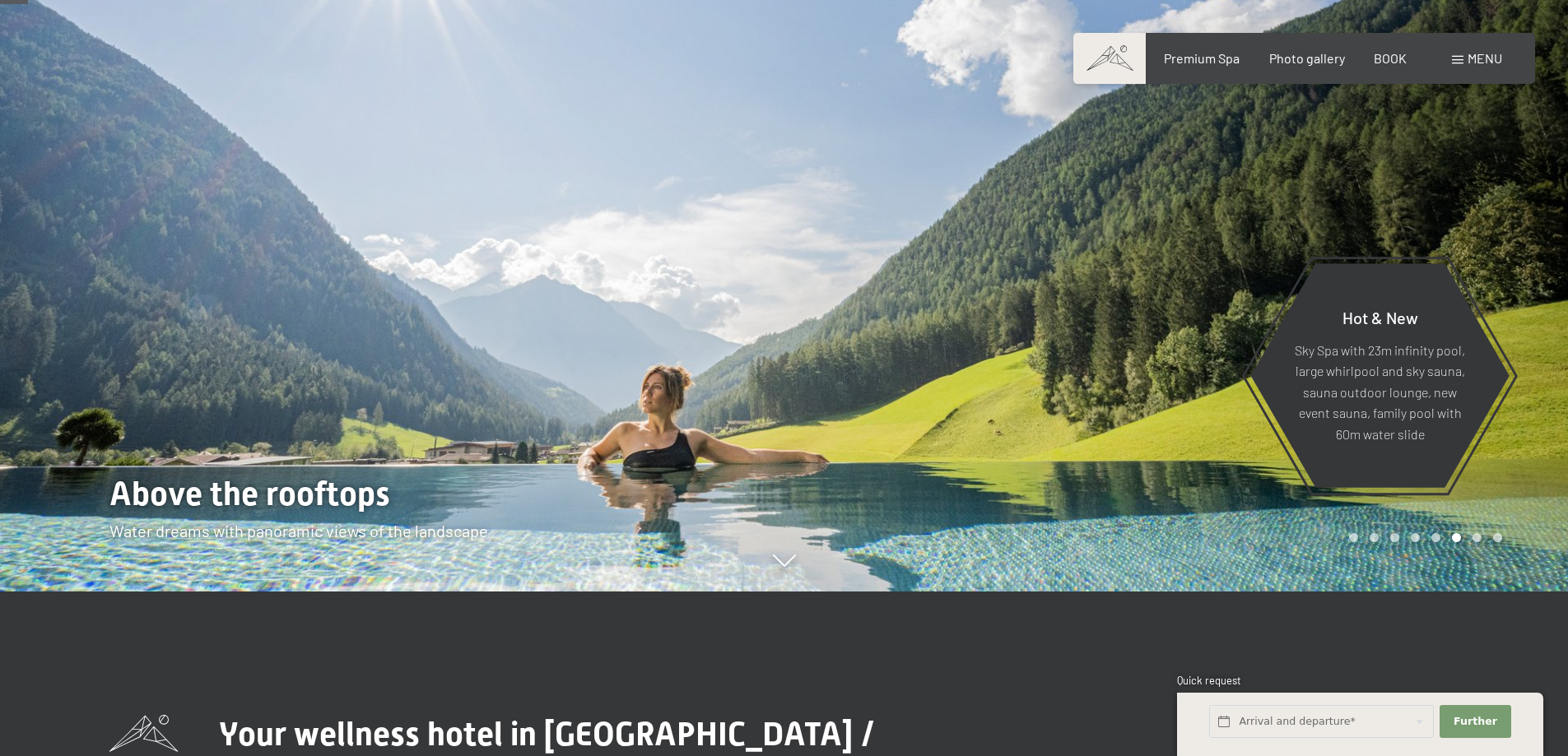
click at [1479, 538] on div "Carousel Page 7" at bounding box center [1477, 538] width 9 height 9
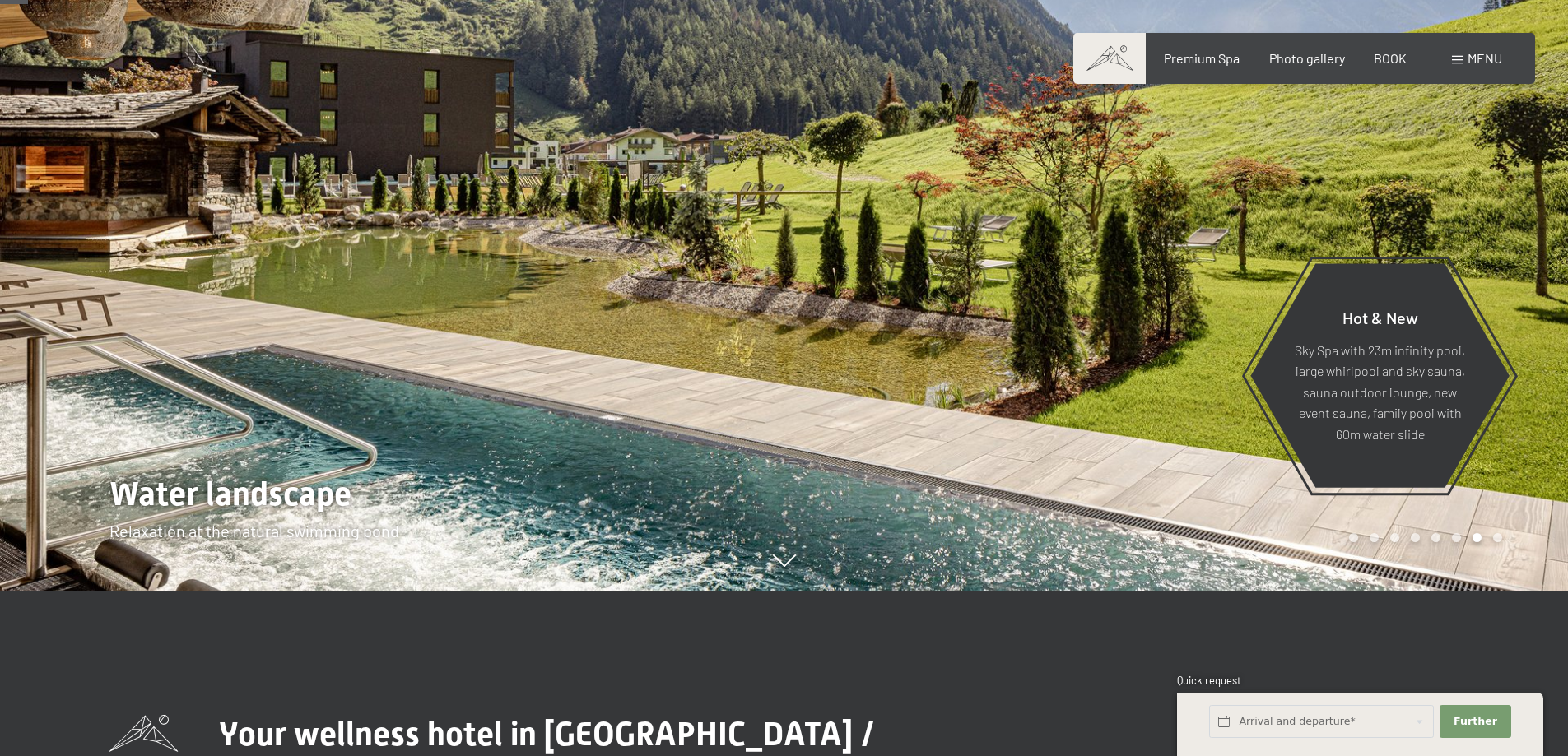
click at [1499, 537] on div "Carousel Page 8" at bounding box center [1497, 538] width 9 height 9
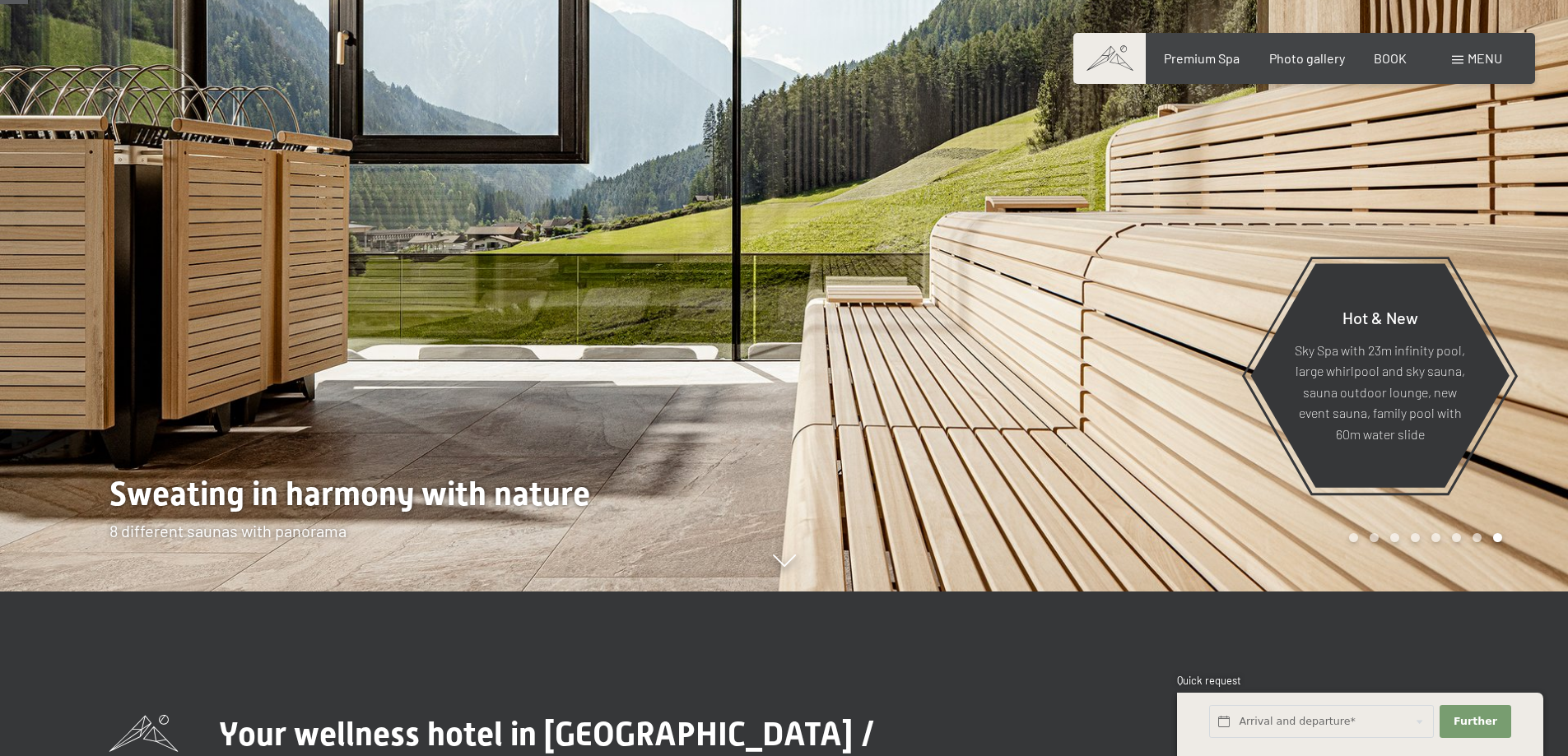
click at [1480, 55] on font "menu" at bounding box center [1485, 58] width 34 height 16
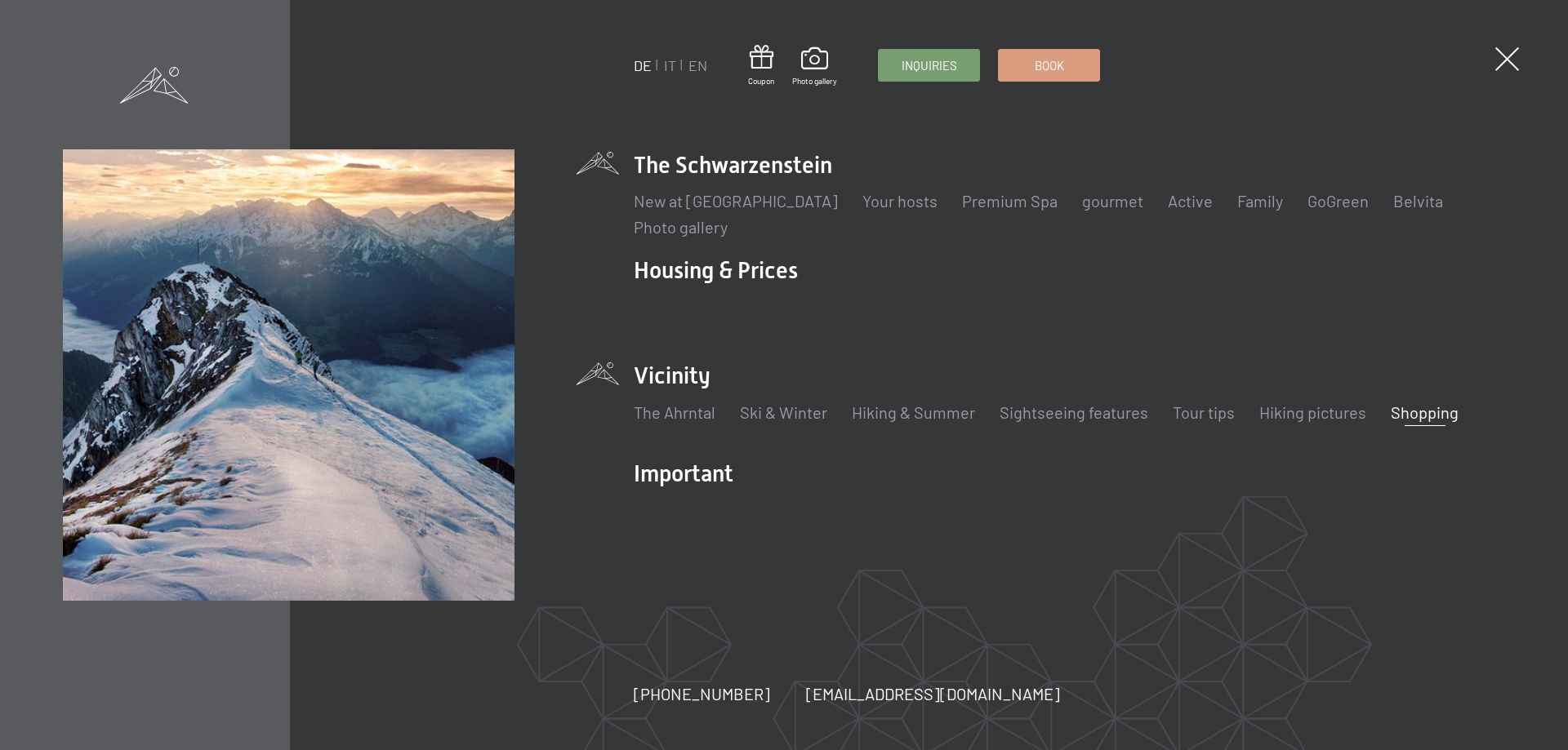
click at [1436, 410] on font "Shopping" at bounding box center [1425, 412] width 68 height 20
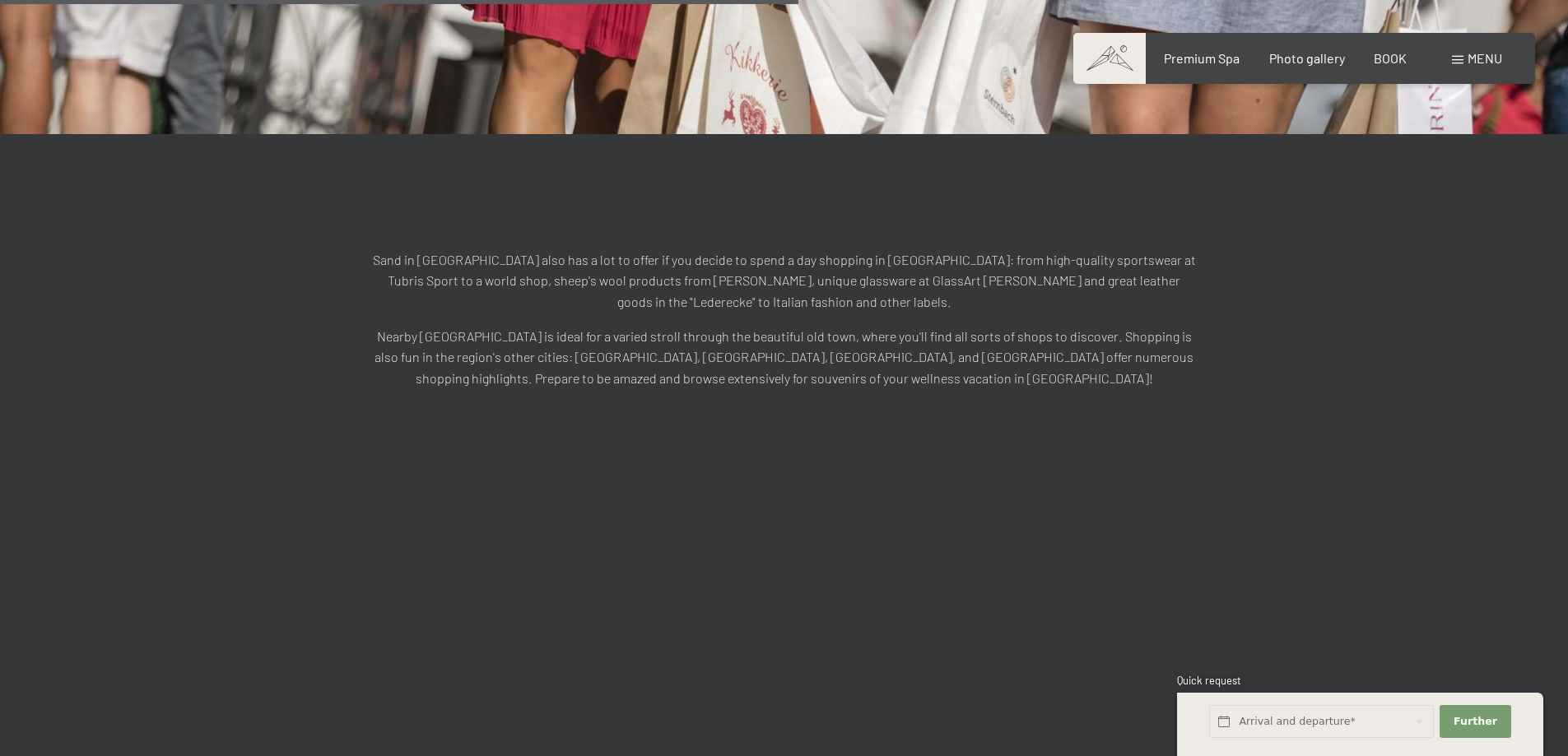
scroll to position [1729, 0]
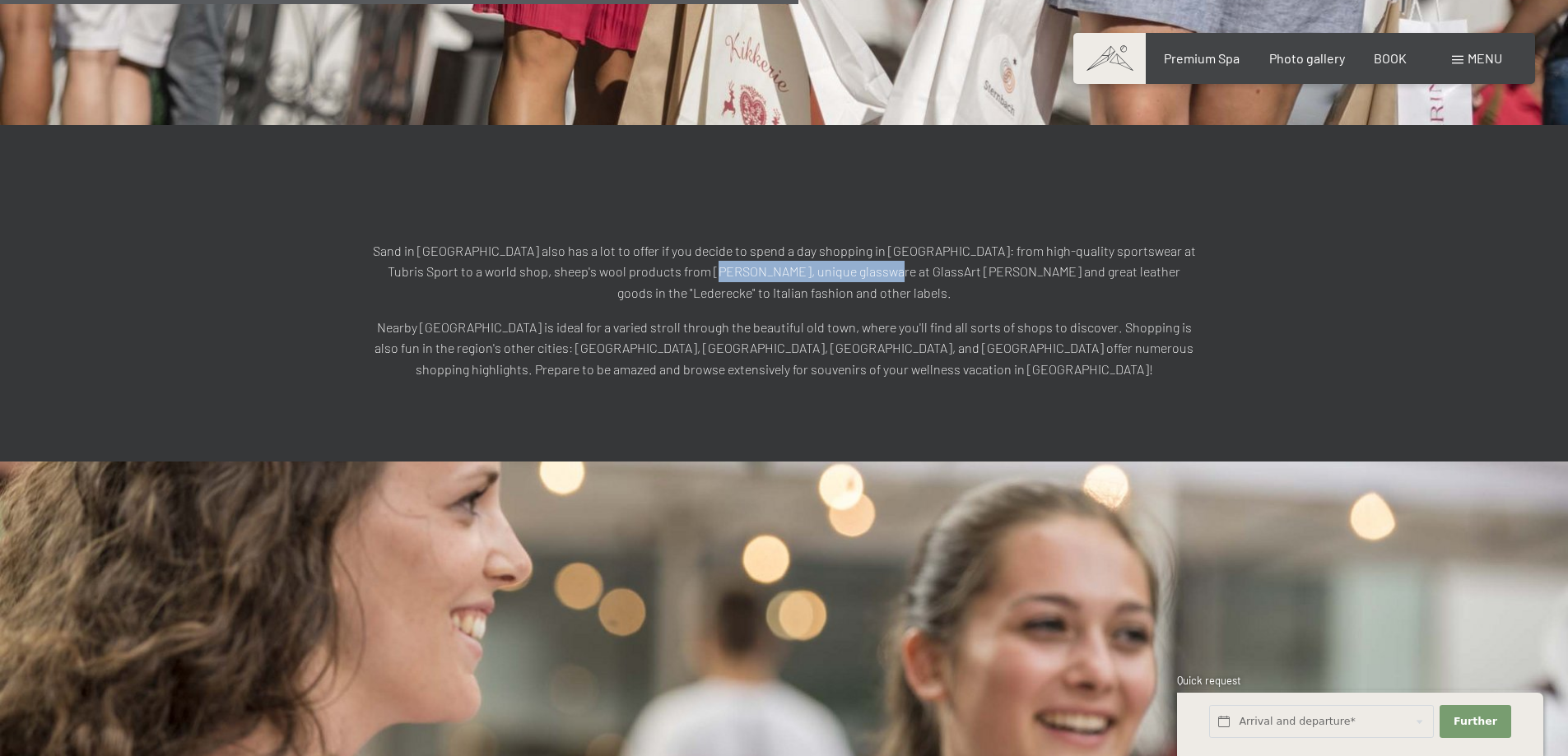
drag, startPoint x: 671, startPoint y: 236, endPoint x: 834, endPoint y: 240, distance: 163.0
click at [834, 240] on p "Sand in [GEOGRAPHIC_DATA] also has a lot to offer if you decide to spend a day …" at bounding box center [785, 271] width 823 height 63
click at [850, 243] on font "Sand in [GEOGRAPHIC_DATA] also has a lot to offer if you decide to spend a day …" at bounding box center [785, 271] width 823 height 58
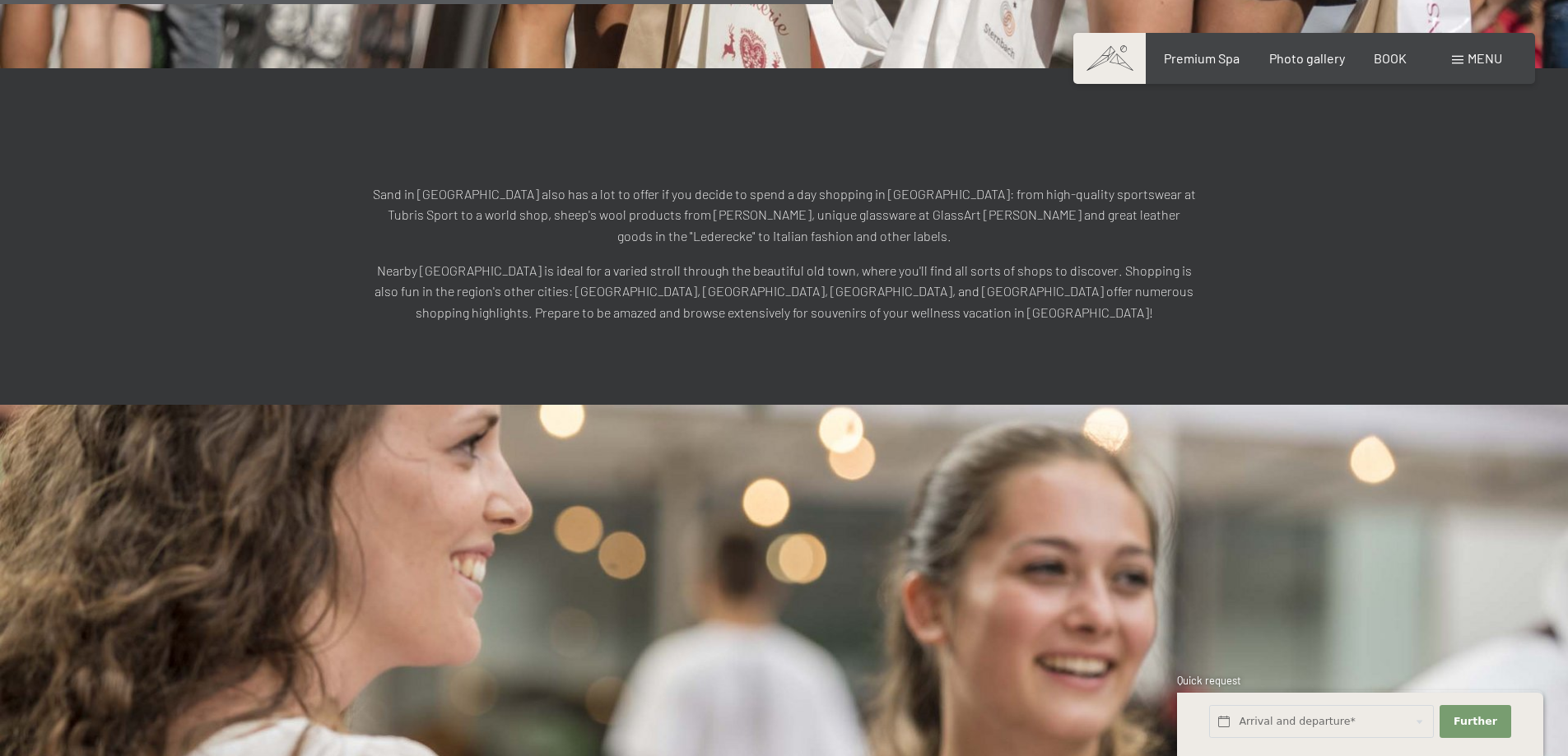
scroll to position [1811, 0]
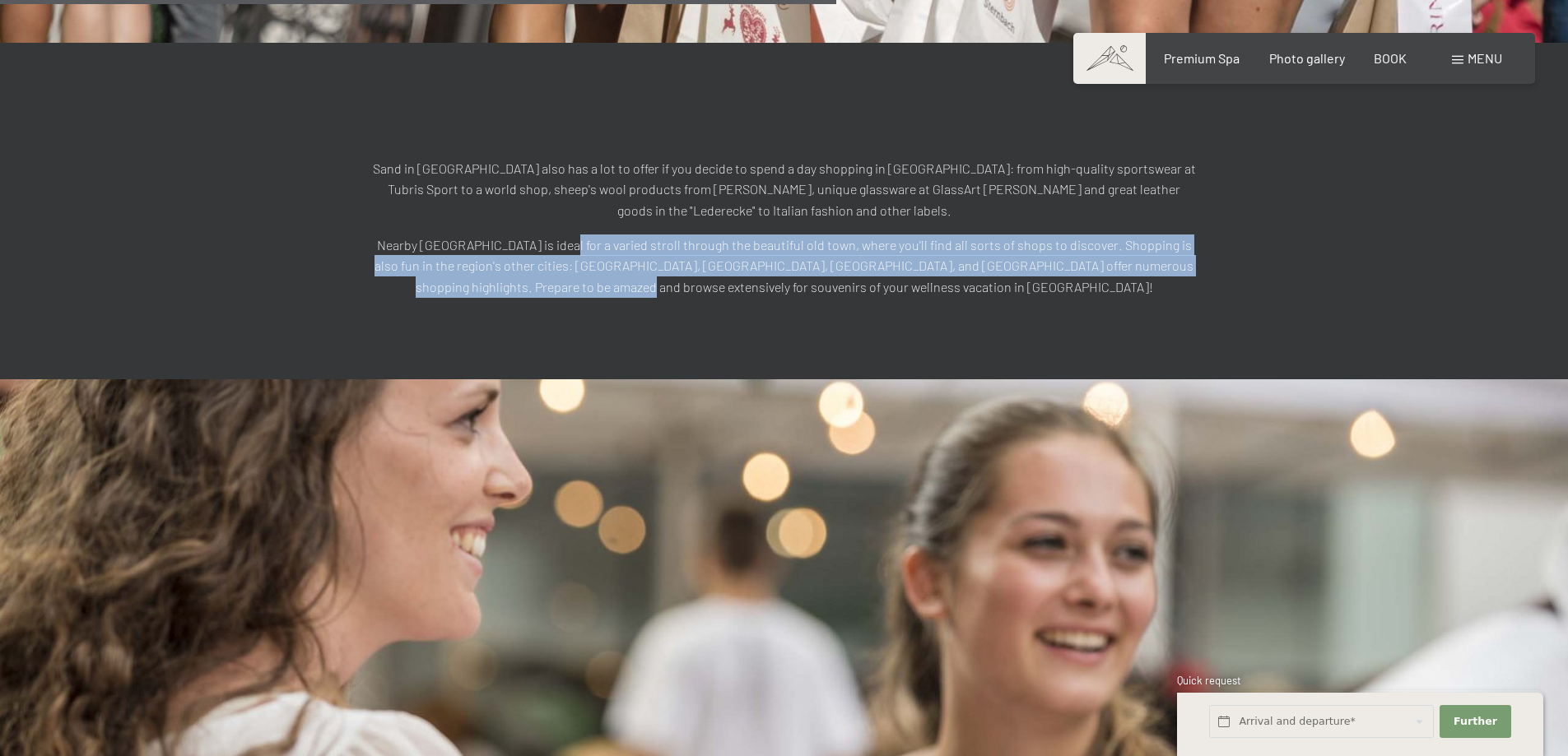
drag, startPoint x: 551, startPoint y: 195, endPoint x: 761, endPoint y: 270, distance: 223.0
click at [761, 270] on div "Sand in [GEOGRAPHIC_DATA] also has a lot to offer if you decide to spend a day …" at bounding box center [784, 212] width 1568 height 338
click at [650, 285] on div "Sand in [GEOGRAPHIC_DATA] also has a lot to offer if you decide to spend a day …" at bounding box center [784, 212] width 1568 height 338
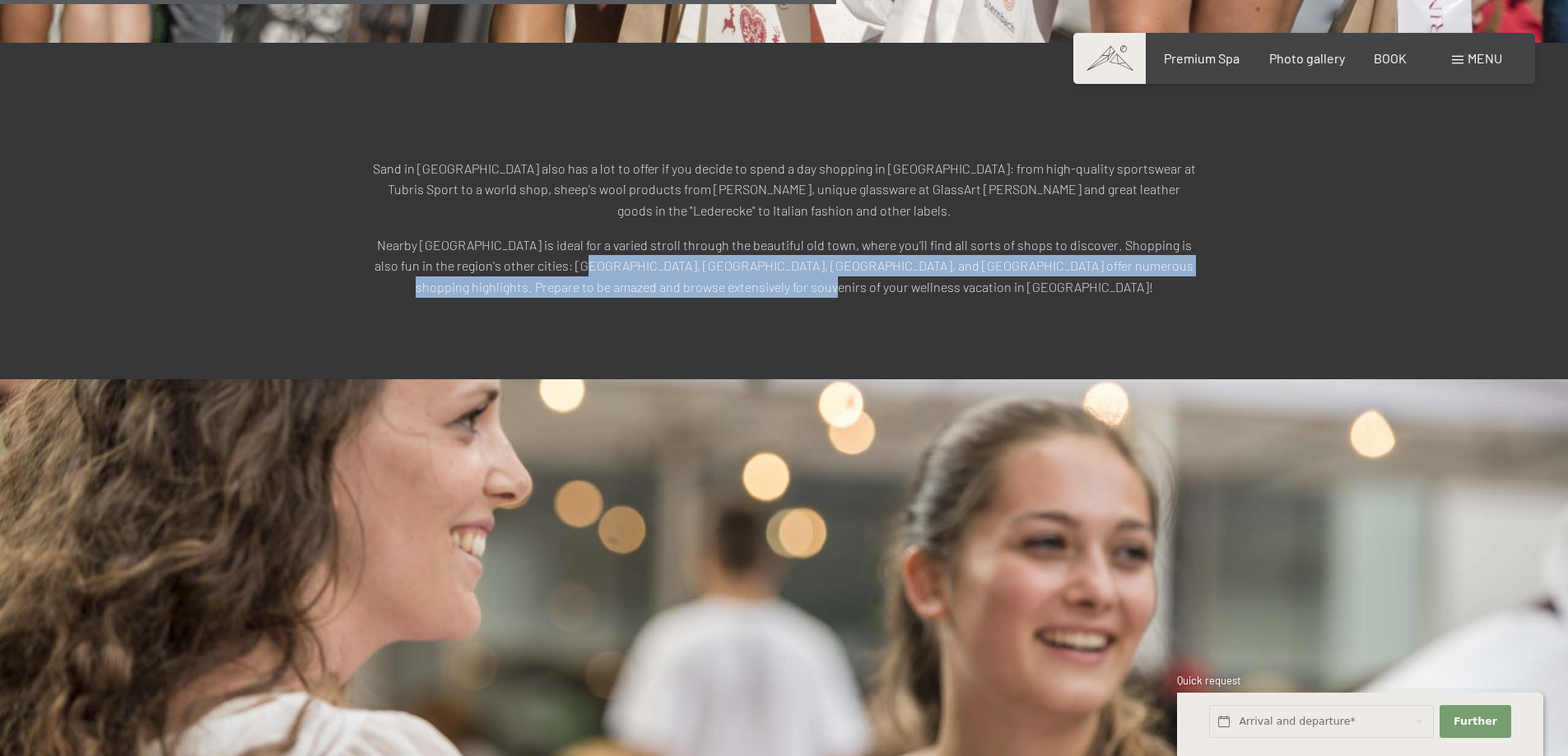
drag, startPoint x: 563, startPoint y: 228, endPoint x: 968, endPoint y: 257, distance: 406.0
click at [968, 257] on p "Nearby [GEOGRAPHIC_DATA] is ideal for a varied stroll through the beautiful old…" at bounding box center [785, 265] width 823 height 63
click at [968, 257] on p "Nearby Bruneck is ideal for a varied stroll through the beautiful old town, whe…" at bounding box center [785, 265] width 823 height 63
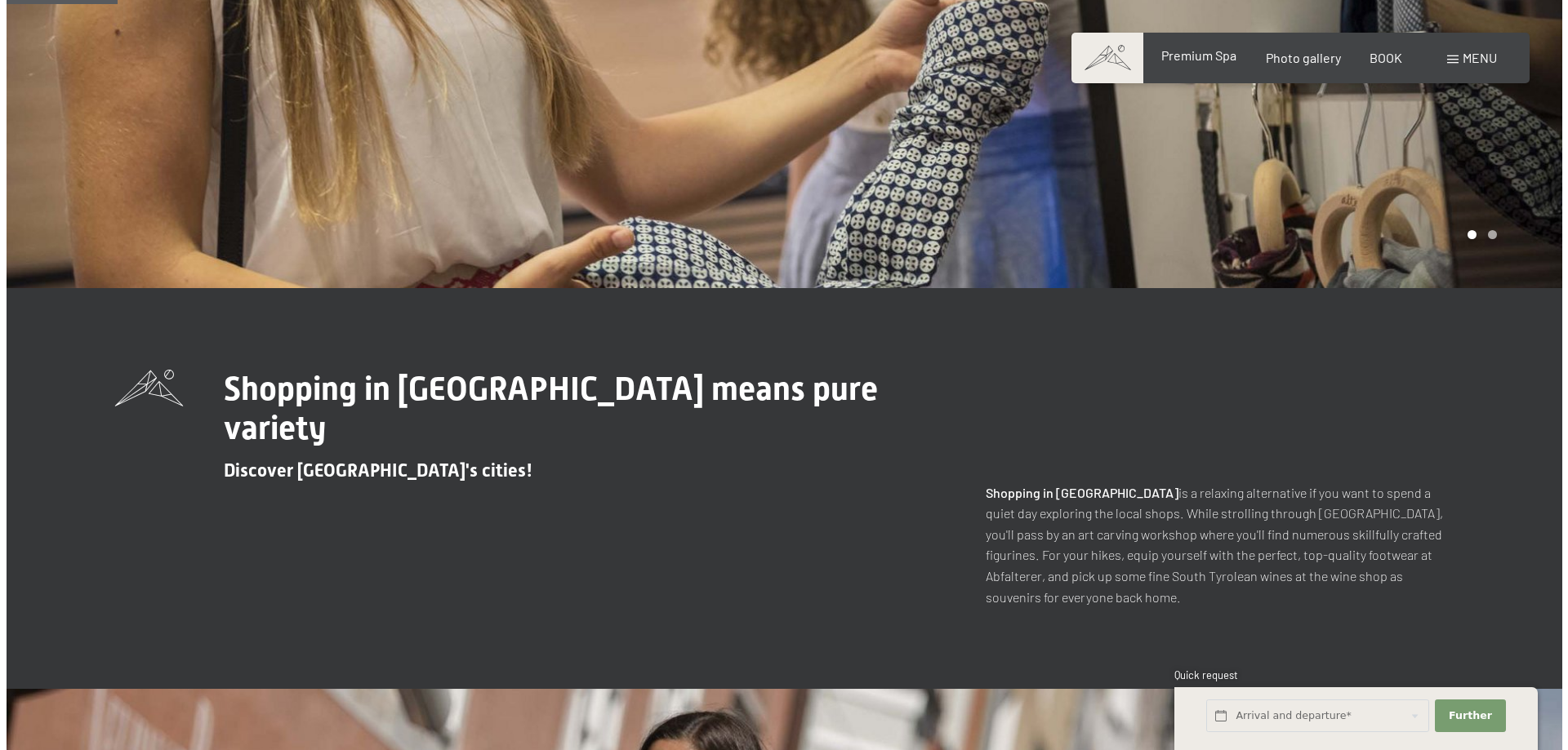
scroll to position [245, 0]
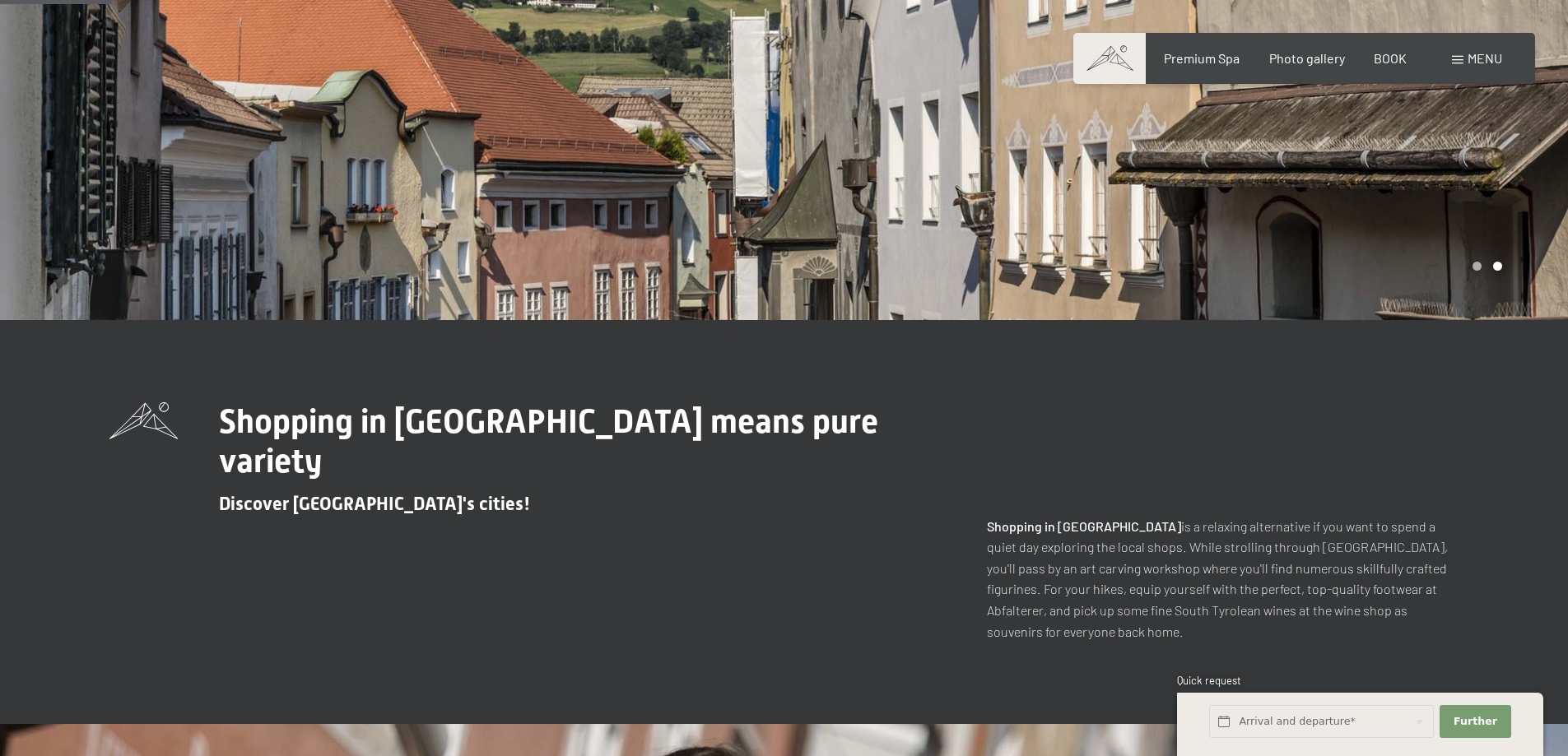
click at [1477, 53] on font "menu" at bounding box center [1485, 58] width 34 height 16
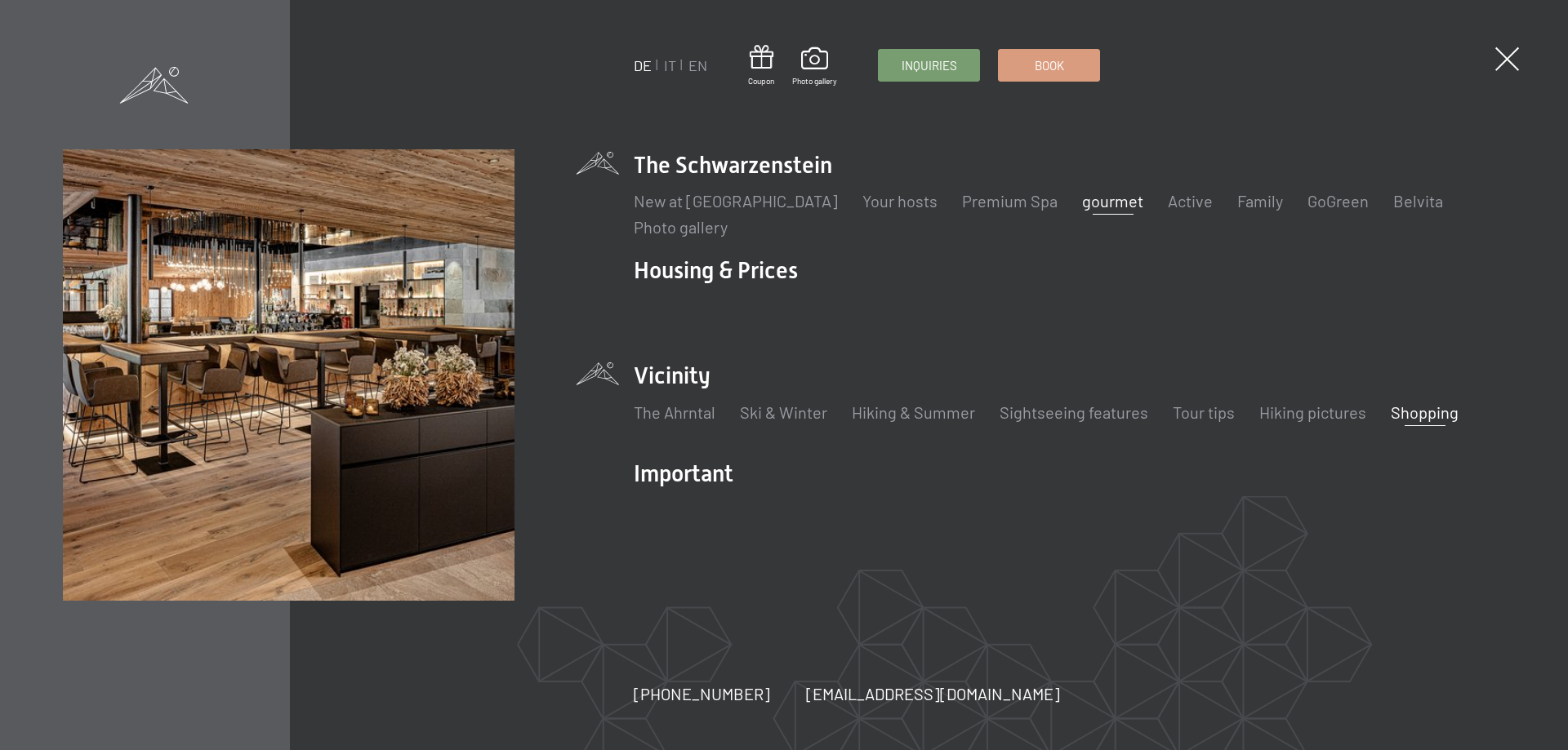
click at [1090, 203] on font "gourmet" at bounding box center [1112, 201] width 61 height 20
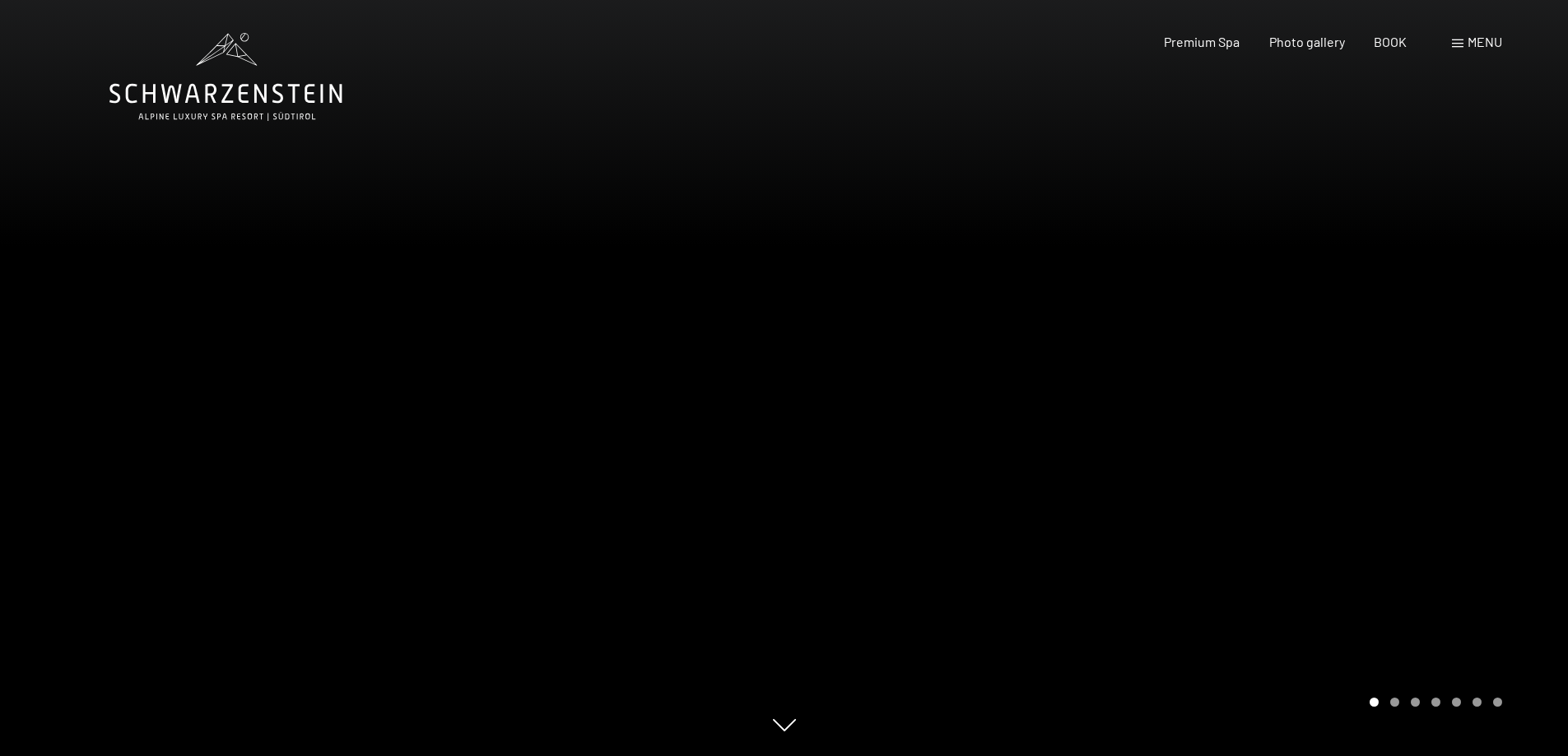
click at [1397, 701] on div "Carousel Page 2" at bounding box center [1395, 702] width 9 height 9
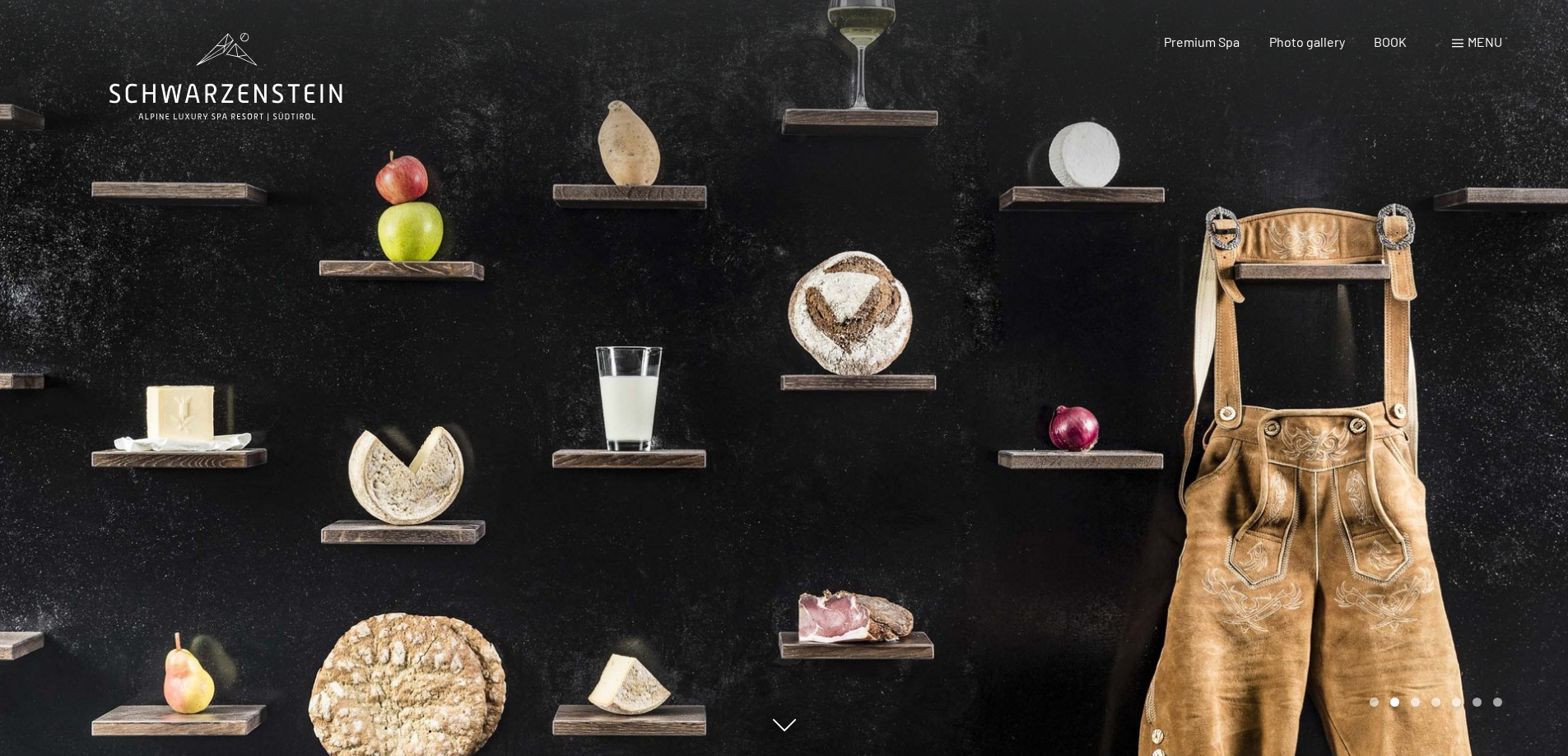
click at [1412, 701] on div "Carousel Page 3" at bounding box center [1415, 702] width 9 height 9
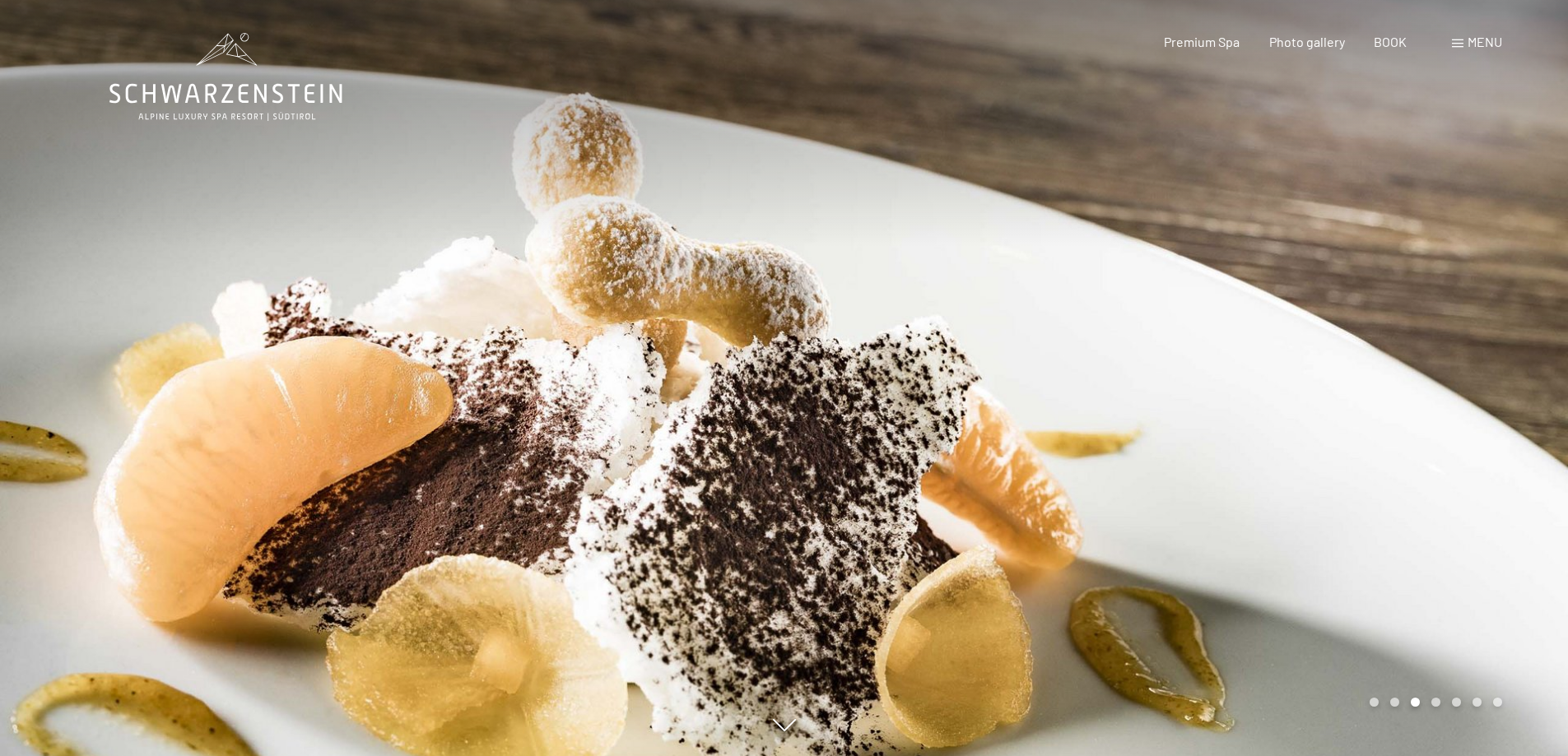
click at [1439, 704] on div "Carousel Page 4" at bounding box center [1436, 702] width 9 height 9
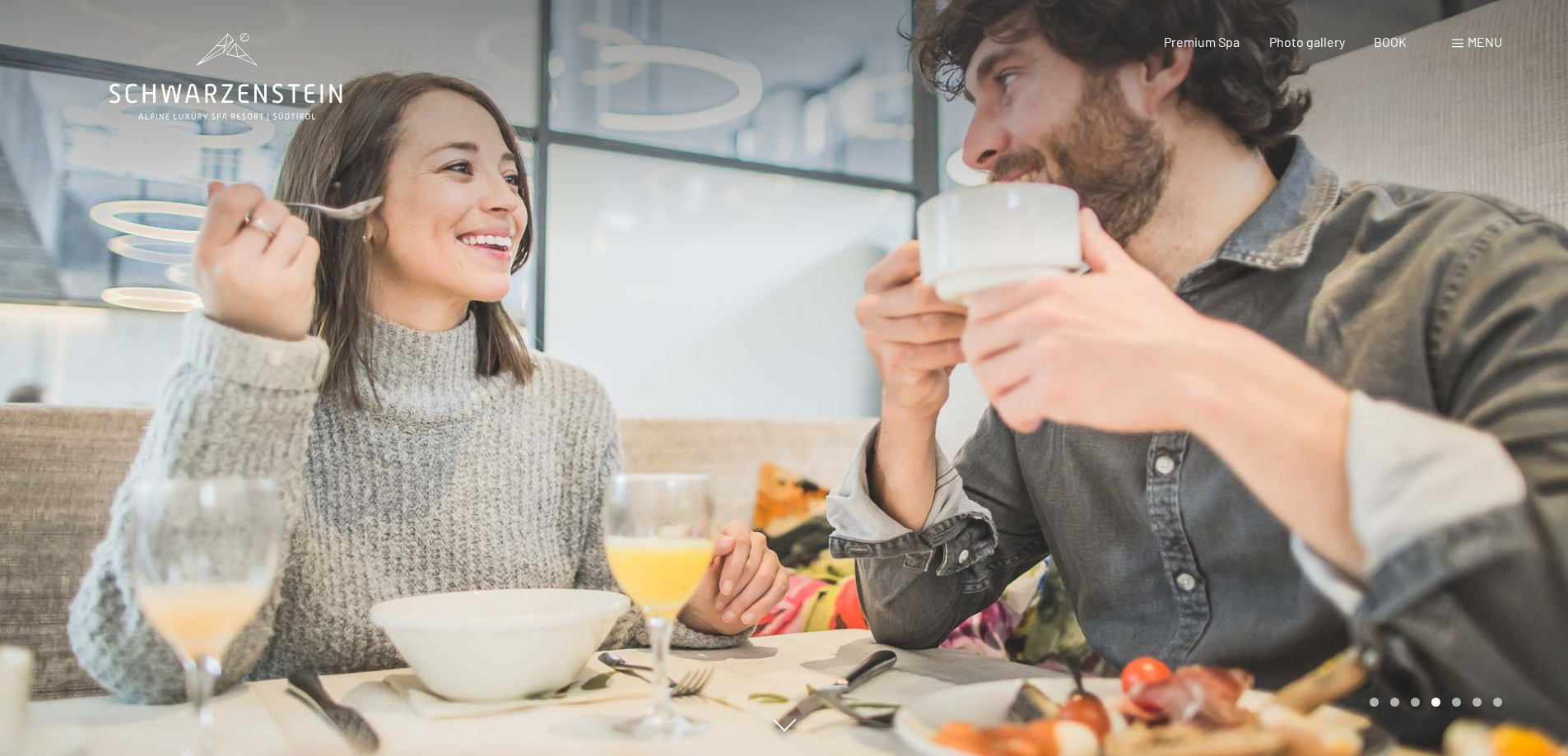
click at [1460, 703] on div "Carousel Page 5" at bounding box center [1456, 702] width 9 height 9
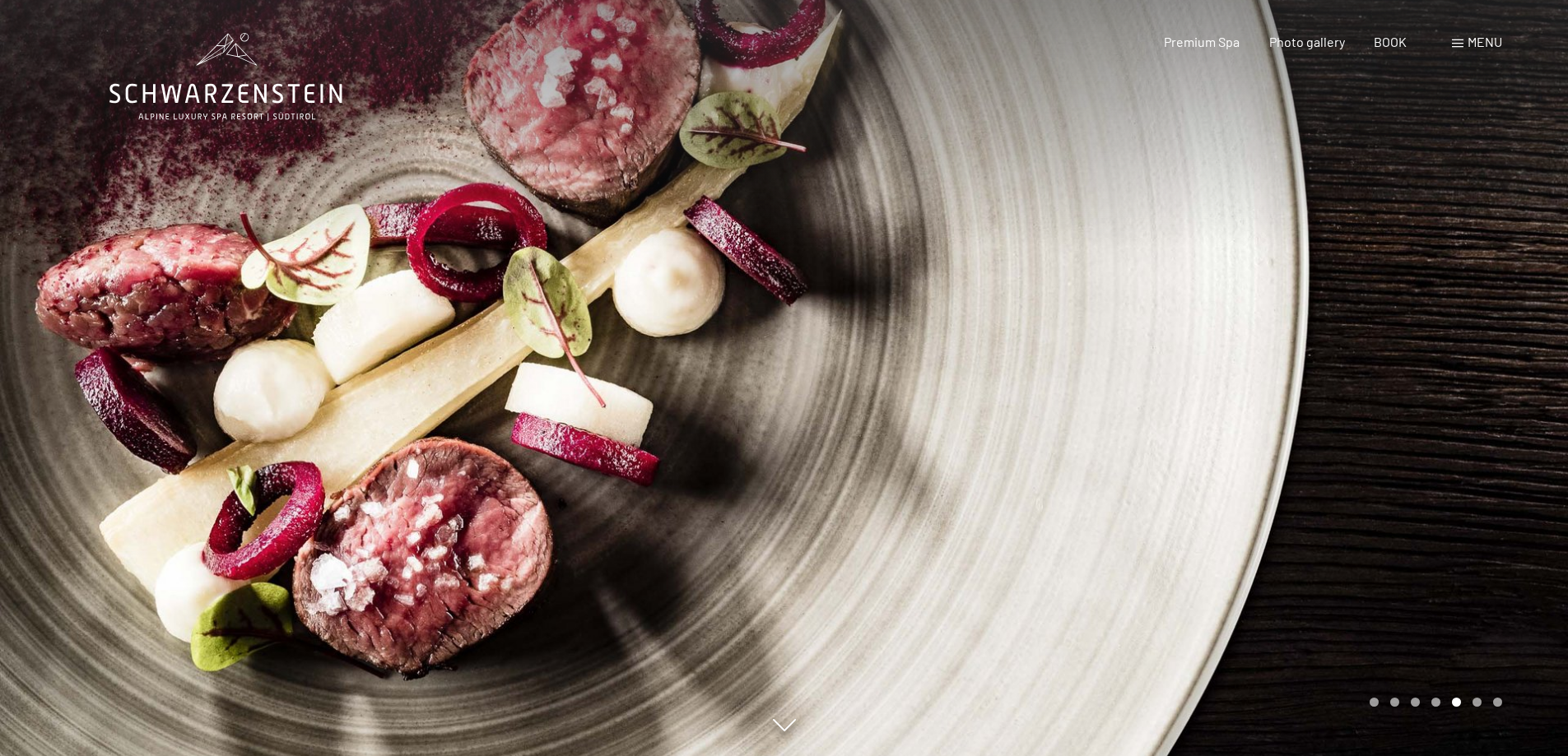
click at [1474, 703] on div "Carousel Page 6" at bounding box center [1477, 702] width 9 height 9
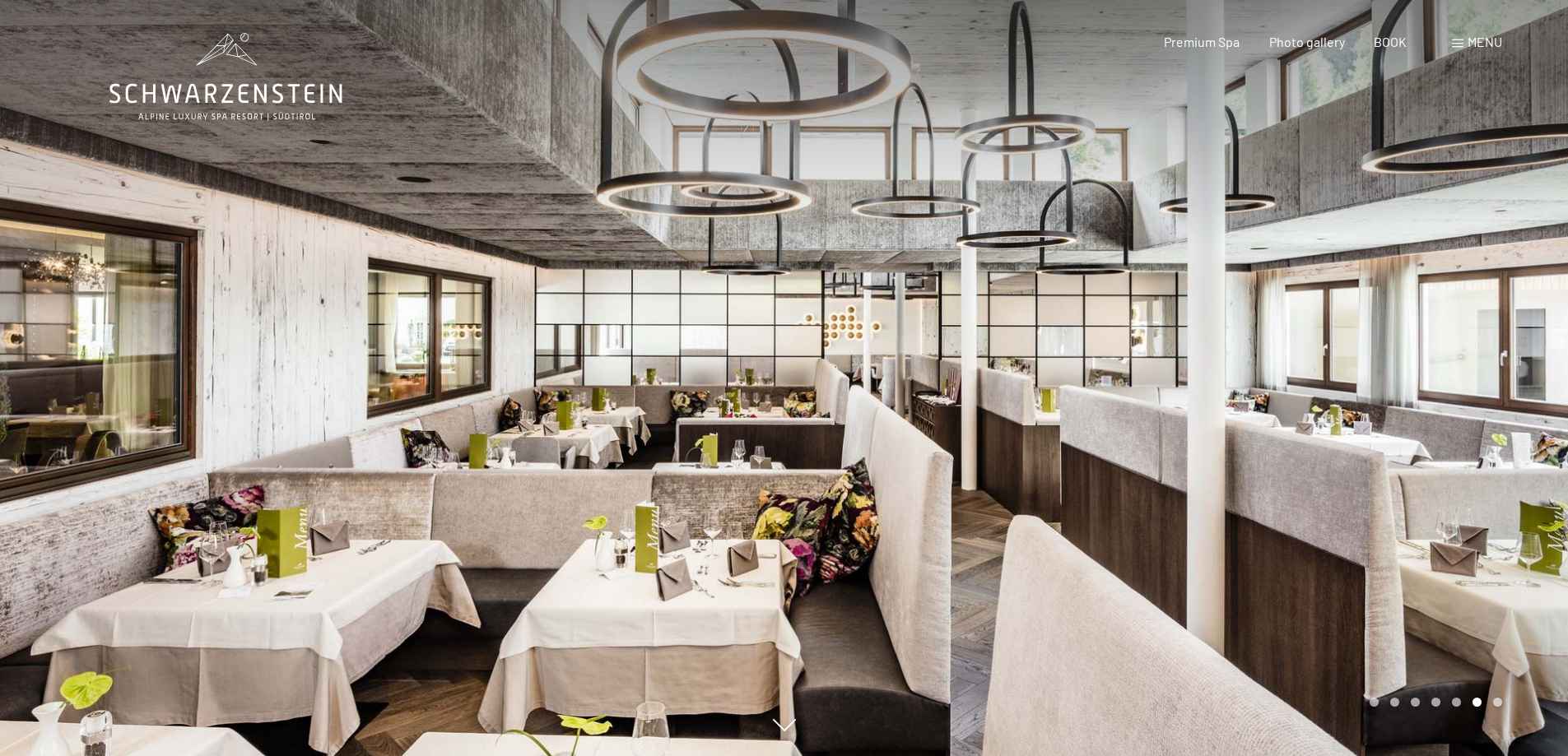
click at [1497, 703] on div "Carousel Page 7" at bounding box center [1497, 702] width 9 height 9
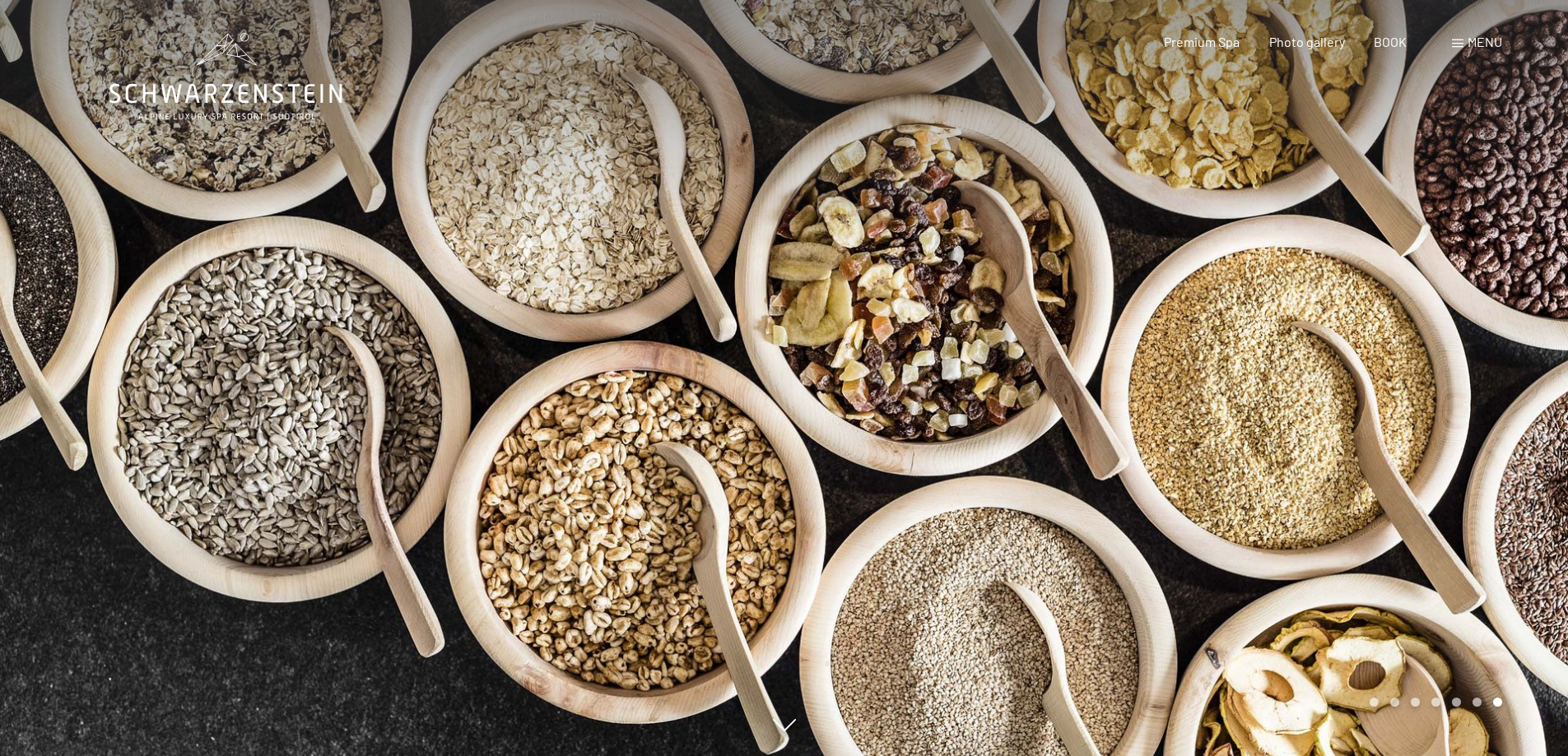
click at [1376, 706] on div "Carousel Page 1" at bounding box center [1374, 702] width 9 height 9
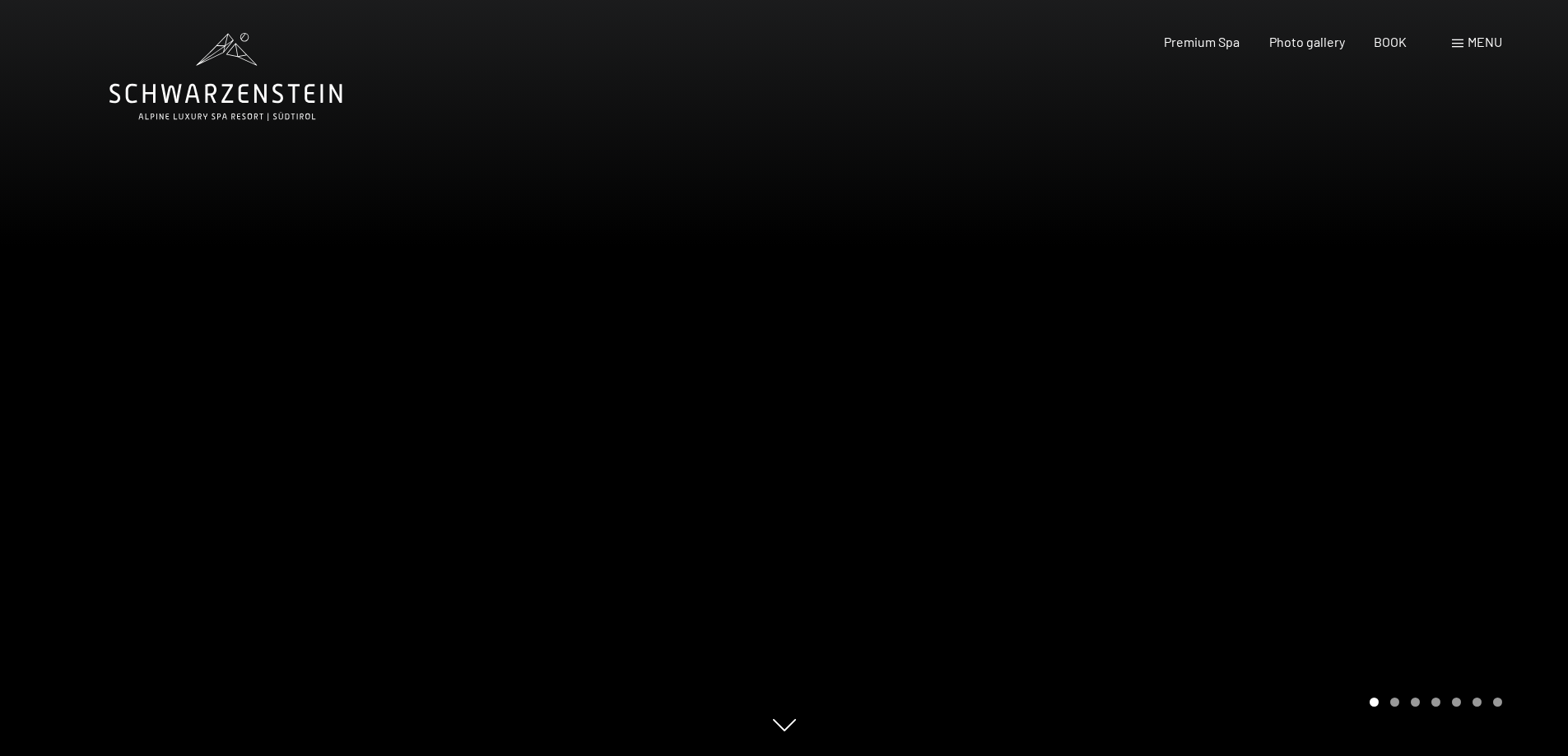
click at [1393, 703] on div "Carousel Page 2" at bounding box center [1395, 702] width 9 height 9
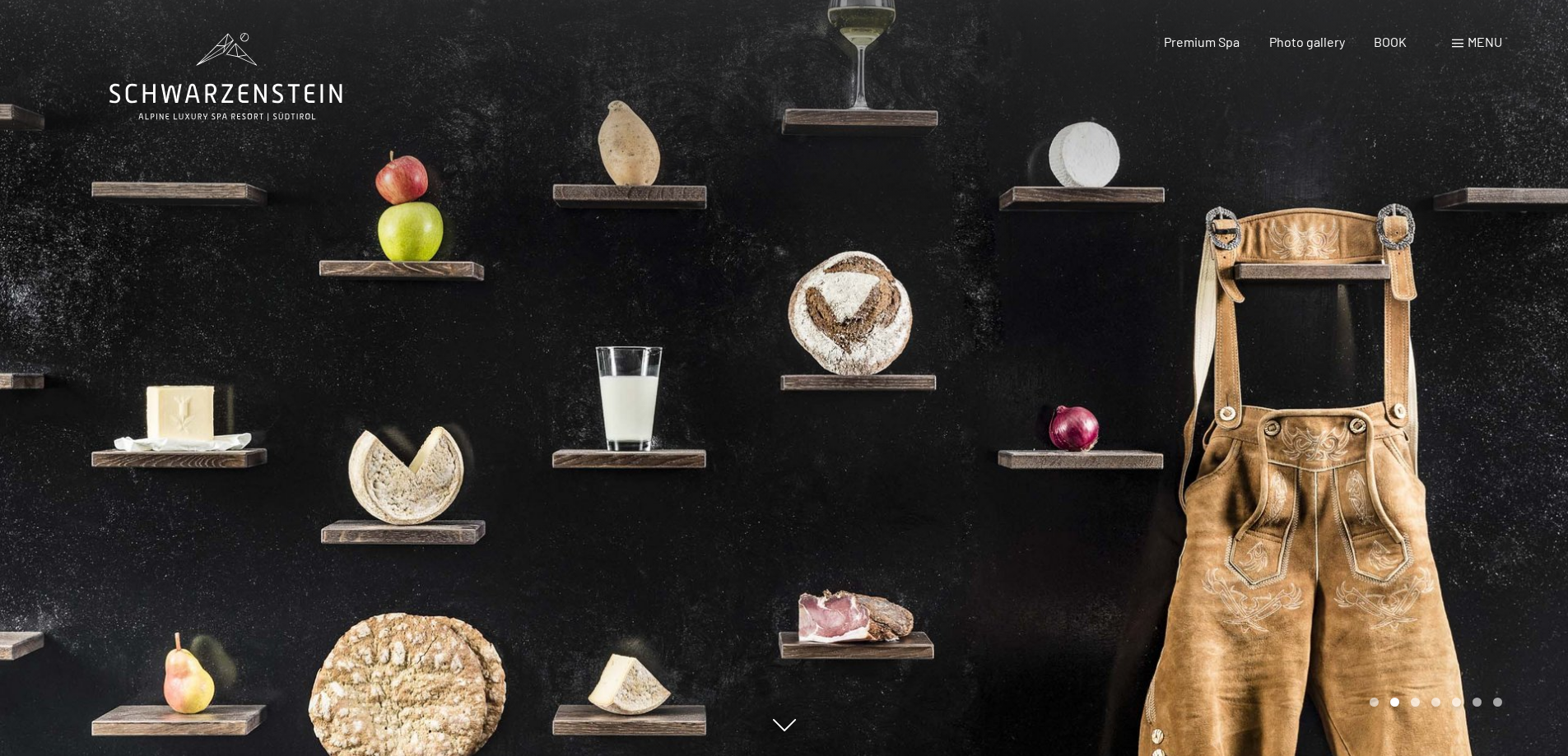
click at [1414, 701] on div "Carousel Page 3" at bounding box center [1415, 702] width 9 height 9
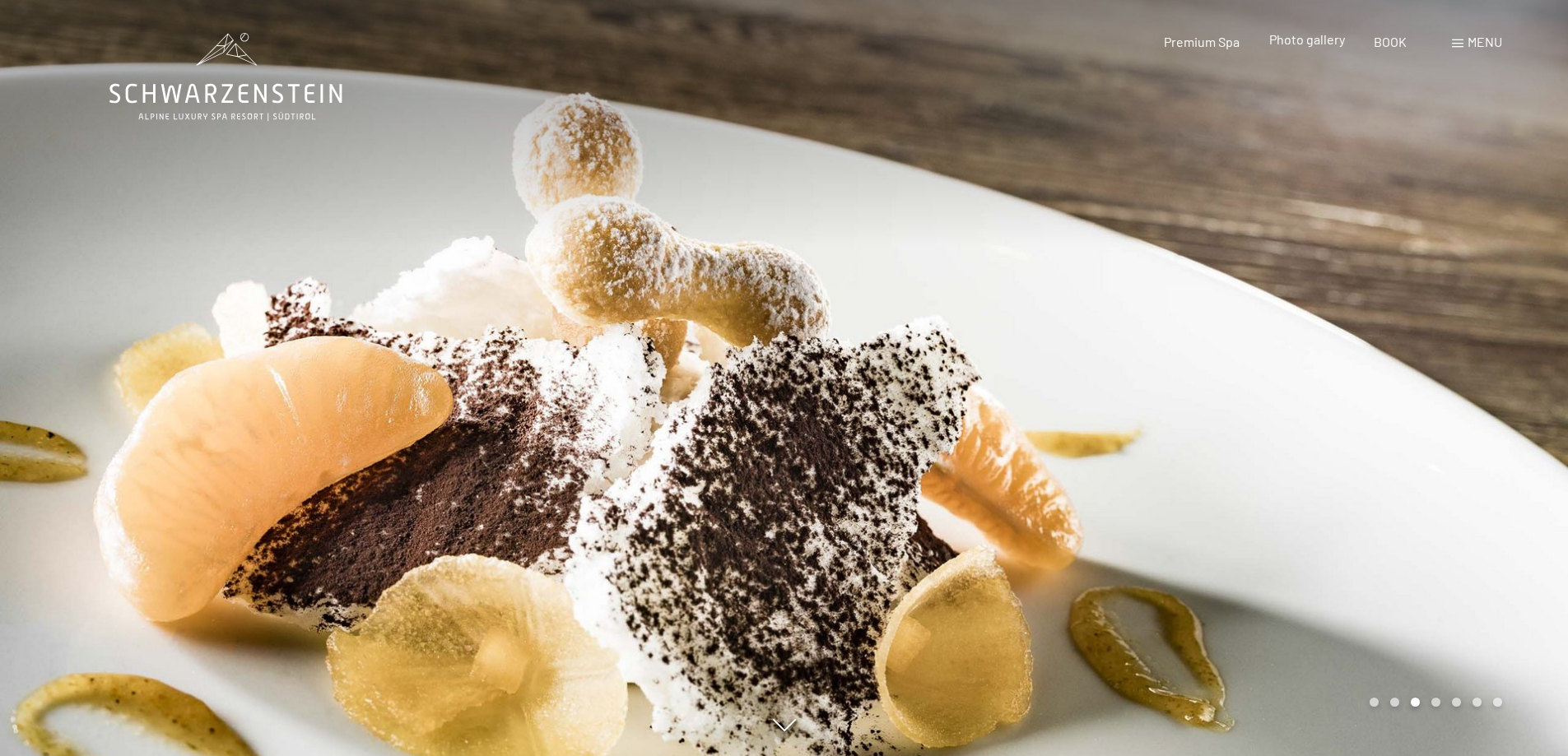
click at [1303, 39] on font "Photo gallery" at bounding box center [1308, 39] width 76 height 16
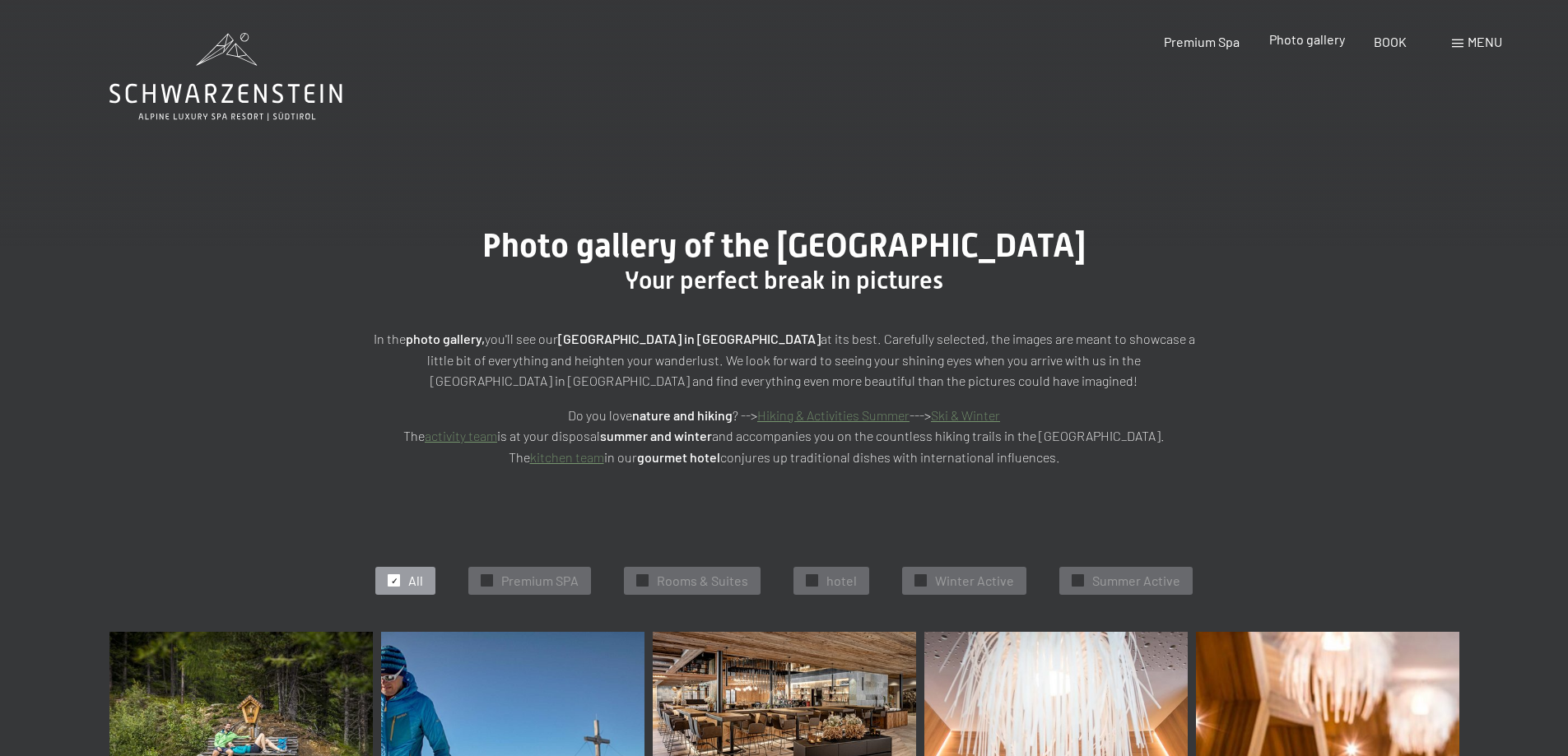
click at [1312, 37] on font "Photo gallery" at bounding box center [1308, 39] width 76 height 16
drag, startPoint x: 376, startPoint y: 96, endPoint x: 125, endPoint y: 92, distance: 251.0
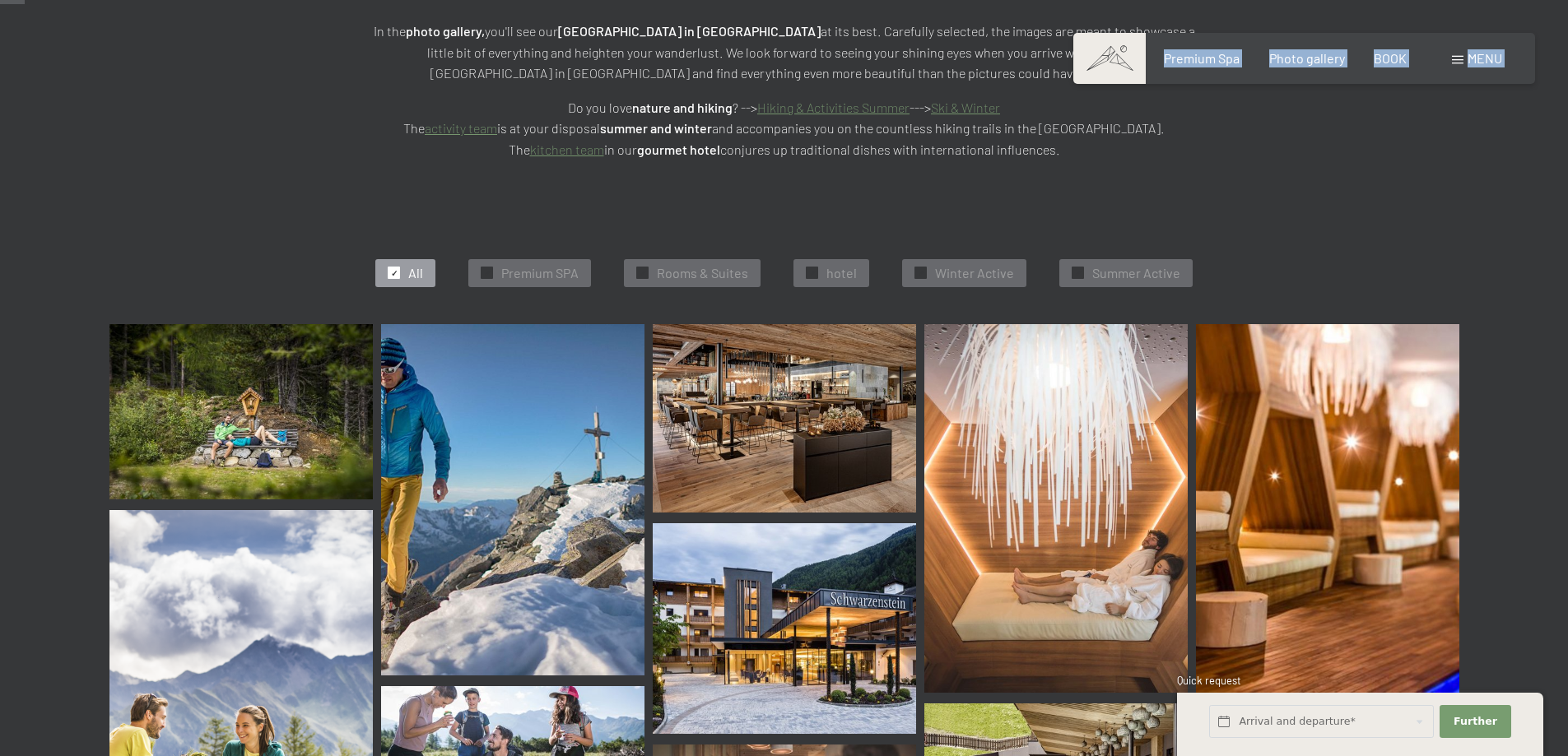
scroll to position [329, 0]
